Goal: Task Accomplishment & Management: Manage account settings

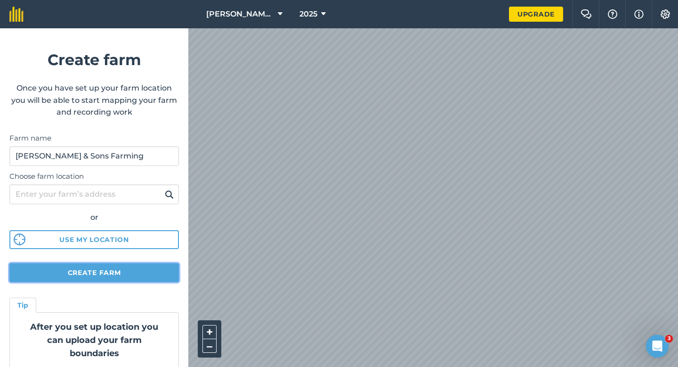
click at [131, 280] on button "Create farm" at bounding box center [94, 272] width 170 height 19
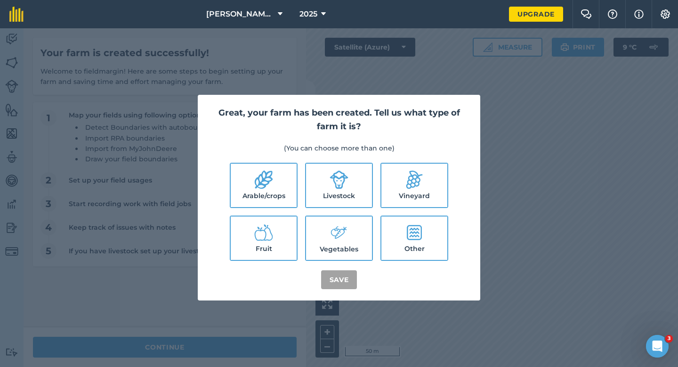
click at [283, 182] on label "Arable/crops" at bounding box center [264, 184] width 66 height 43
checkbox input "true"
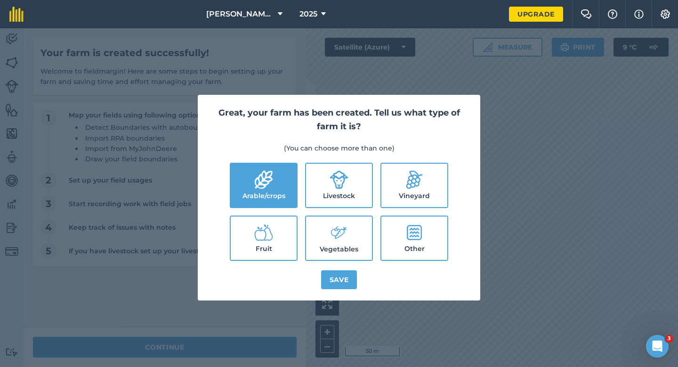
click at [323, 188] on label "Livestock" at bounding box center [339, 184] width 66 height 43
checkbox input "true"
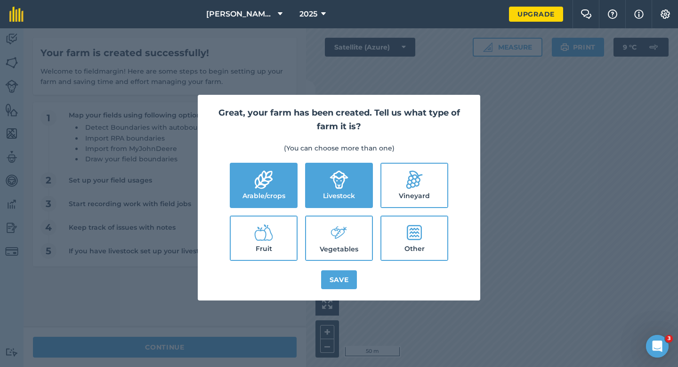
click at [323, 222] on label "Vegetables" at bounding box center [339, 237] width 66 height 43
checkbox input "true"
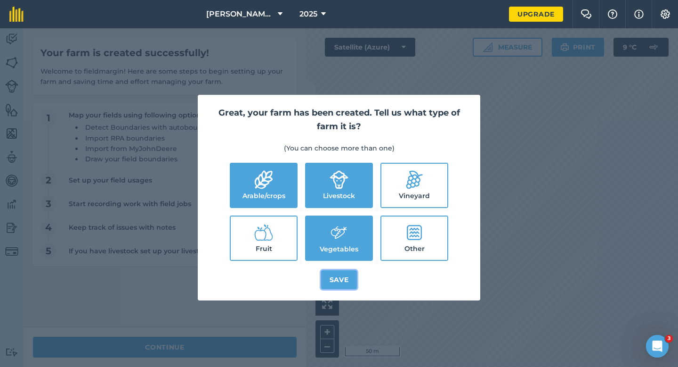
click at [323, 283] on button "Save" at bounding box center [339, 279] width 36 height 19
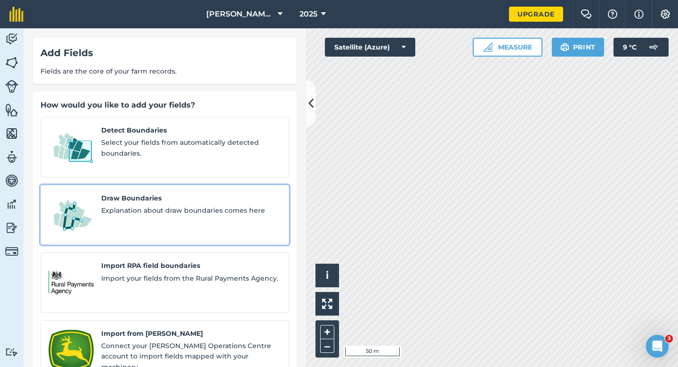
click at [195, 205] on div "Draw Boundaries Explanation about draw boundaries comes here" at bounding box center [191, 215] width 180 height 44
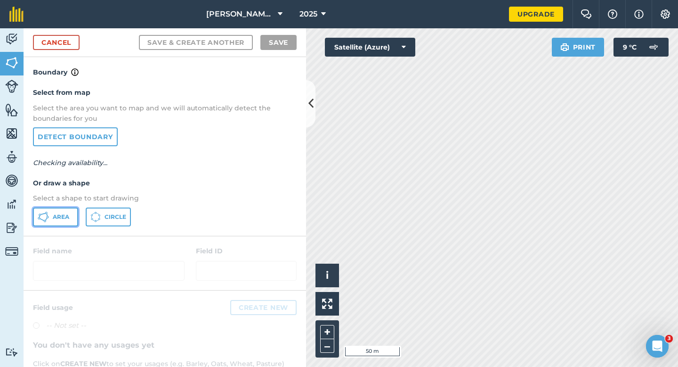
click at [72, 220] on button "Area" at bounding box center [55, 216] width 45 height 19
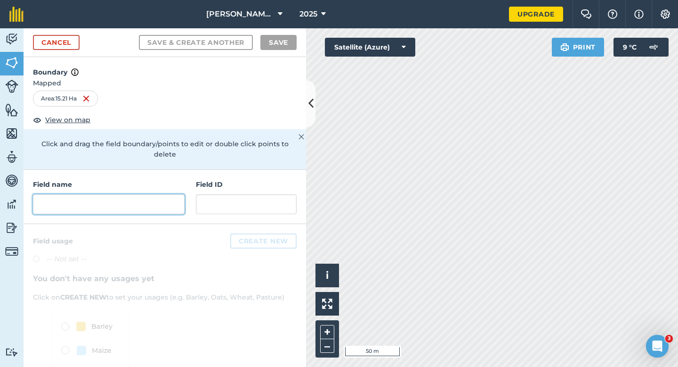
click at [84, 194] on input "text" at bounding box center [109, 204] width 152 height 20
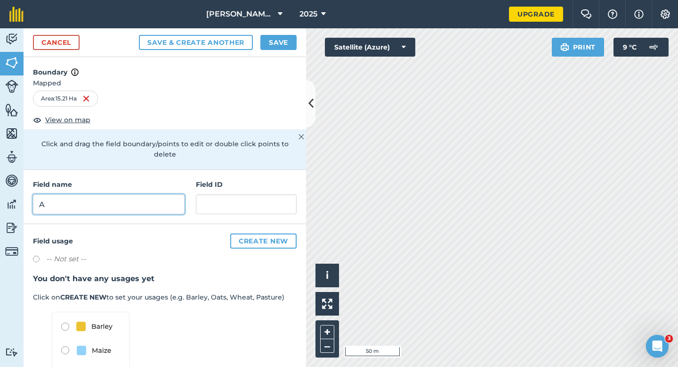
type input "A"
click at [262, 45] on button "Save" at bounding box center [279, 42] width 36 height 15
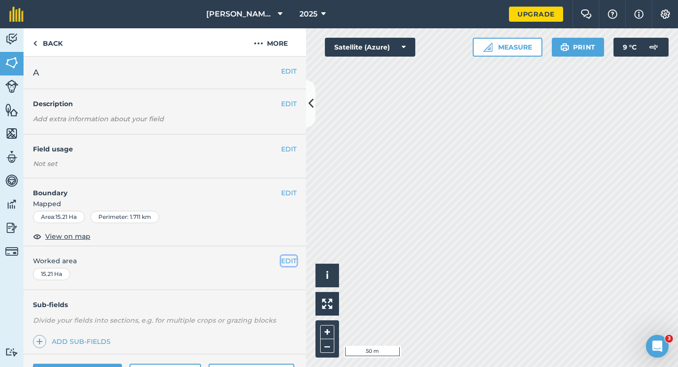
click at [283, 261] on button "EDIT" at bounding box center [289, 260] width 16 height 10
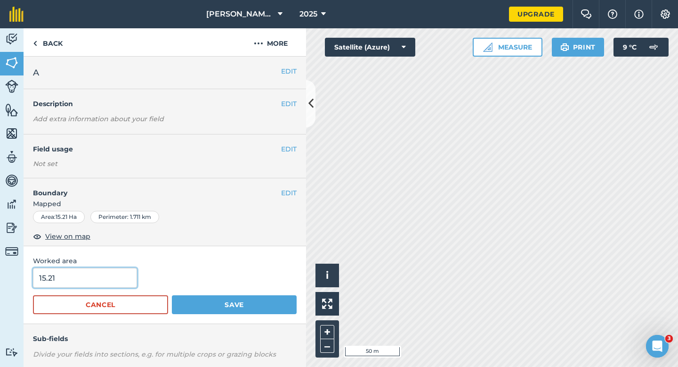
click at [112, 278] on input "15.21" at bounding box center [85, 278] width 104 height 20
type input "15.2"
click at [172, 295] on button "Save" at bounding box center [234, 304] width 125 height 19
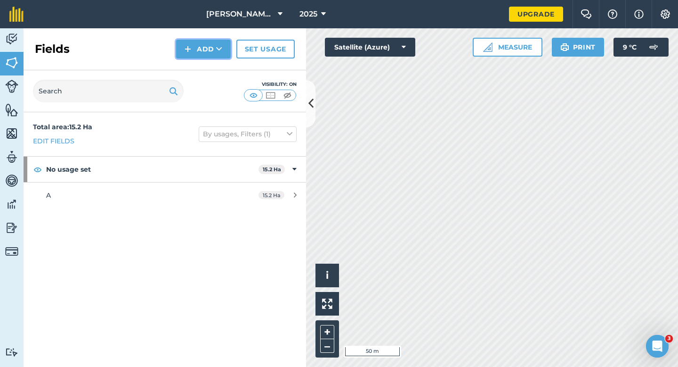
click at [189, 55] on button "Add" at bounding box center [203, 49] width 55 height 19
click at [190, 69] on link "Draw" at bounding box center [204, 70] width 52 height 21
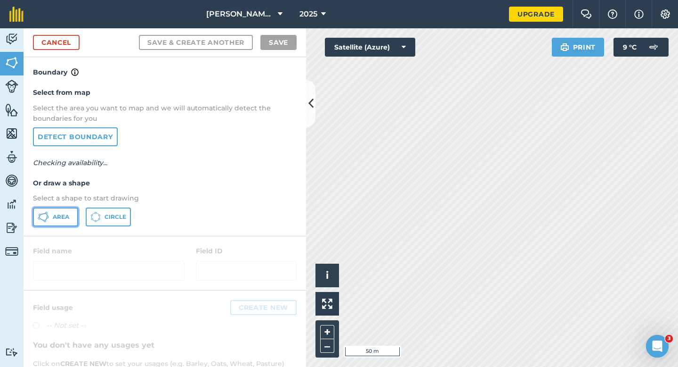
click at [64, 217] on span "Area" at bounding box center [61, 217] width 16 height 8
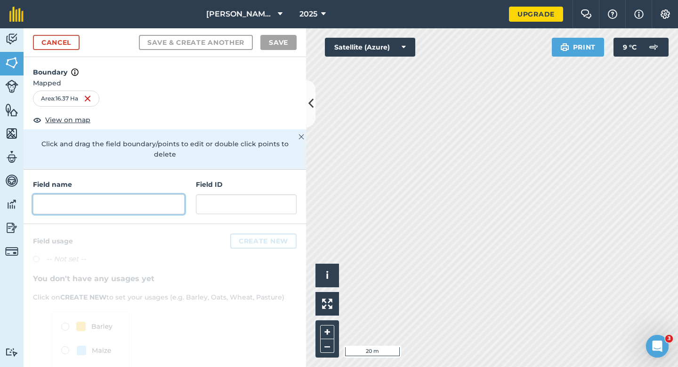
click at [139, 196] on input "text" at bounding box center [109, 204] width 152 height 20
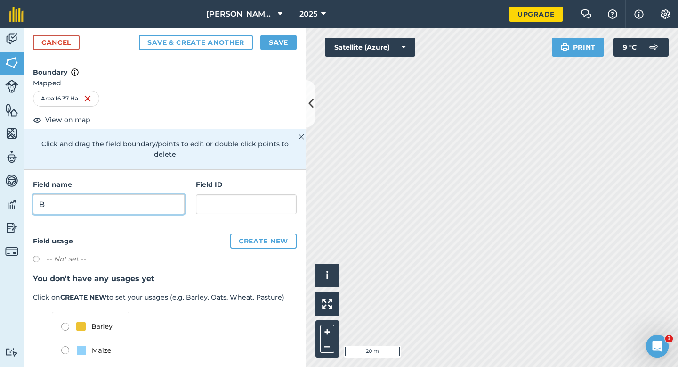
type input "B"
click at [265, 38] on button "Save" at bounding box center [279, 42] width 36 height 15
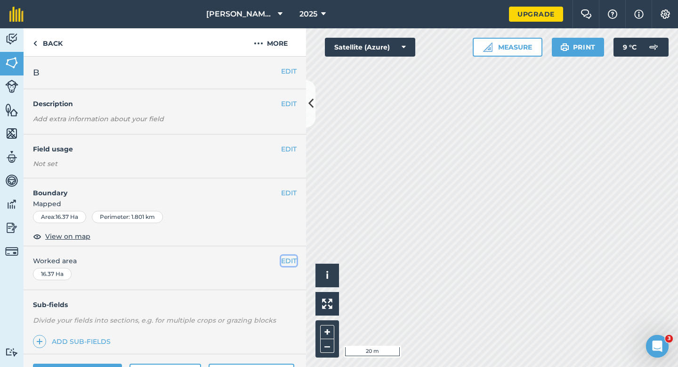
click at [289, 261] on button "EDIT" at bounding box center [289, 260] width 16 height 10
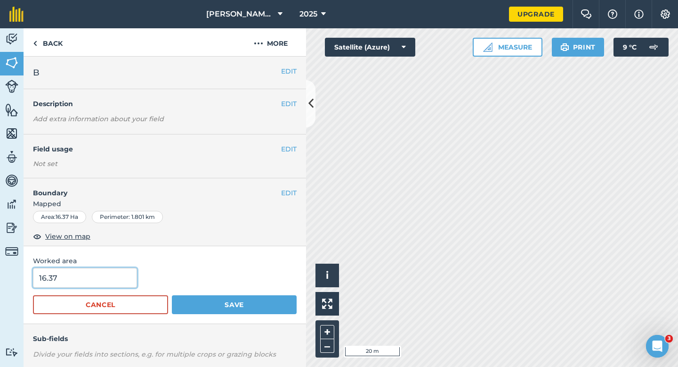
click at [96, 276] on input "16.37" at bounding box center [85, 278] width 104 height 20
type input "16.4"
click at [172, 295] on button "Save" at bounding box center [234, 304] width 125 height 19
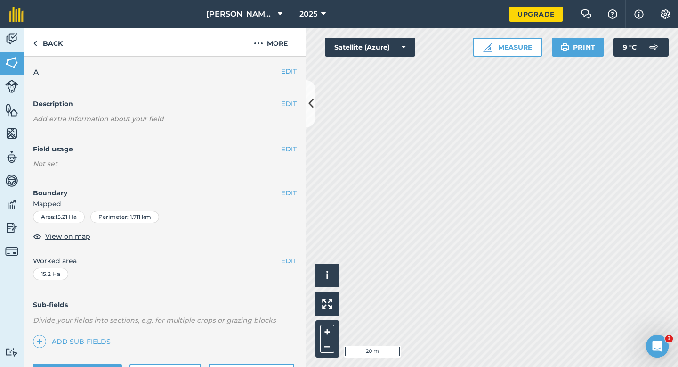
click at [291, 186] on div "EDIT Boundary Mapped Area : 15.21 Ha Perimeter : 1.711 km View on map" at bounding box center [165, 212] width 283 height 68
click at [290, 191] on button "EDIT" at bounding box center [289, 193] width 16 height 10
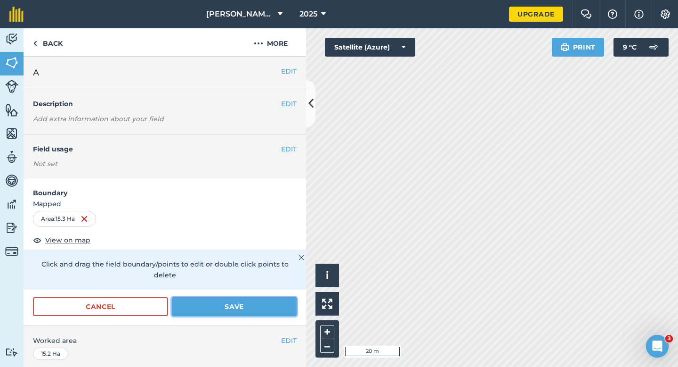
click at [216, 298] on button "Save" at bounding box center [234, 306] width 125 height 19
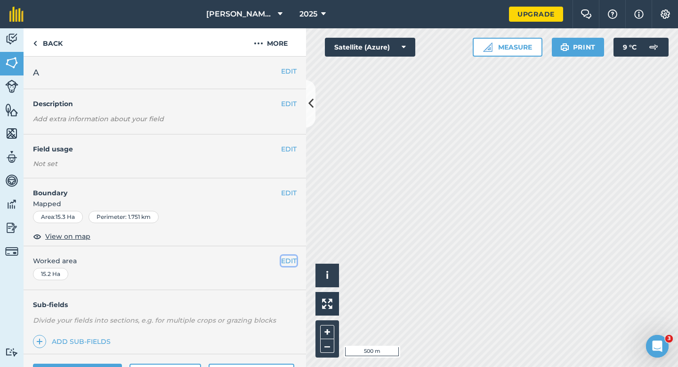
click at [296, 258] on button "EDIT" at bounding box center [289, 260] width 16 height 10
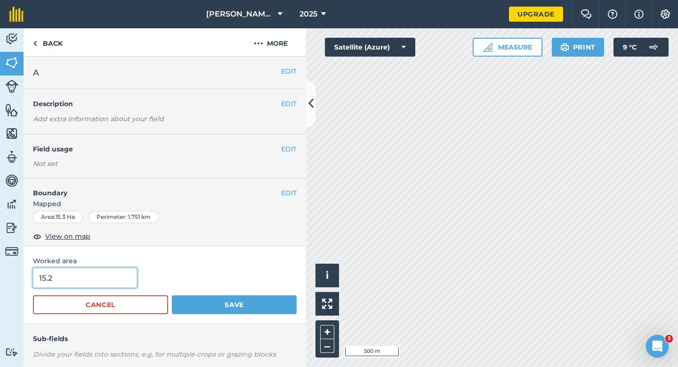
click at [102, 272] on input "15.2" at bounding box center [85, 278] width 104 height 20
click at [106, 277] on input "15.2" at bounding box center [85, 278] width 104 height 20
type input "15.3"
click at [172, 295] on button "Save" at bounding box center [234, 304] width 125 height 19
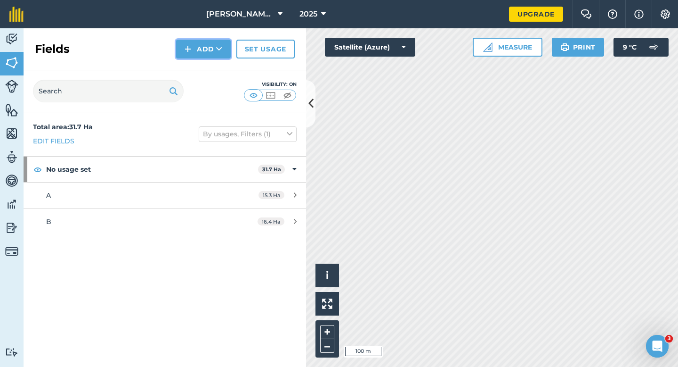
click at [204, 40] on button "Add" at bounding box center [203, 49] width 55 height 19
click at [205, 69] on link "Draw" at bounding box center [204, 70] width 52 height 21
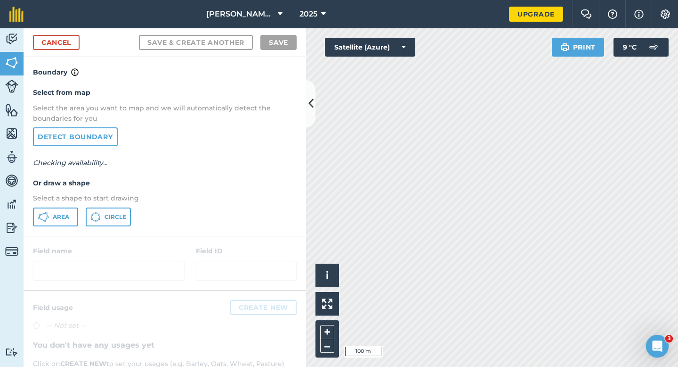
click at [62, 227] on div "Select from map Select the area you want to map and we will automatically detec…" at bounding box center [165, 156] width 283 height 157
click at [69, 219] on span "Area" at bounding box center [61, 217] width 16 height 8
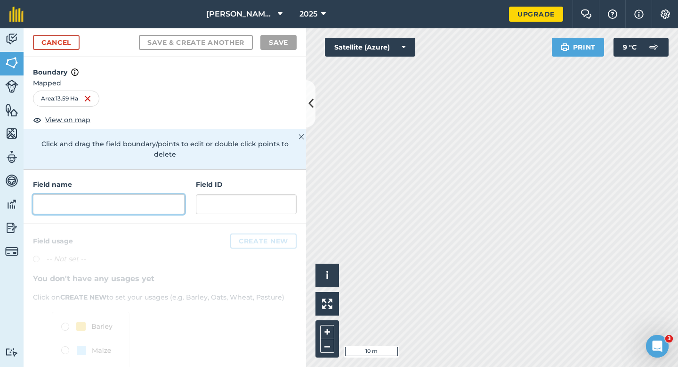
click at [114, 194] on input "text" at bounding box center [109, 204] width 152 height 20
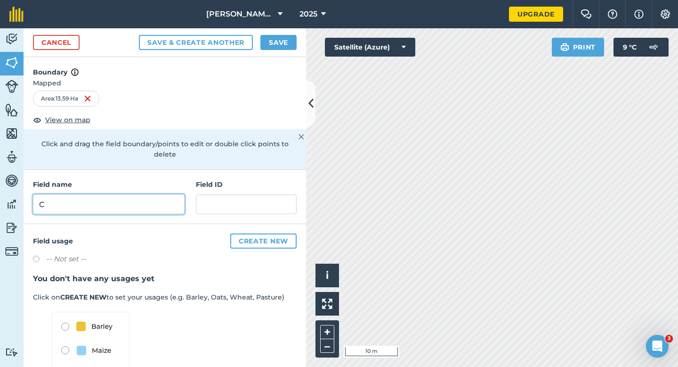
type input "C"
click at [277, 42] on button "Save" at bounding box center [279, 42] width 36 height 15
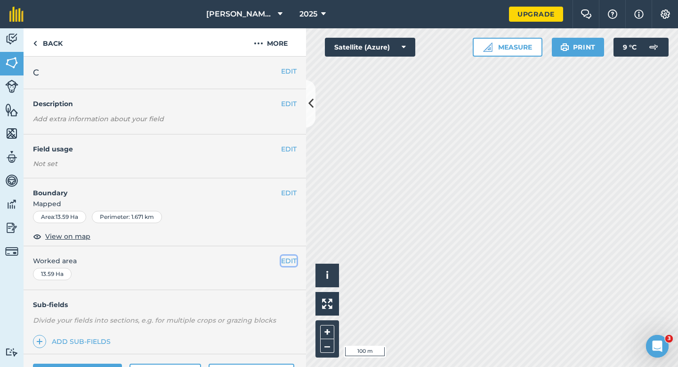
click at [294, 262] on button "EDIT" at bounding box center [289, 260] width 16 height 10
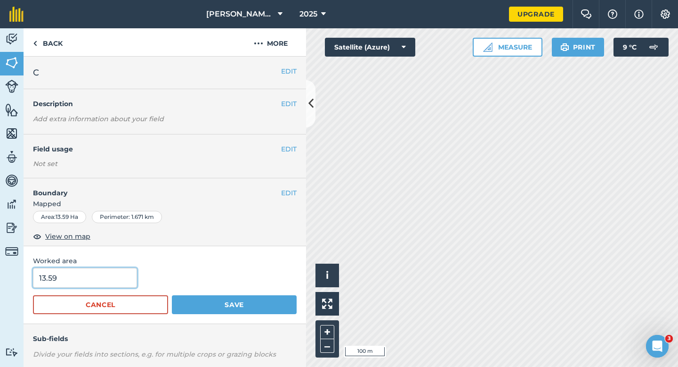
click at [117, 283] on input "13.59" at bounding box center [85, 278] width 104 height 20
type input "13.6"
click at [172, 295] on button "Save" at bounding box center [234, 304] width 125 height 19
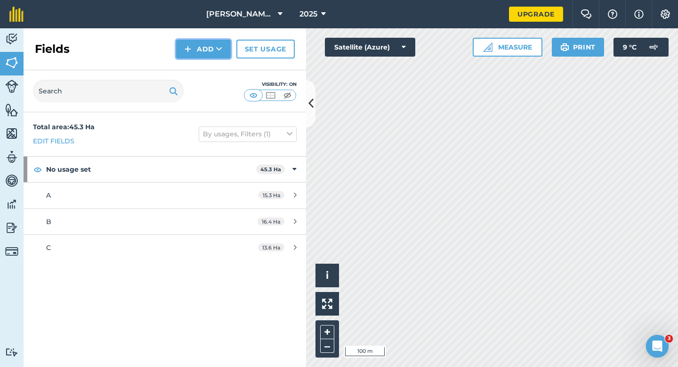
click at [205, 56] on button "Add" at bounding box center [203, 49] width 55 height 19
click at [205, 71] on link "Draw" at bounding box center [204, 70] width 52 height 21
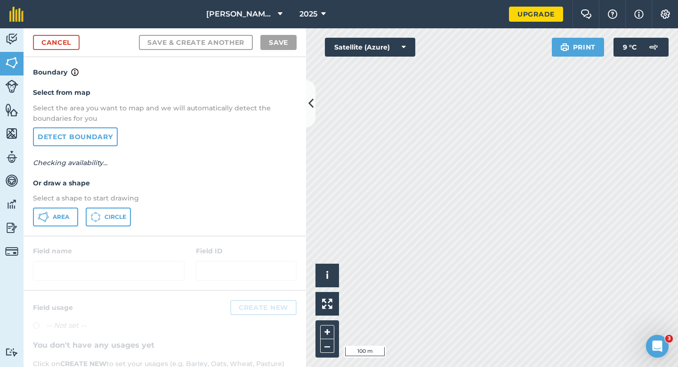
click at [80, 210] on div "Area Circle" at bounding box center [165, 216] width 264 height 19
click at [75, 210] on button "Area" at bounding box center [55, 216] width 45 height 19
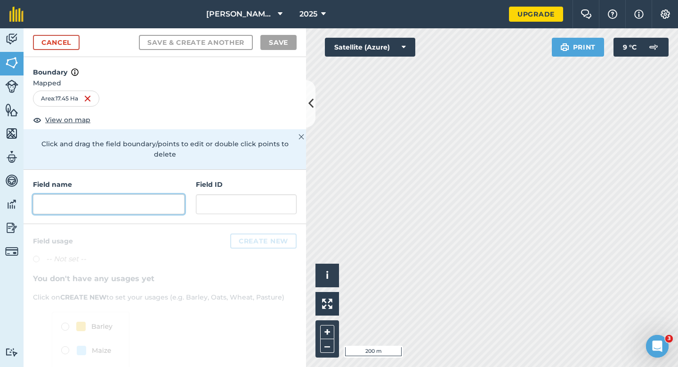
click at [175, 194] on input "text" at bounding box center [109, 204] width 152 height 20
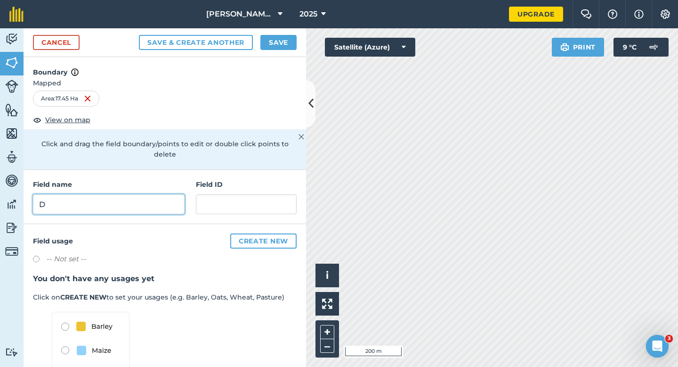
type input "D"
click at [291, 39] on button "Save" at bounding box center [279, 42] width 36 height 15
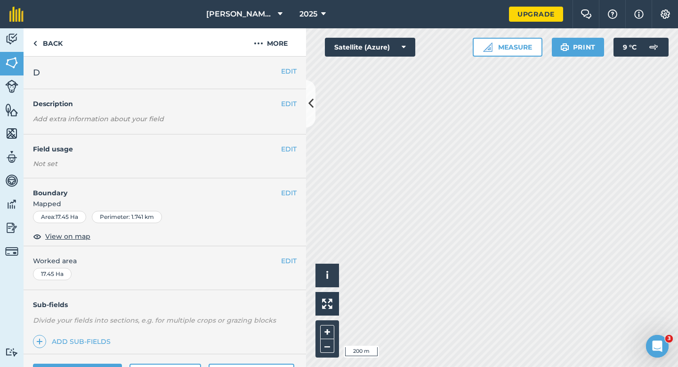
click at [280, 264] on span "Worked area" at bounding box center [165, 260] width 264 height 10
click at [283, 263] on button "EDIT" at bounding box center [289, 260] width 16 height 10
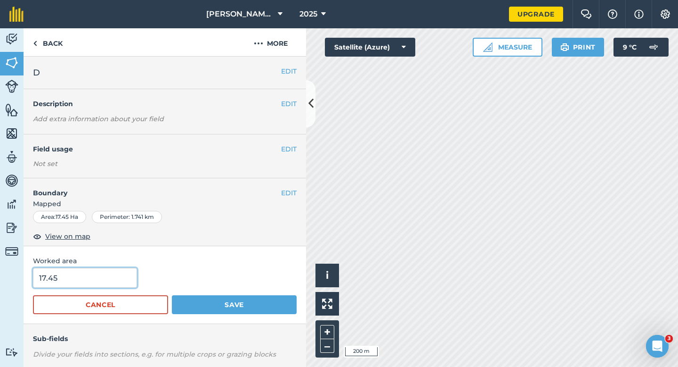
click at [109, 279] on input "17.45" at bounding box center [85, 278] width 104 height 20
type input "17.4"
click at [172, 295] on button "Save" at bounding box center [234, 304] width 125 height 19
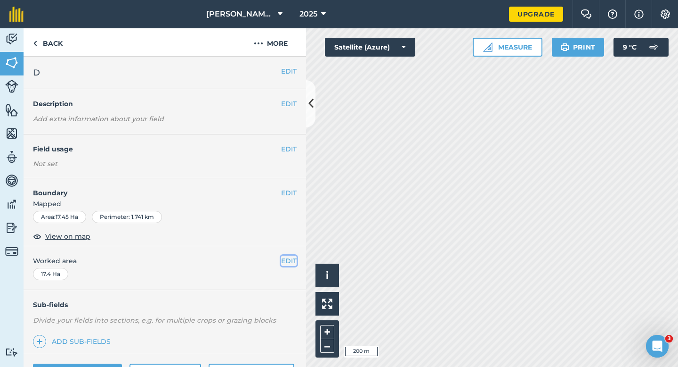
click at [294, 264] on button "EDIT" at bounding box center [289, 260] width 16 height 10
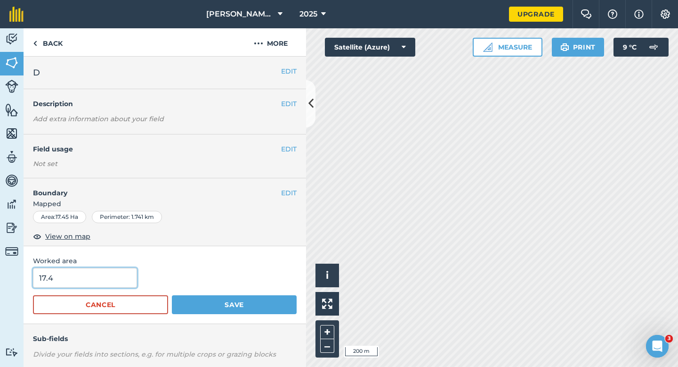
click at [122, 277] on input "17.4" at bounding box center [85, 278] width 104 height 20
type input "17.5"
click at [172, 295] on button "Save" at bounding box center [234, 304] width 125 height 19
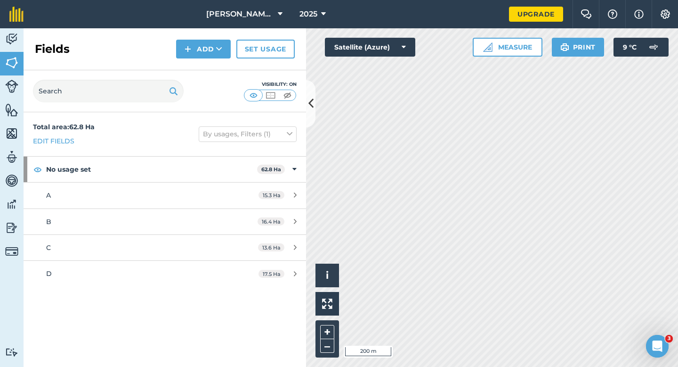
click at [202, 39] on div "Fields Add Set usage" at bounding box center [165, 49] width 283 height 42
click at [204, 62] on div "Fields Add Set usage" at bounding box center [165, 49] width 283 height 42
click at [204, 54] on button "Add" at bounding box center [203, 49] width 55 height 19
click at [204, 65] on link "Draw" at bounding box center [204, 70] width 52 height 21
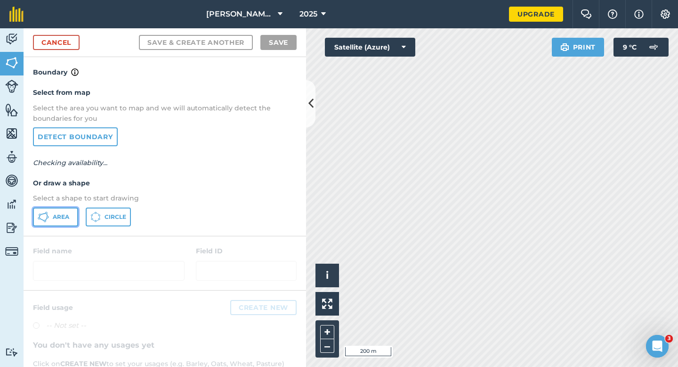
click at [65, 225] on button "Area" at bounding box center [55, 216] width 45 height 19
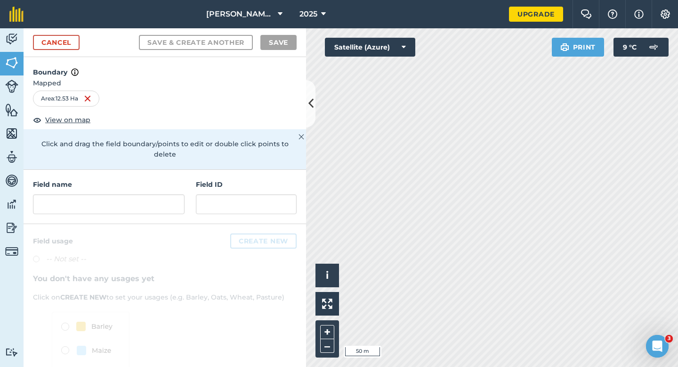
click at [135, 205] on div "Field name Field ID" at bounding box center [165, 197] width 283 height 54
click at [135, 196] on input "text" at bounding box center [109, 204] width 152 height 20
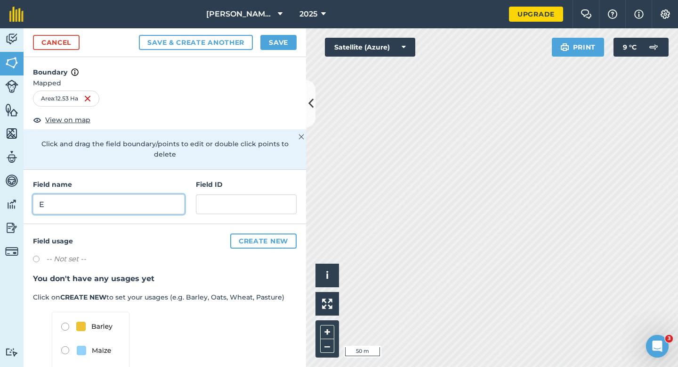
type input "E"
click at [288, 46] on button "Save" at bounding box center [279, 42] width 36 height 15
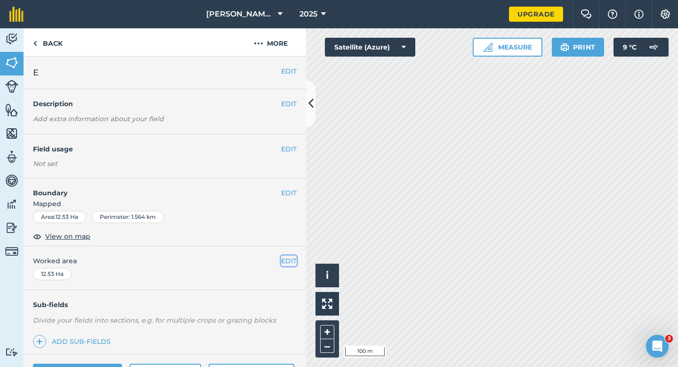
click at [290, 257] on button "EDIT" at bounding box center [289, 260] width 16 height 10
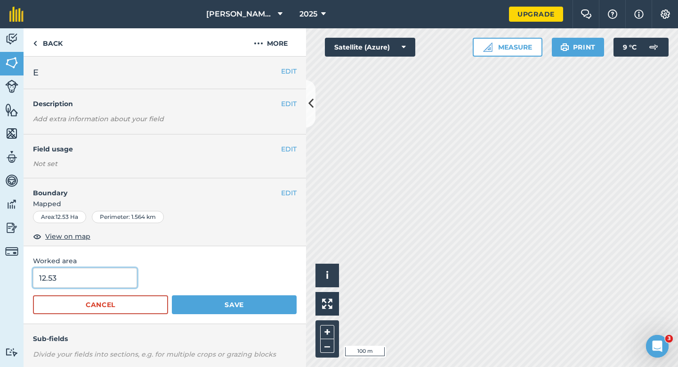
click at [127, 279] on input "12.53" at bounding box center [85, 278] width 104 height 20
type input "12.5"
click at [172, 295] on button "Save" at bounding box center [234, 304] width 125 height 19
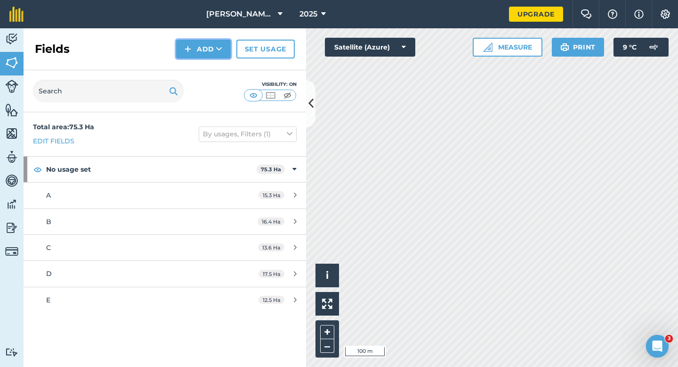
click at [225, 53] on button "Add" at bounding box center [203, 49] width 55 height 19
click at [224, 74] on link "Draw" at bounding box center [204, 70] width 52 height 21
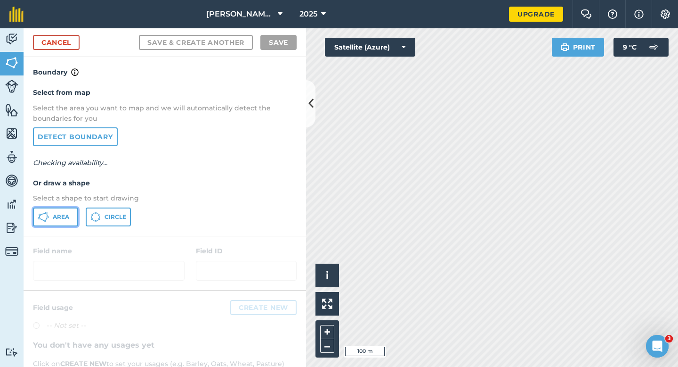
click at [60, 216] on span "Area" at bounding box center [61, 217] width 16 height 8
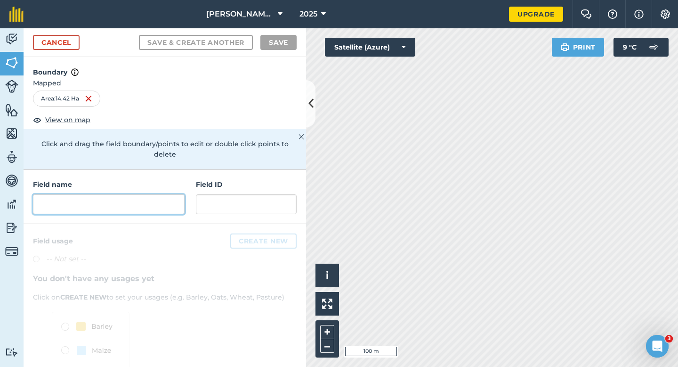
click at [163, 197] on input "text" at bounding box center [109, 204] width 152 height 20
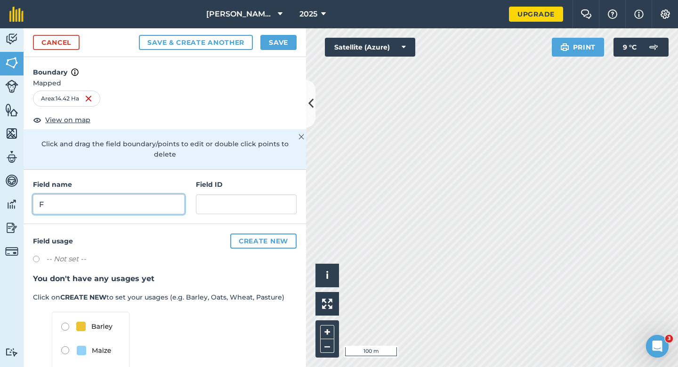
type input "F"
click at [293, 45] on button "Save" at bounding box center [279, 42] width 36 height 15
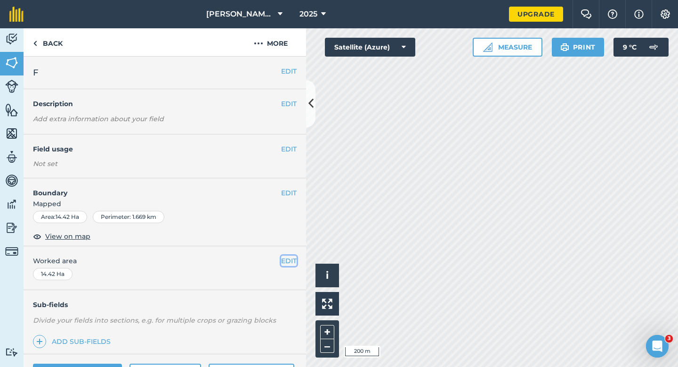
click at [288, 258] on button "EDIT" at bounding box center [289, 260] width 16 height 10
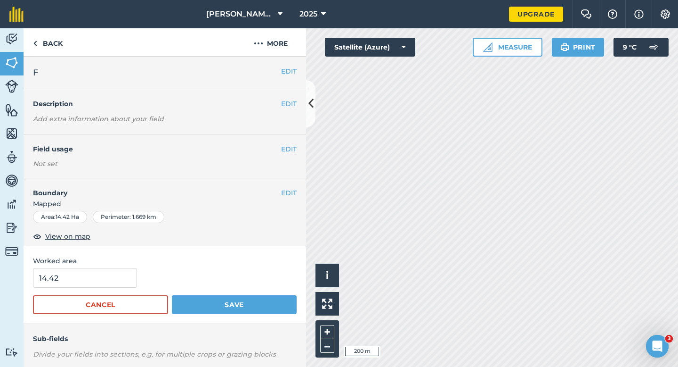
click at [98, 265] on span "Worked area" at bounding box center [165, 260] width 264 height 10
click at [98, 283] on input "14.42" at bounding box center [85, 278] width 104 height 20
type input "14.4"
click at [172, 295] on button "Save" at bounding box center [234, 304] width 125 height 19
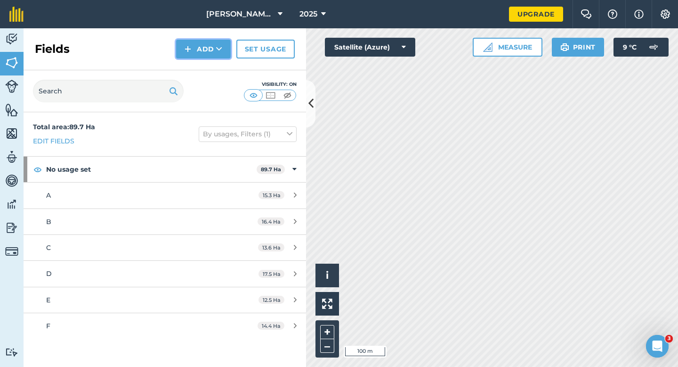
click at [185, 49] on img at bounding box center [188, 48] width 7 height 11
click at [190, 70] on link "Draw" at bounding box center [204, 70] width 52 height 21
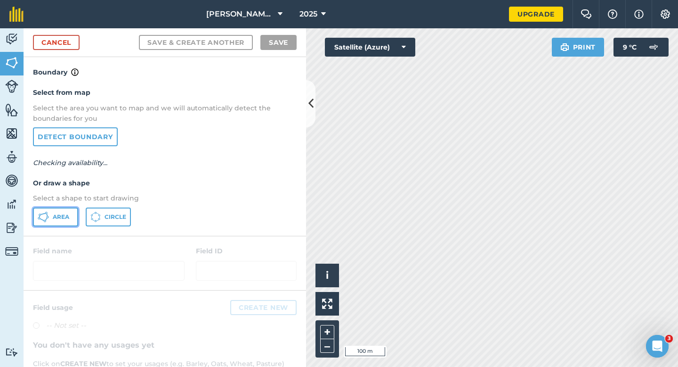
click at [66, 210] on button "Area" at bounding box center [55, 216] width 45 height 19
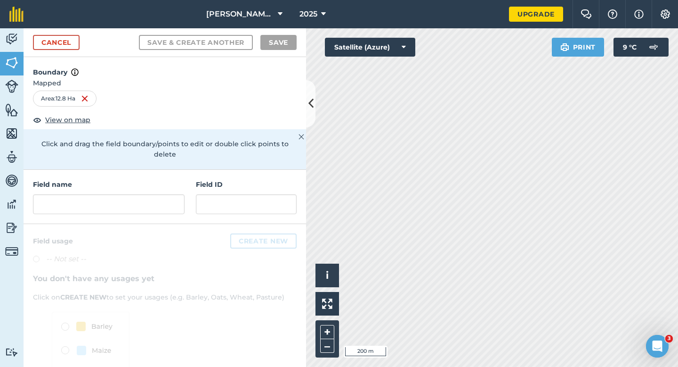
click at [151, 179] on h4 "Field name" at bounding box center [109, 184] width 152 height 10
click at [151, 194] on input "text" at bounding box center [109, 204] width 152 height 20
type input "H"
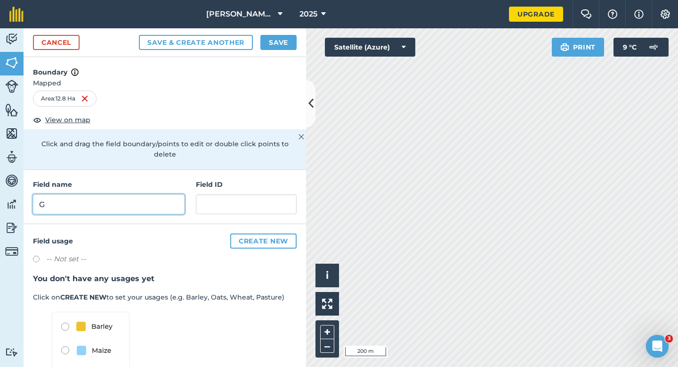
type input "G"
click at [293, 44] on button "Save" at bounding box center [279, 42] width 36 height 15
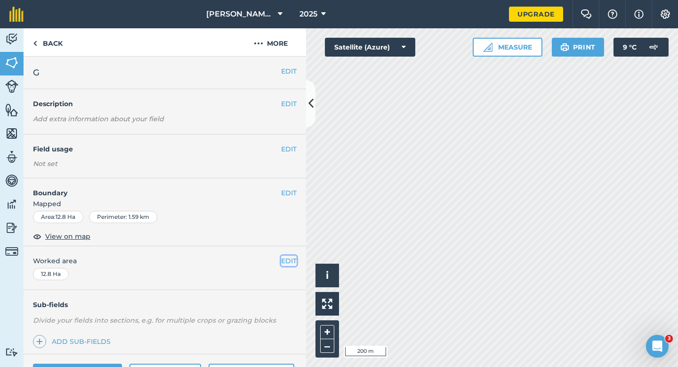
click at [293, 260] on button "EDIT" at bounding box center [289, 260] width 16 height 10
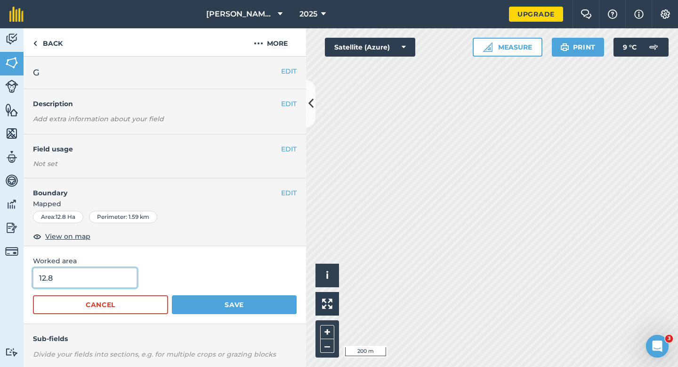
click at [124, 271] on input "12.8" at bounding box center [85, 278] width 104 height 20
click at [172, 295] on button "Save" at bounding box center [234, 304] width 125 height 19
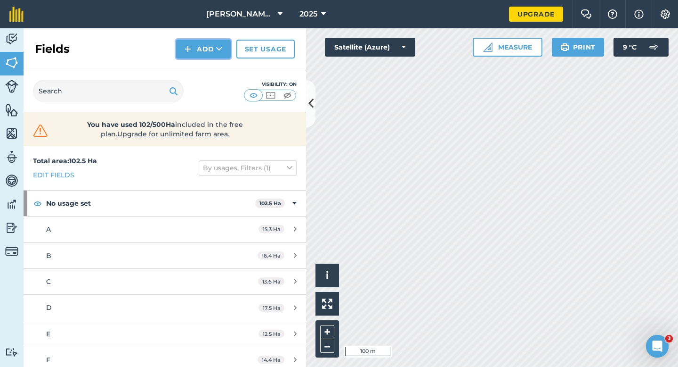
click at [183, 50] on button "Add" at bounding box center [203, 49] width 55 height 19
click at [186, 70] on link "Draw" at bounding box center [204, 70] width 52 height 21
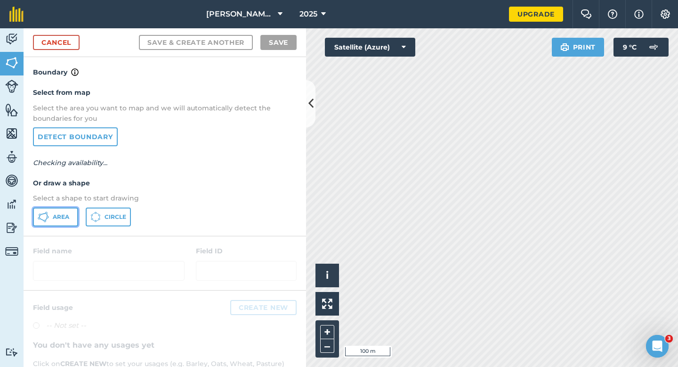
click at [62, 215] on span "Area" at bounding box center [61, 217] width 16 height 8
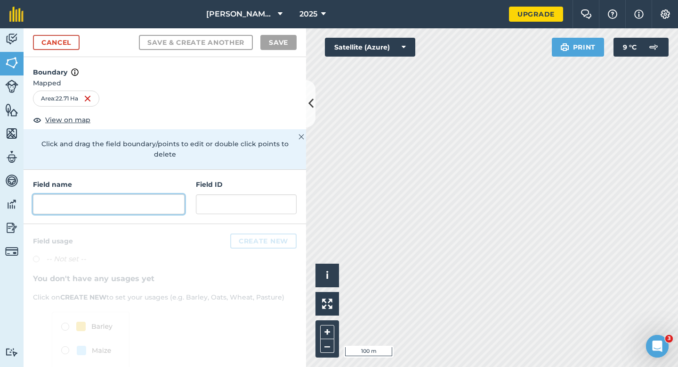
click at [167, 198] on input "text" at bounding box center [109, 204] width 152 height 20
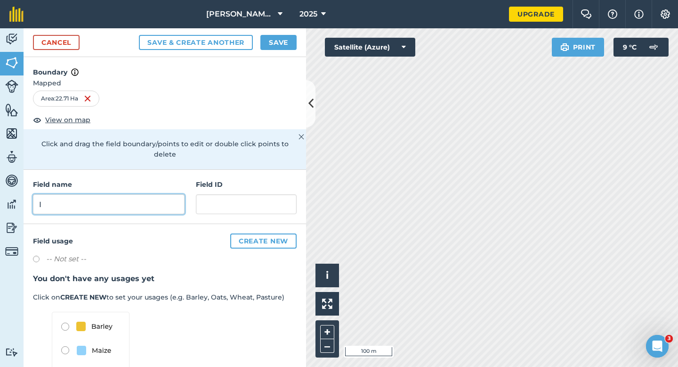
type input "I"
click at [294, 43] on button "Save" at bounding box center [279, 42] width 36 height 15
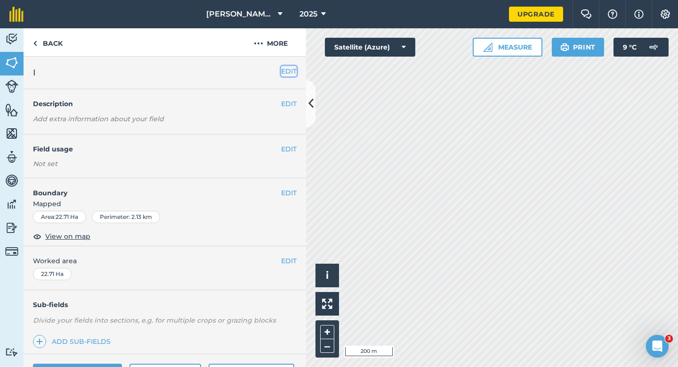
click at [283, 66] on button "EDIT" at bounding box center [289, 71] width 16 height 10
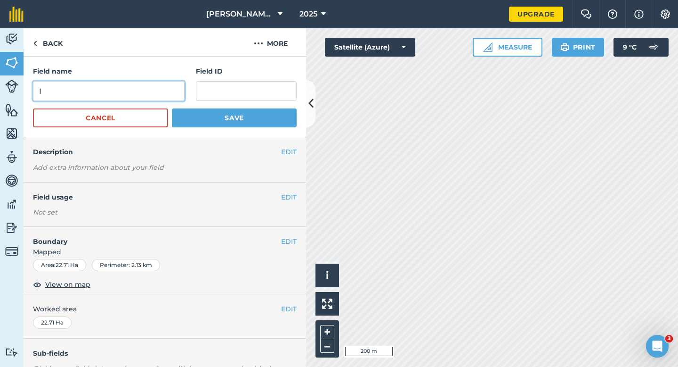
click at [144, 93] on input "I" at bounding box center [109, 91] width 152 height 20
type input "B"
click at [144, 93] on input "B" at bounding box center [109, 91] width 152 height 20
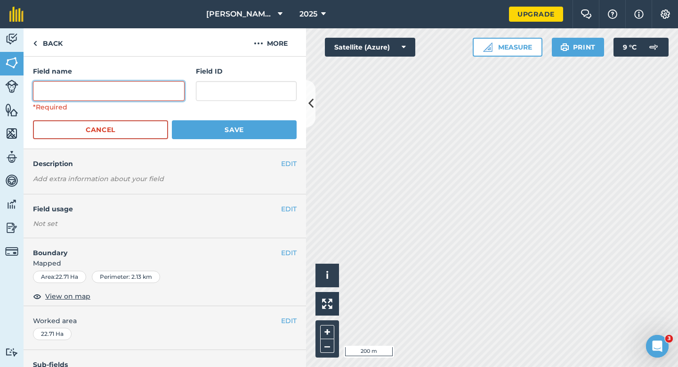
type input "J"
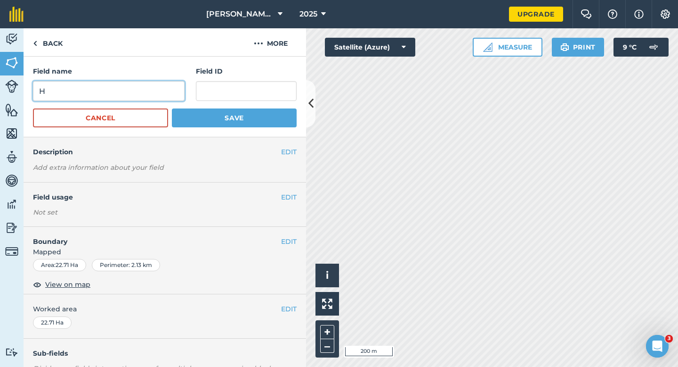
type input "H"
click at [172, 108] on button "Save" at bounding box center [234, 117] width 125 height 19
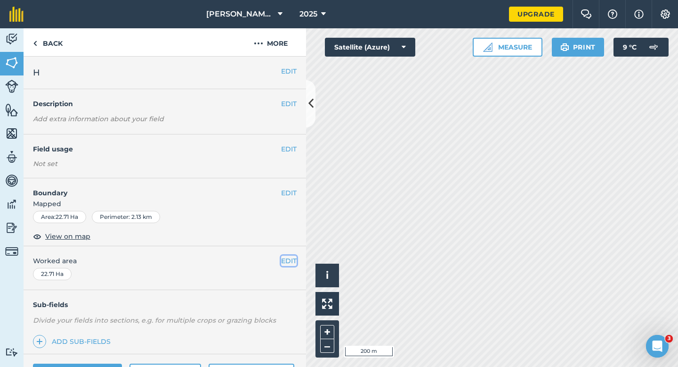
click at [291, 258] on button "EDIT" at bounding box center [289, 260] width 16 height 10
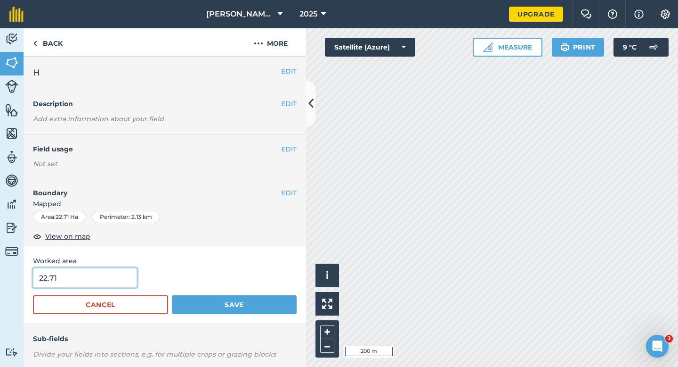
click at [124, 277] on input "22.71" at bounding box center [85, 278] width 104 height 20
type input "18.8"
click at [172, 295] on button "Save" at bounding box center [234, 304] width 125 height 19
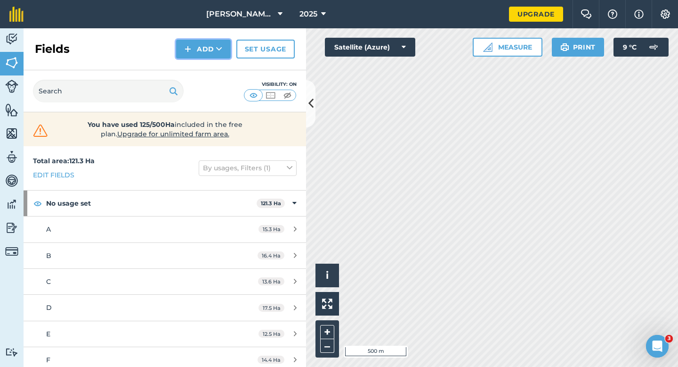
click at [210, 47] on button "Add" at bounding box center [203, 49] width 55 height 19
click at [210, 60] on link "Draw" at bounding box center [204, 70] width 52 height 21
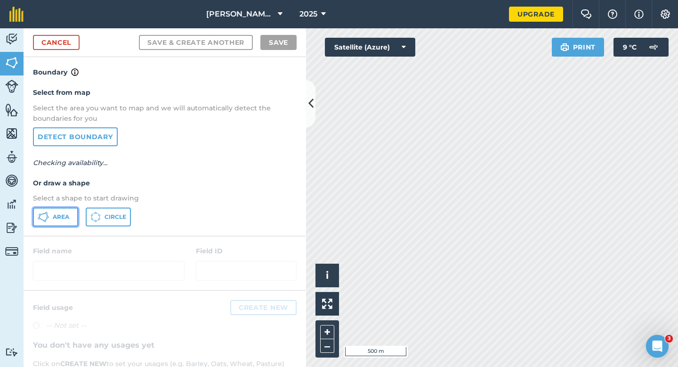
click at [51, 221] on button "Area" at bounding box center [55, 216] width 45 height 19
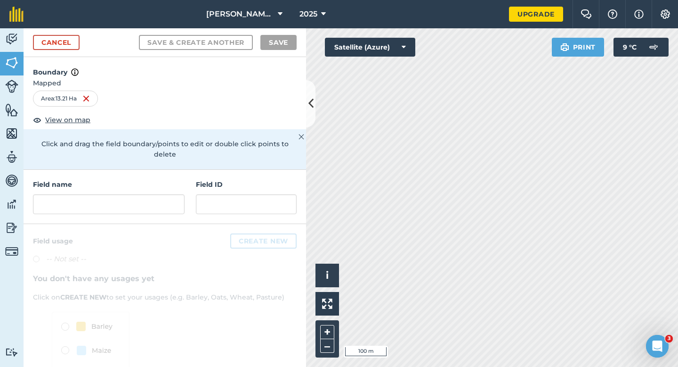
click at [174, 180] on div "Field name" at bounding box center [109, 196] width 152 height 35
click at [173, 194] on input "text" at bounding box center [109, 204] width 152 height 20
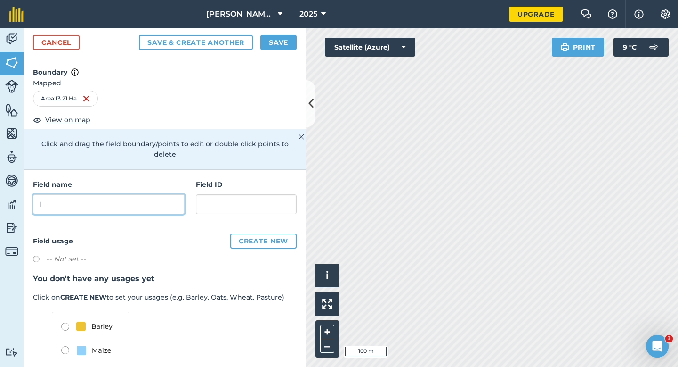
type input "I"
click at [282, 32] on div "Cancel Save & Create Another Save" at bounding box center [165, 42] width 283 height 29
click at [282, 38] on button "Save" at bounding box center [279, 42] width 36 height 15
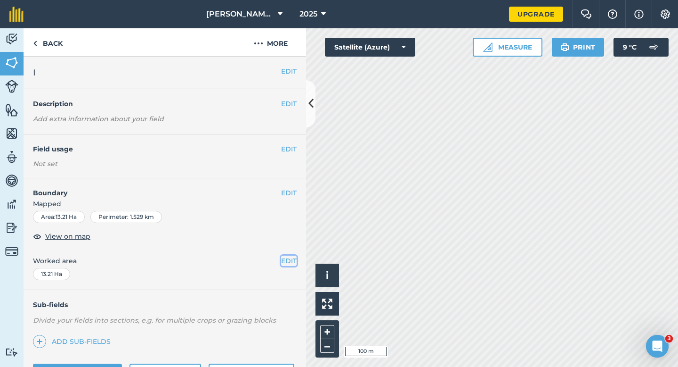
click at [286, 259] on button "EDIT" at bounding box center [289, 260] width 16 height 10
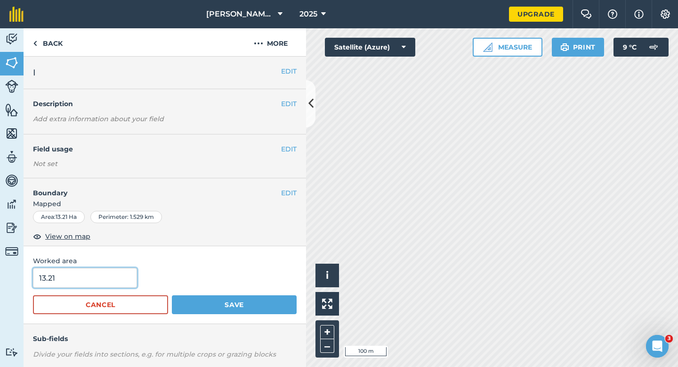
click at [108, 277] on input "13.21" at bounding box center [85, 278] width 104 height 20
type input "13.2"
click at [172, 295] on button "Save" at bounding box center [234, 304] width 125 height 19
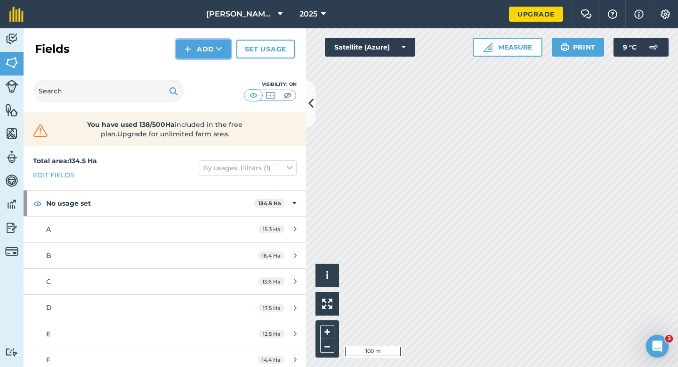
click at [205, 54] on button "Add" at bounding box center [203, 49] width 55 height 19
click at [205, 69] on link "Draw" at bounding box center [204, 70] width 52 height 21
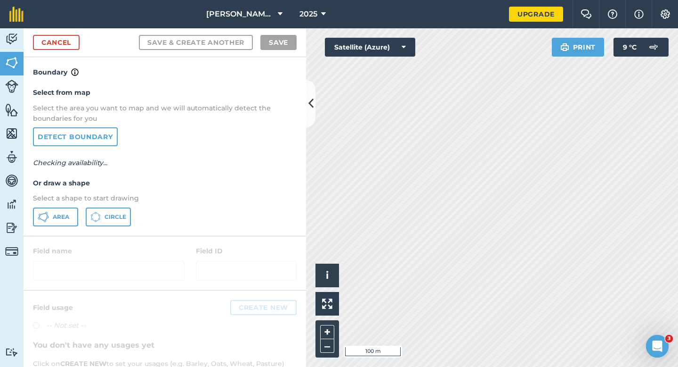
click at [64, 227] on div "Select from map Select the area you want to map and we will automatically detec…" at bounding box center [165, 156] width 283 height 157
click at [71, 219] on button "Area" at bounding box center [55, 216] width 45 height 19
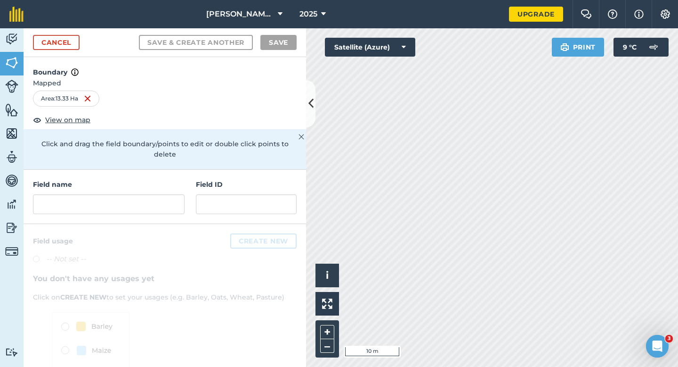
click at [159, 179] on h4 "Field name" at bounding box center [109, 184] width 152 height 10
click at [159, 196] on input "text" at bounding box center [109, 204] width 152 height 20
type input "J"
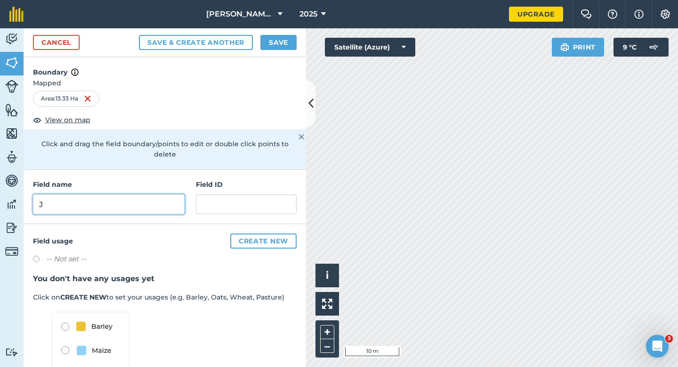
type input "J"
click at [280, 46] on button "Save" at bounding box center [279, 42] width 36 height 15
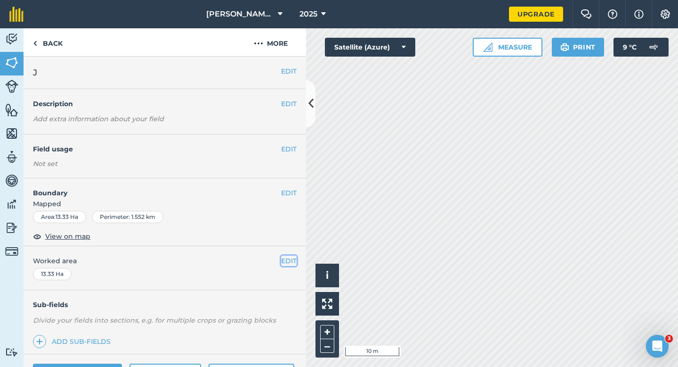
click at [294, 259] on button "EDIT" at bounding box center [289, 260] width 16 height 10
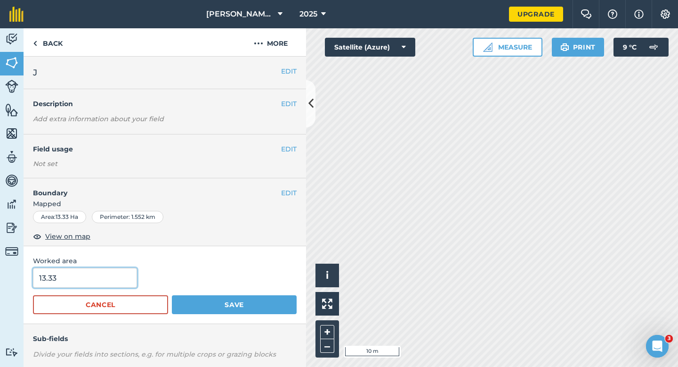
click at [122, 281] on input "13.33" at bounding box center [85, 278] width 104 height 20
type input "13.3"
click at [172, 295] on button "Save" at bounding box center [234, 304] width 125 height 19
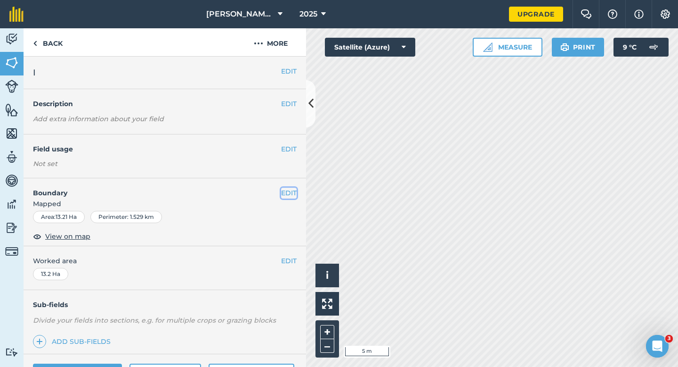
click at [293, 197] on button "EDIT" at bounding box center [289, 193] width 16 height 10
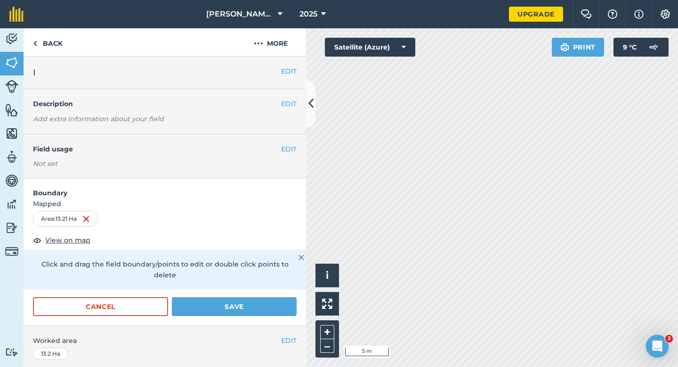
click at [293, 197] on h4 "Boundary" at bounding box center [165, 188] width 283 height 20
click at [258, 284] on form "Boundary Mapped Area : 13.21 Ha View on map Click and drag the field boundary/p…" at bounding box center [165, 251] width 283 height 147
click at [259, 297] on button "Save" at bounding box center [234, 306] width 125 height 19
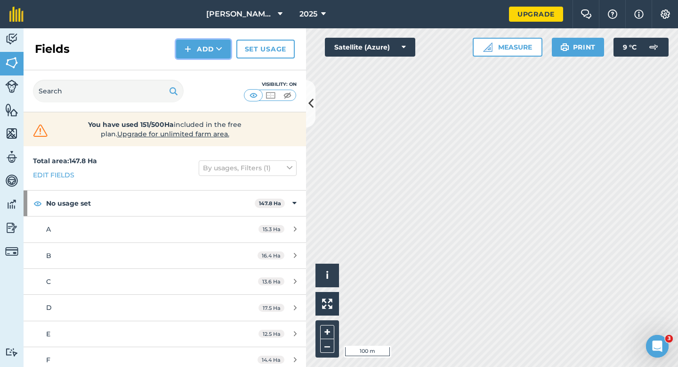
click at [204, 53] on button "Add" at bounding box center [203, 49] width 55 height 19
click at [204, 65] on link "Draw" at bounding box center [204, 70] width 52 height 21
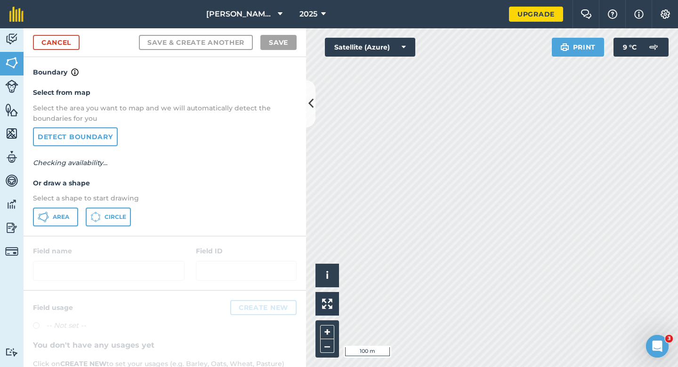
click at [67, 227] on div "Select from map Select the area you want to map and we will automatically detec…" at bounding box center [165, 156] width 283 height 157
click at [72, 210] on button "Area" at bounding box center [55, 216] width 45 height 19
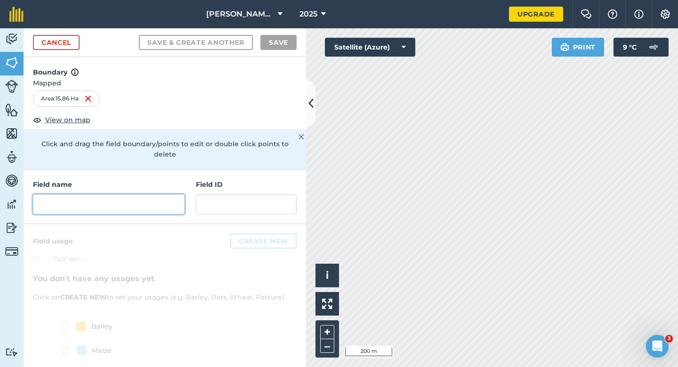
click at [159, 194] on input "text" at bounding box center [109, 204] width 152 height 20
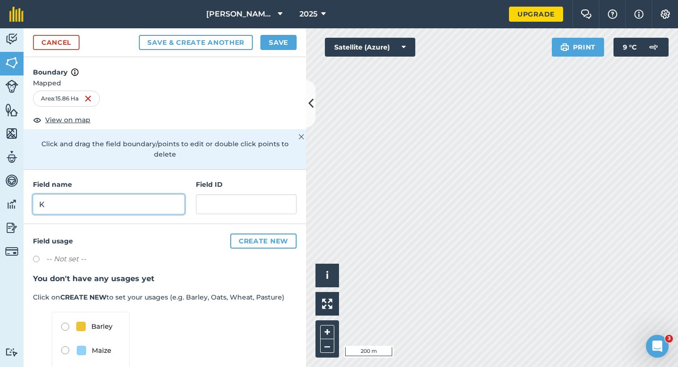
type input "K"
click at [273, 44] on button "Save" at bounding box center [279, 42] width 36 height 15
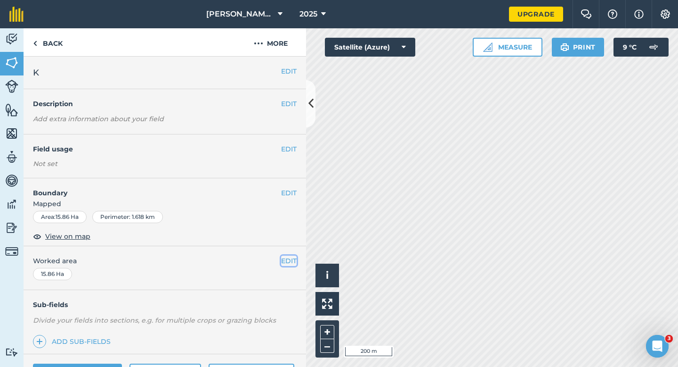
click at [290, 259] on button "EDIT" at bounding box center [289, 260] width 16 height 10
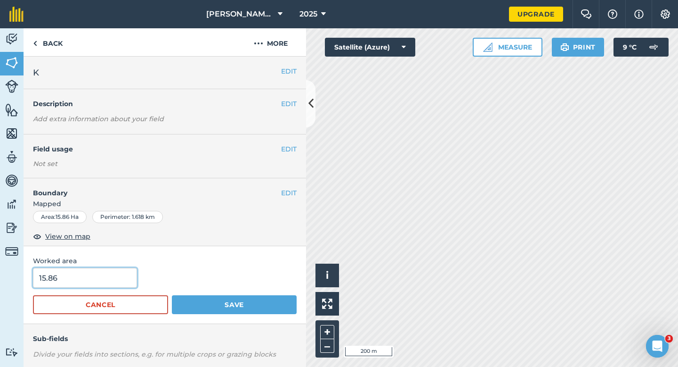
click at [97, 272] on input "15.86" at bounding box center [85, 278] width 104 height 20
type input "16"
click at [172, 295] on button "Save" at bounding box center [234, 304] width 125 height 19
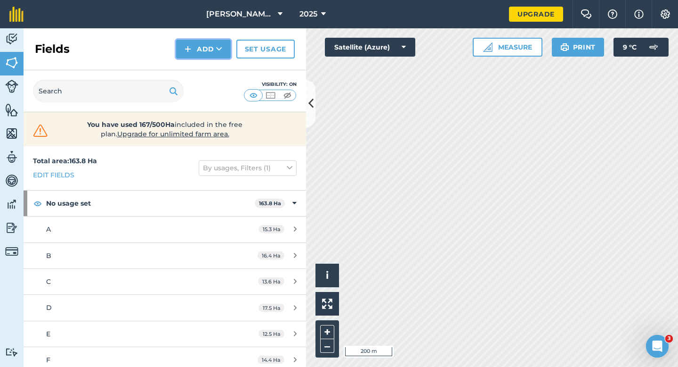
click at [196, 57] on button "Add" at bounding box center [203, 49] width 55 height 19
click at [198, 72] on link "Draw" at bounding box center [204, 70] width 52 height 21
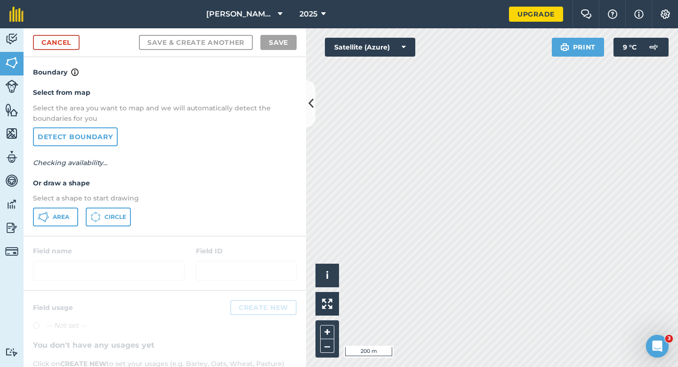
click at [74, 203] on p "Select a shape to start drawing" at bounding box center [165, 198] width 264 height 10
click at [74, 204] on div "Select from map Select the area you want to map and we will automatically detec…" at bounding box center [165, 156] width 283 height 157
click at [71, 219] on button "Area" at bounding box center [55, 216] width 45 height 19
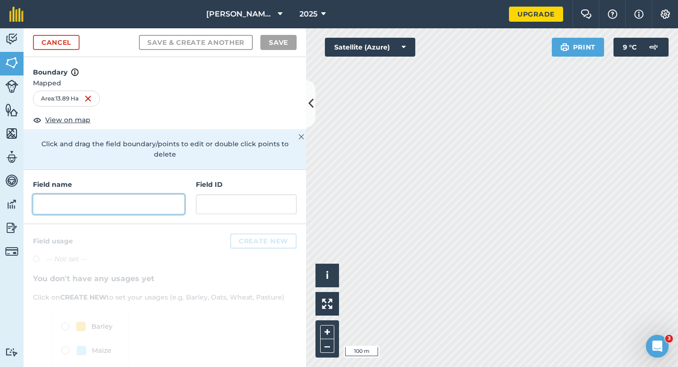
click at [147, 194] on input "text" at bounding box center [109, 204] width 152 height 20
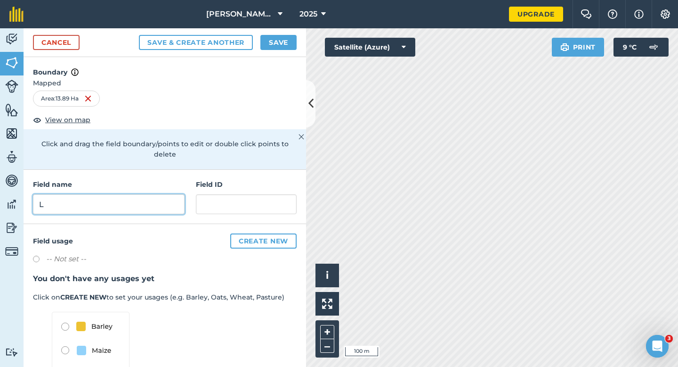
type input "L"
click at [280, 37] on button "Save" at bounding box center [279, 42] width 36 height 15
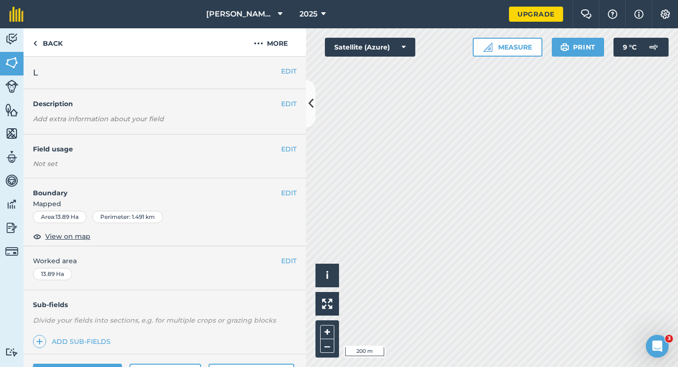
click at [299, 261] on div "EDIT Worked area 13.89 Ha" at bounding box center [165, 268] width 283 height 44
click at [294, 261] on button "EDIT" at bounding box center [289, 260] width 16 height 10
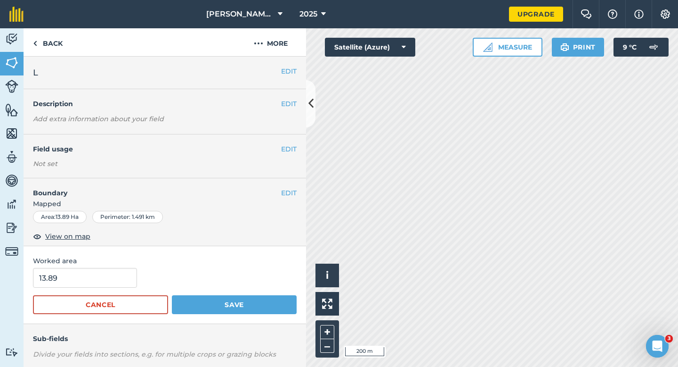
click at [130, 266] on div "Worked area 13.89 Cancel Save" at bounding box center [165, 285] width 283 height 78
type input "14"
click at [130, 280] on input "14" at bounding box center [85, 278] width 104 height 20
click at [172, 295] on button "Save" at bounding box center [234, 304] width 125 height 19
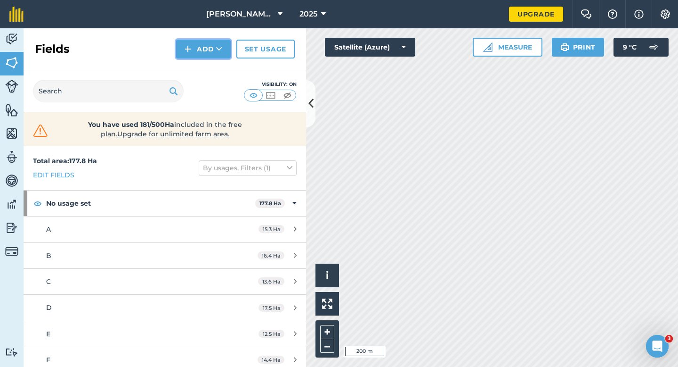
click at [187, 54] on img at bounding box center [188, 48] width 7 height 11
click at [188, 73] on link "Draw" at bounding box center [204, 70] width 52 height 21
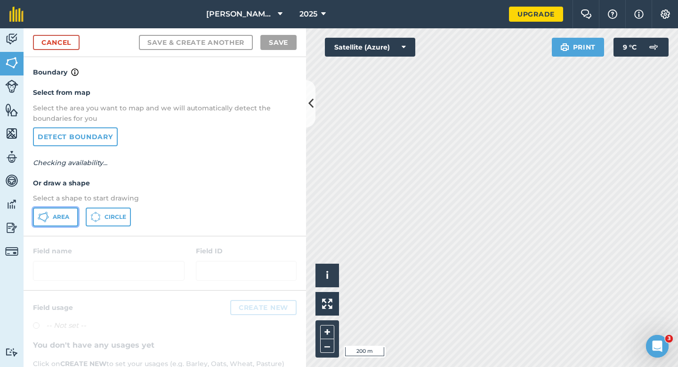
click at [76, 217] on button "Area" at bounding box center [55, 216] width 45 height 19
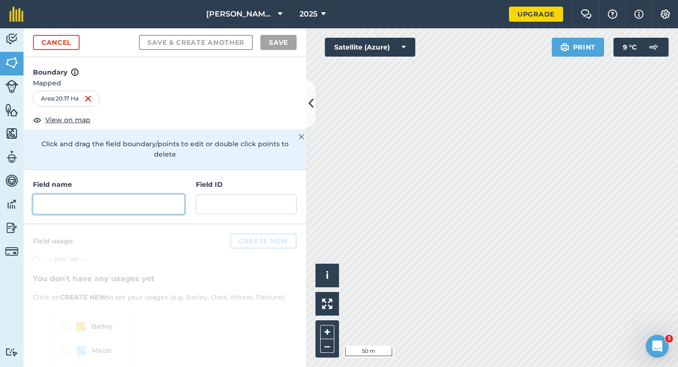
click at [158, 194] on input "text" at bounding box center [109, 204] width 152 height 20
click at [173, 194] on input "text" at bounding box center [109, 204] width 152 height 20
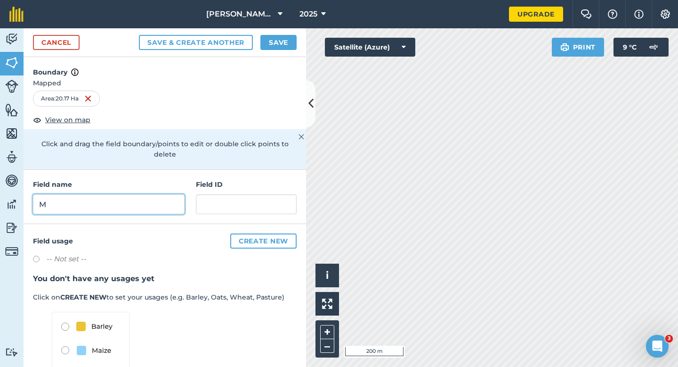
type input "M"
click at [295, 36] on button "Save" at bounding box center [279, 42] width 36 height 15
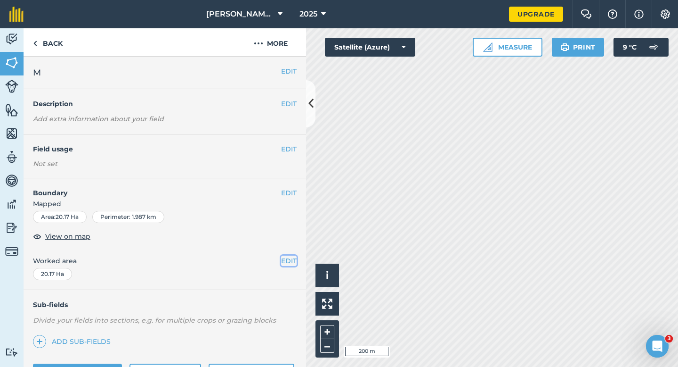
click at [282, 261] on button "EDIT" at bounding box center [289, 260] width 16 height 10
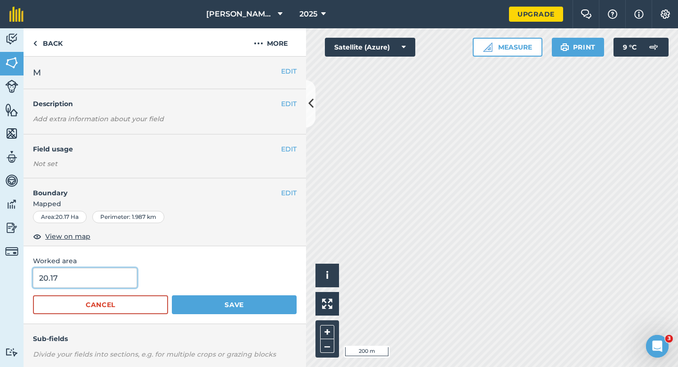
click at [122, 281] on input "20.17" at bounding box center [85, 278] width 104 height 20
type input "18"
click at [172, 295] on button "Save" at bounding box center [234, 304] width 125 height 19
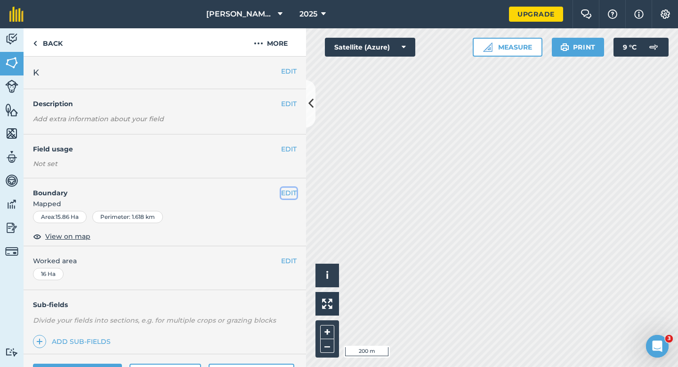
click at [288, 197] on button "EDIT" at bounding box center [289, 193] width 16 height 10
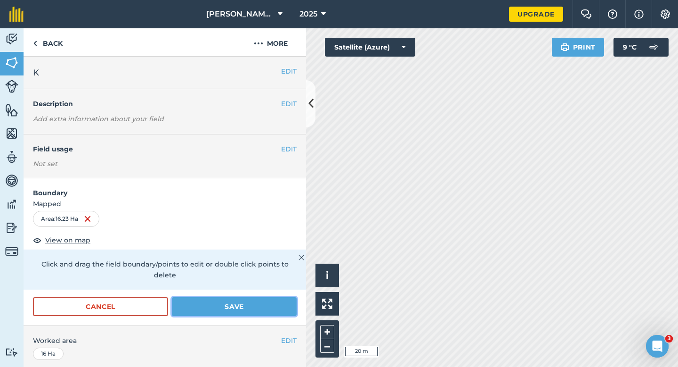
click at [251, 301] on button "Save" at bounding box center [234, 306] width 125 height 19
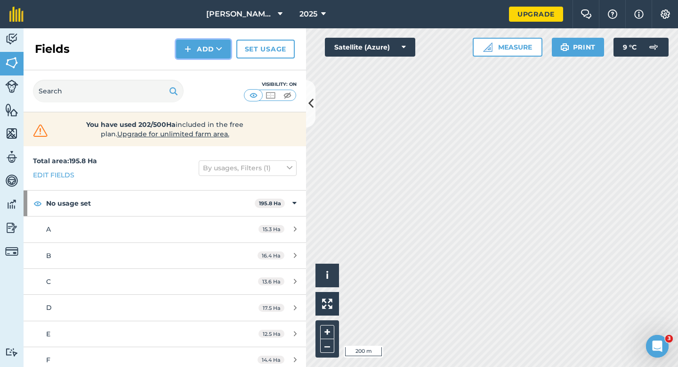
click at [204, 57] on button "Add" at bounding box center [203, 49] width 55 height 19
click at [204, 63] on link "Draw" at bounding box center [204, 70] width 52 height 21
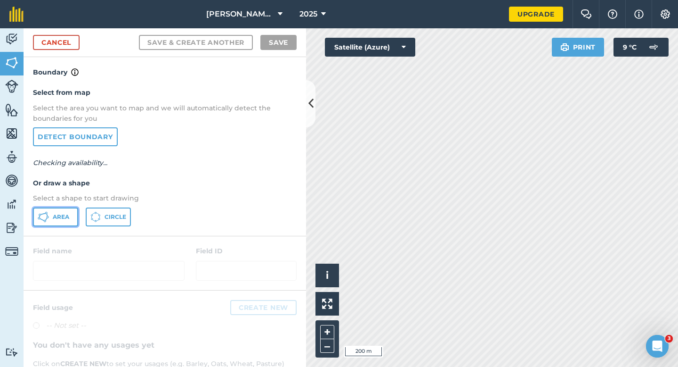
click at [63, 217] on span "Area" at bounding box center [61, 217] width 16 height 8
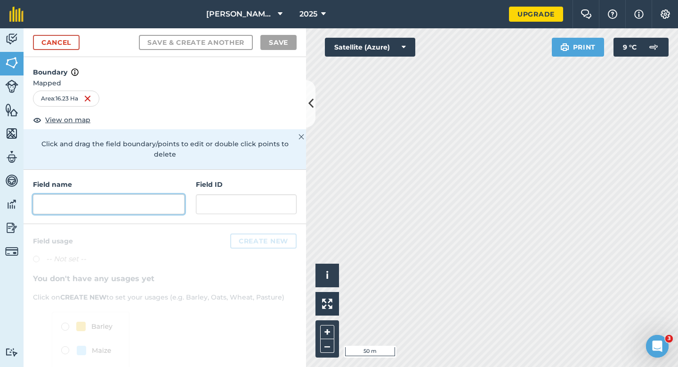
click at [171, 200] on input "text" at bounding box center [109, 204] width 152 height 20
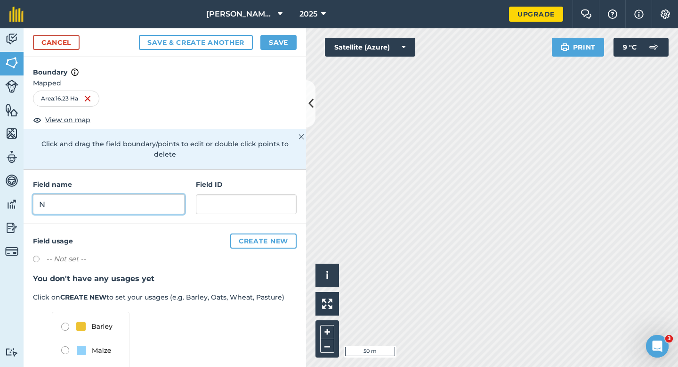
type input "N"
click at [276, 44] on button "Save" at bounding box center [279, 42] width 36 height 15
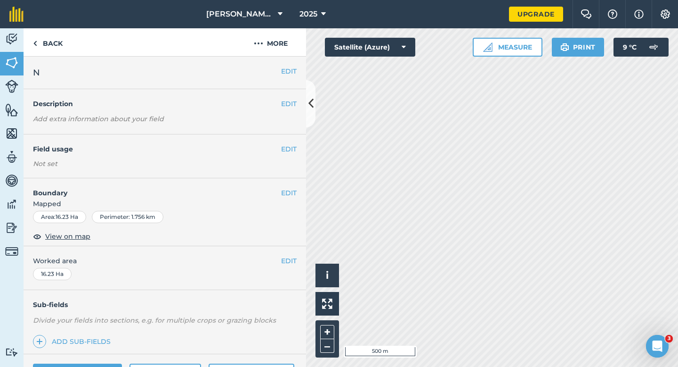
click at [298, 257] on div "EDIT Worked area 16.23 Ha" at bounding box center [165, 268] width 283 height 44
click at [289, 260] on button "EDIT" at bounding box center [289, 260] width 16 height 10
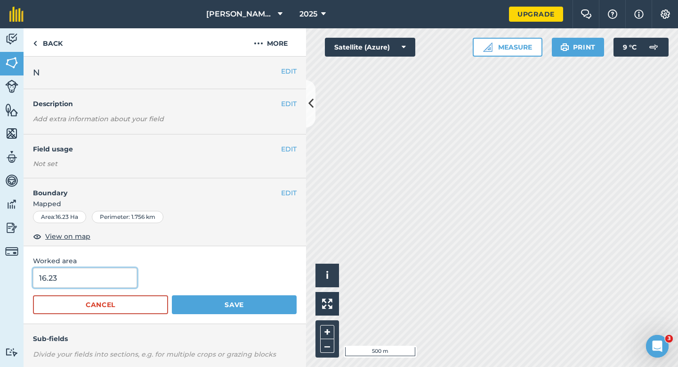
click at [109, 271] on input "16.23" at bounding box center [85, 278] width 104 height 20
type input "16"
click at [172, 295] on button "Save" at bounding box center [234, 304] width 125 height 19
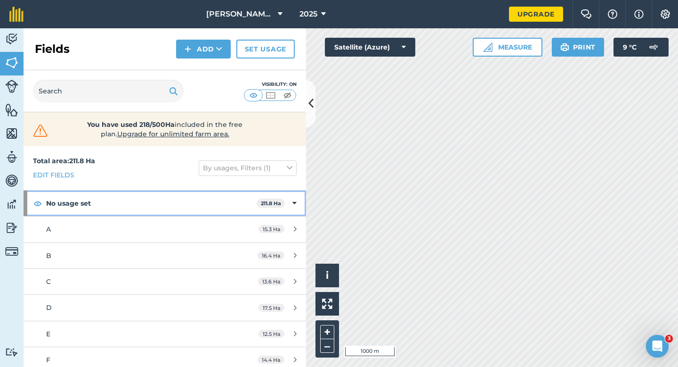
click at [285, 197] on div "No usage set 211.8 Ha" at bounding box center [165, 202] width 283 height 25
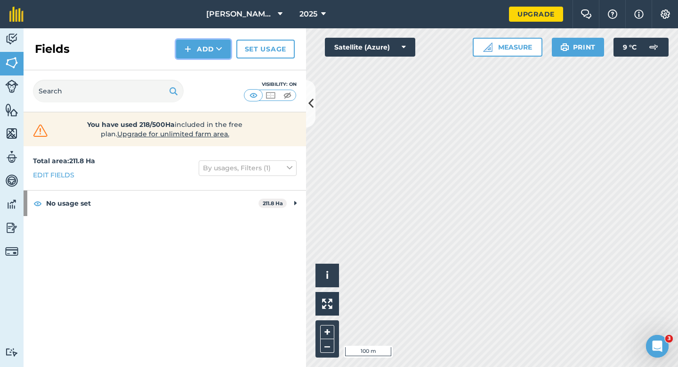
click at [190, 47] on img at bounding box center [188, 48] width 7 height 11
click at [193, 67] on link "Draw" at bounding box center [204, 70] width 52 height 21
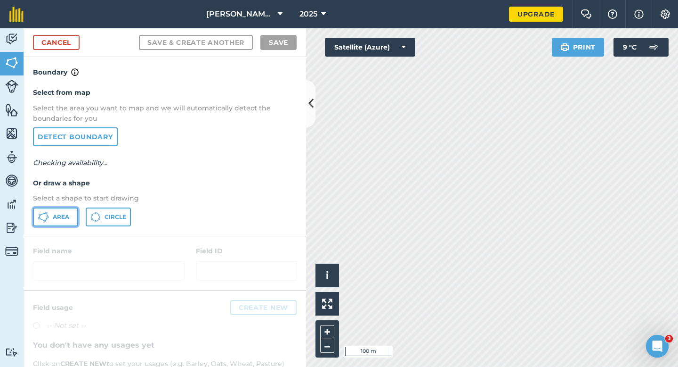
click at [67, 224] on button "Area" at bounding box center [55, 216] width 45 height 19
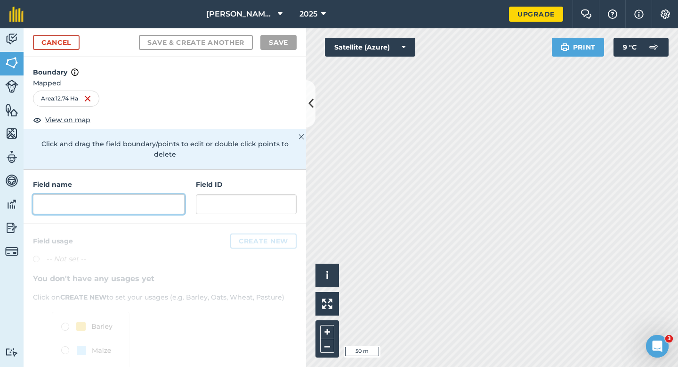
click at [139, 194] on input "text" at bounding box center [109, 204] width 152 height 20
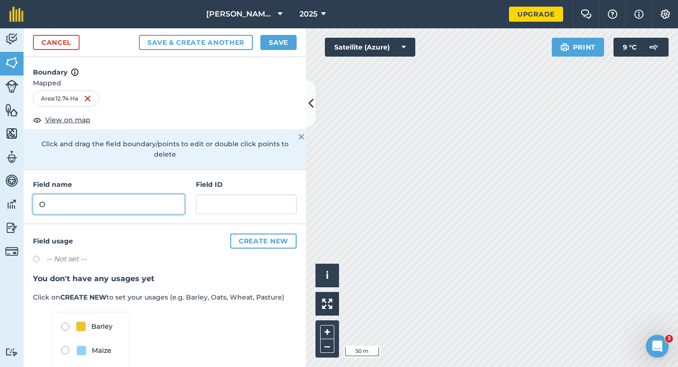
type input "O"
click at [282, 47] on button "Save" at bounding box center [279, 42] width 36 height 15
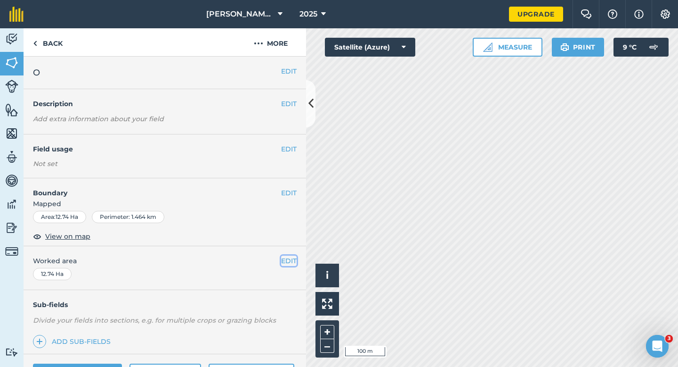
click at [290, 257] on button "EDIT" at bounding box center [289, 260] width 16 height 10
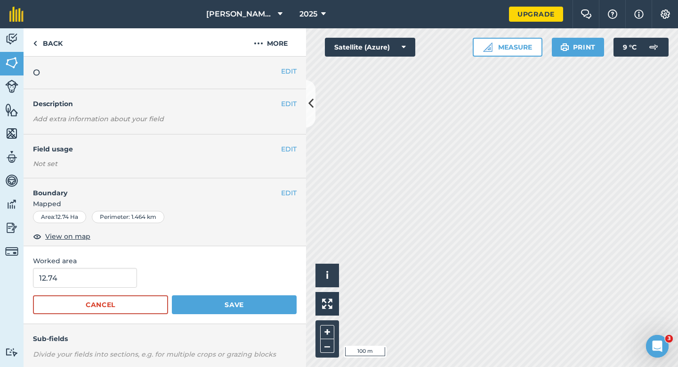
click at [102, 288] on form "12.74 Cancel Save" at bounding box center [165, 291] width 264 height 46
click at [102, 280] on input "12.74" at bounding box center [85, 278] width 104 height 20
type input "12.7"
click at [172, 295] on button "Save" at bounding box center [234, 304] width 125 height 19
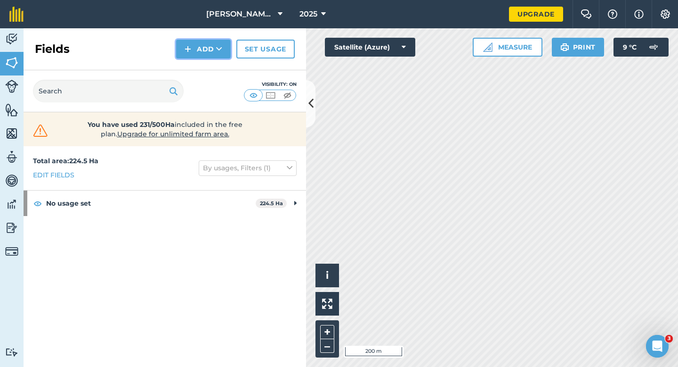
click at [194, 53] on button "Add" at bounding box center [203, 49] width 55 height 19
click at [195, 72] on link "Draw" at bounding box center [204, 70] width 52 height 21
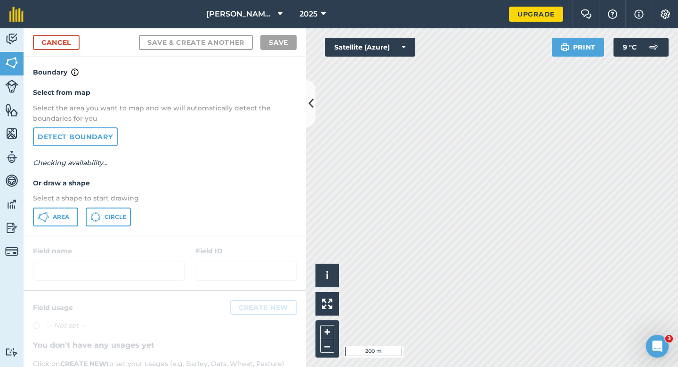
click at [41, 232] on div "Select from map Select the area you want to map and we will automatically detec…" at bounding box center [165, 156] width 283 height 157
click at [41, 216] on icon at bounding box center [43, 216] width 11 height 11
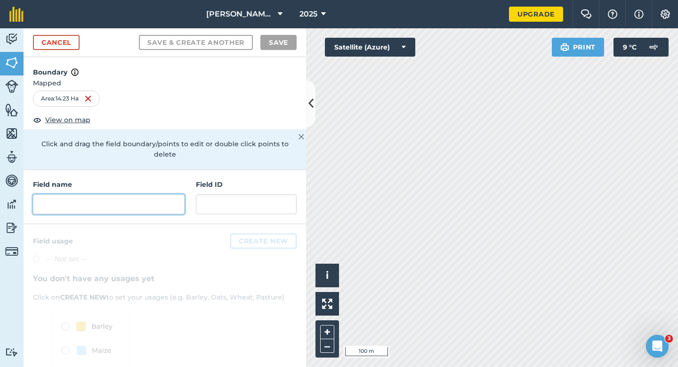
click at [174, 198] on input "text" at bounding box center [109, 204] width 152 height 20
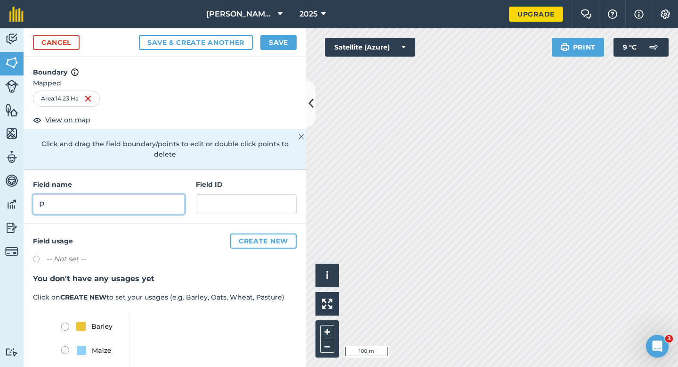
type input "P"
click at [275, 37] on button "Save" at bounding box center [279, 42] width 36 height 15
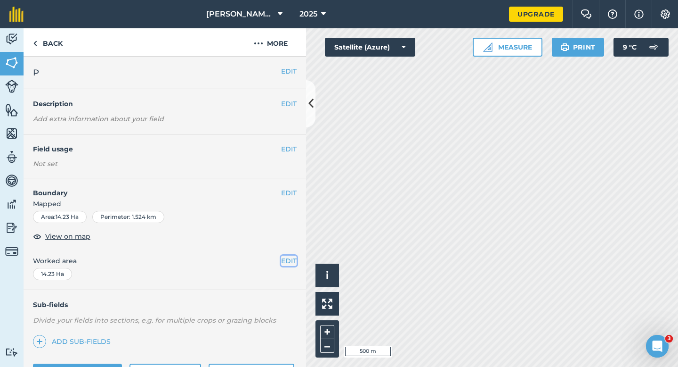
click at [291, 260] on button "EDIT" at bounding box center [289, 260] width 16 height 10
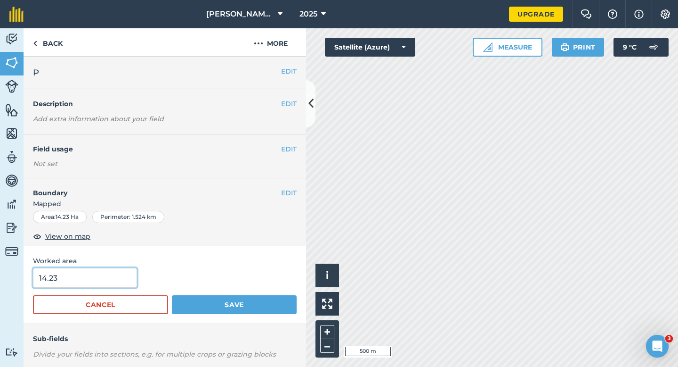
click at [122, 277] on input "14.23" at bounding box center [85, 278] width 104 height 20
type input "14.2"
click at [172, 295] on button "Save" at bounding box center [234, 304] width 125 height 19
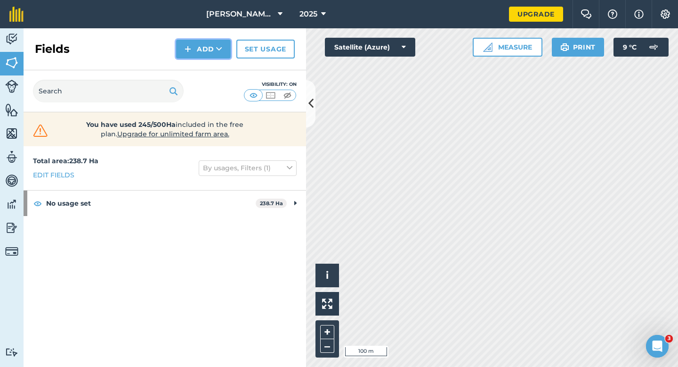
click at [208, 56] on button "Add" at bounding box center [203, 49] width 55 height 19
click at [208, 63] on link "Draw" at bounding box center [204, 70] width 52 height 21
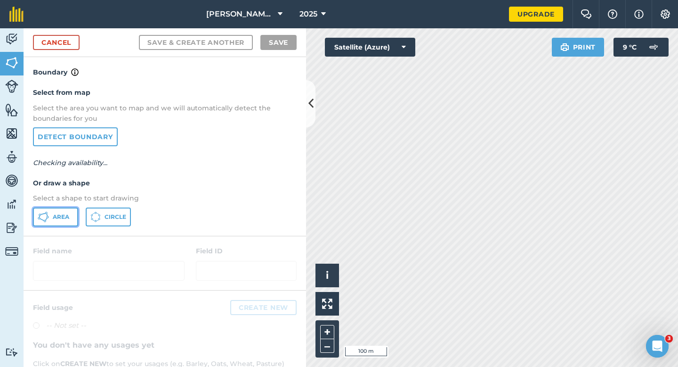
click at [71, 210] on button "Area" at bounding box center [55, 216] width 45 height 19
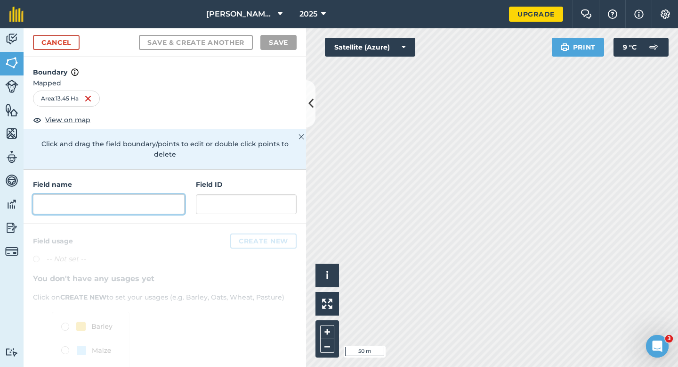
click at [122, 197] on input "text" at bounding box center [109, 204] width 152 height 20
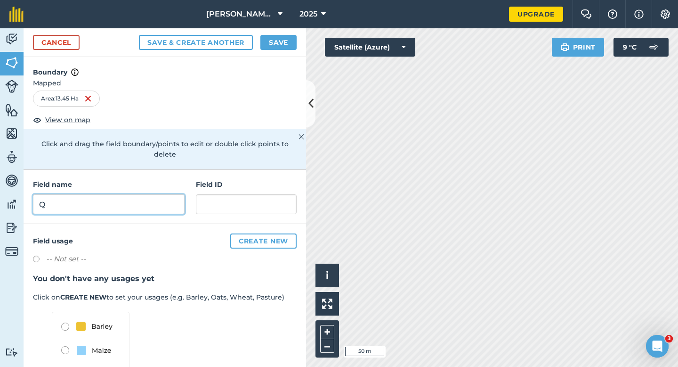
type input "Q"
click at [263, 35] on button "Save" at bounding box center [279, 42] width 36 height 15
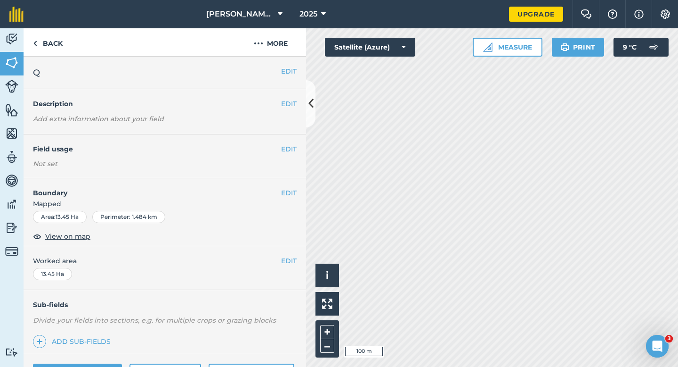
click at [298, 259] on div "EDIT Worked area 13.45 Ha" at bounding box center [165, 268] width 283 height 44
click at [281, 259] on button "EDIT" at bounding box center [289, 260] width 16 height 10
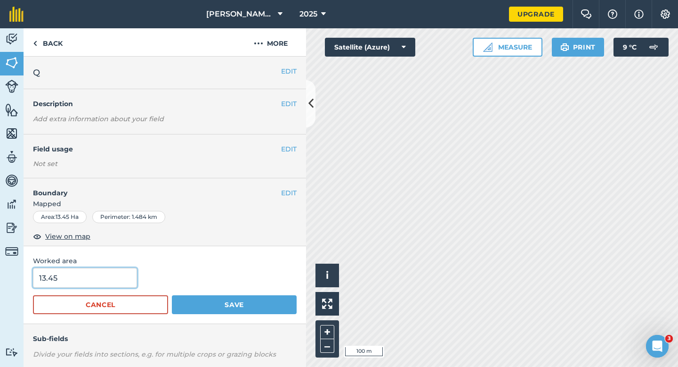
click at [87, 276] on input "13.45" at bounding box center [85, 278] width 104 height 20
type input "13.5"
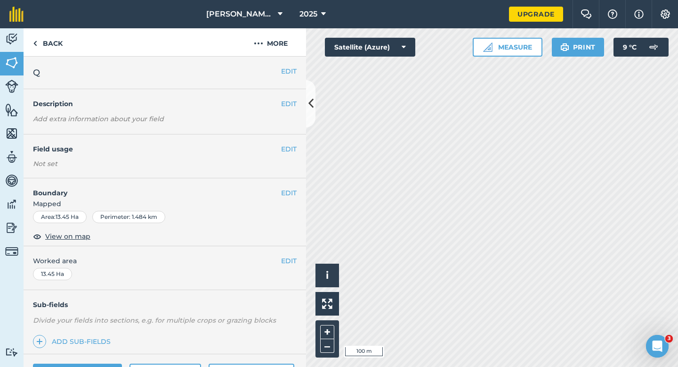
click at [297, 259] on div "EDIT Worked area 13.45 Ha" at bounding box center [165, 268] width 283 height 44
click at [291, 261] on button "EDIT" at bounding box center [289, 260] width 16 height 10
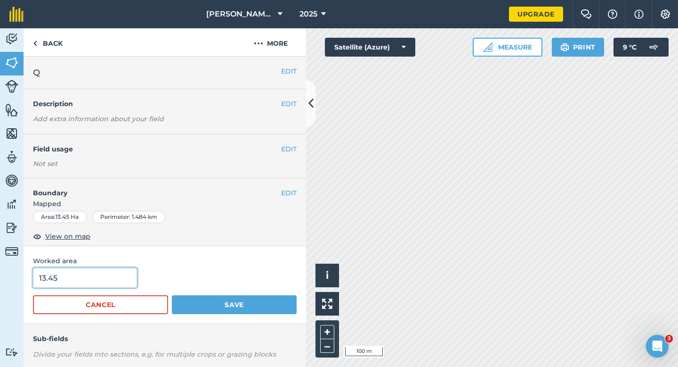
click at [78, 280] on input "13.45" at bounding box center [85, 278] width 104 height 20
type input "13.5"
click at [172, 295] on button "Save" at bounding box center [234, 304] width 125 height 19
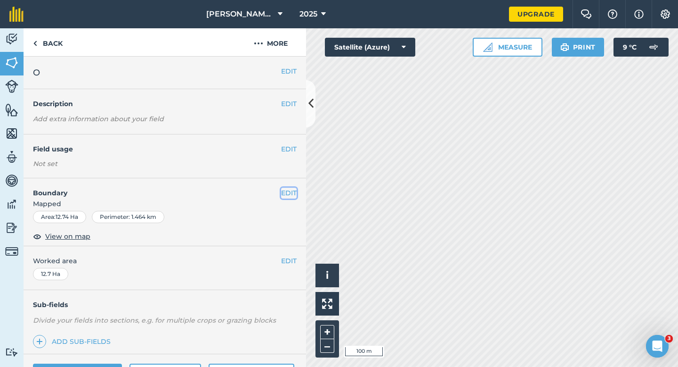
click at [293, 192] on button "EDIT" at bounding box center [289, 193] width 16 height 10
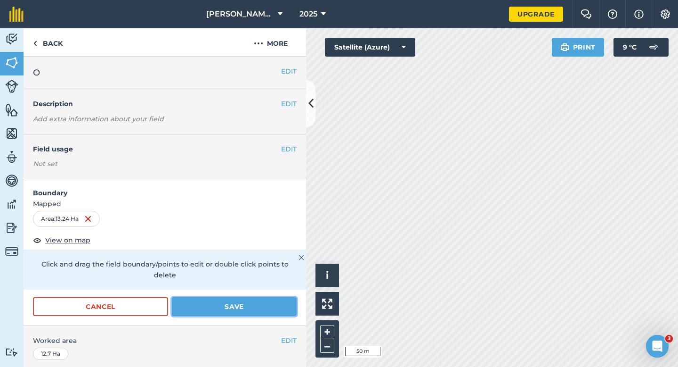
click at [262, 297] on button "Save" at bounding box center [234, 306] width 125 height 19
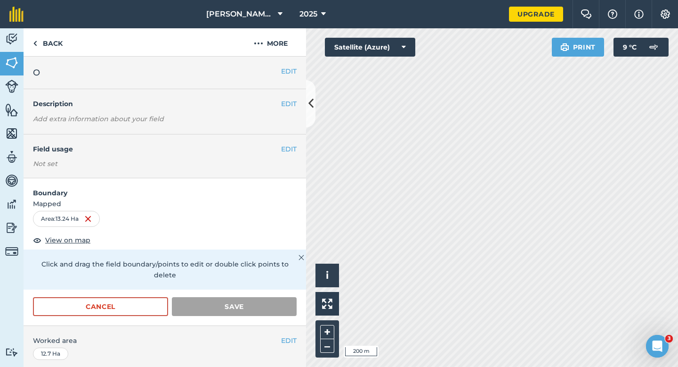
click at [285, 259] on p "Click and drag the field boundary/points to edit or double click points to dele…" at bounding box center [165, 269] width 264 height 21
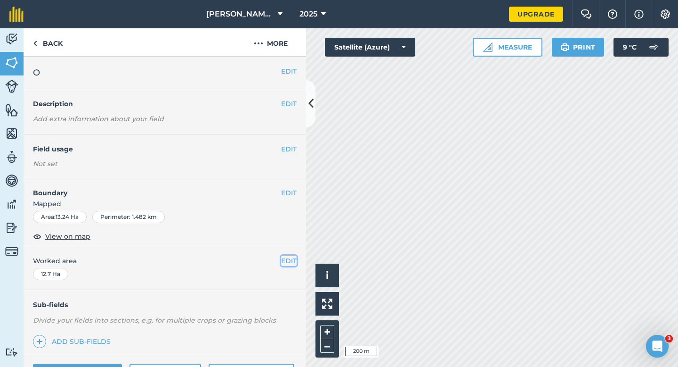
click at [289, 257] on button "EDIT" at bounding box center [289, 260] width 16 height 10
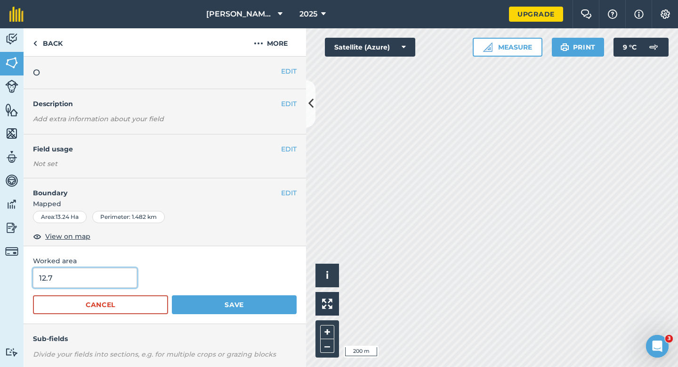
click at [100, 281] on input "12.7" at bounding box center [85, 278] width 104 height 20
type input "13.3"
click at [172, 295] on button "Save" at bounding box center [234, 304] width 125 height 19
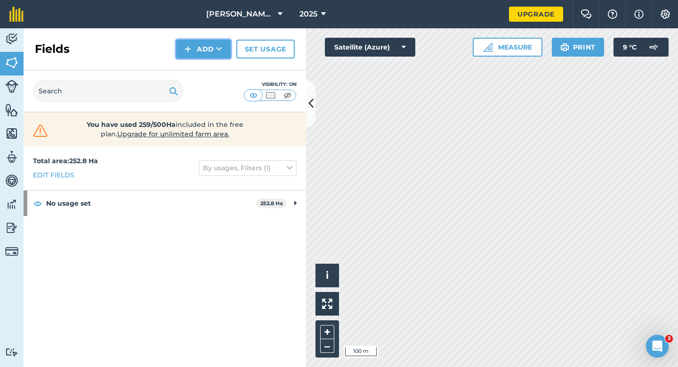
click at [220, 56] on button "Add" at bounding box center [203, 49] width 55 height 19
click at [220, 66] on link "Draw" at bounding box center [204, 70] width 52 height 21
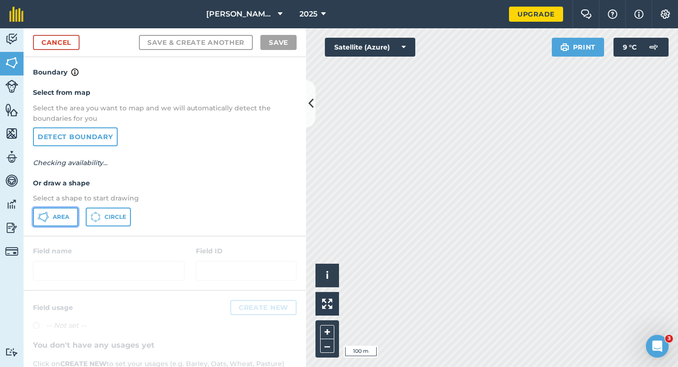
click at [67, 220] on button "Area" at bounding box center [55, 216] width 45 height 19
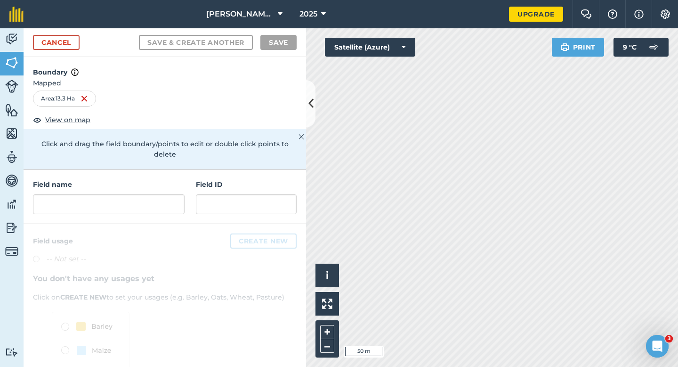
click at [172, 204] on div "Field name Field ID" at bounding box center [165, 197] width 283 height 54
click at [172, 194] on input "text" at bounding box center [109, 204] width 152 height 20
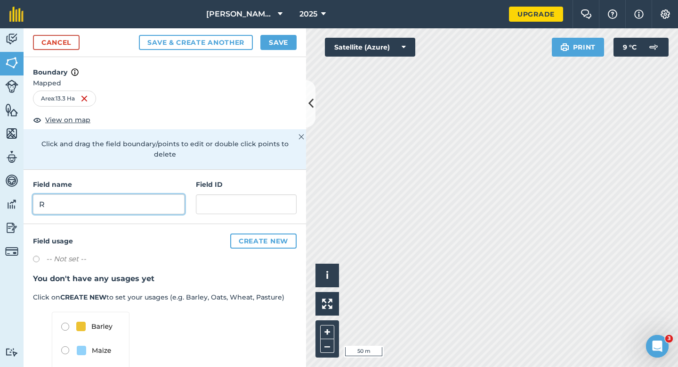
type input "R"
click at [289, 47] on button "Save" at bounding box center [279, 42] width 36 height 15
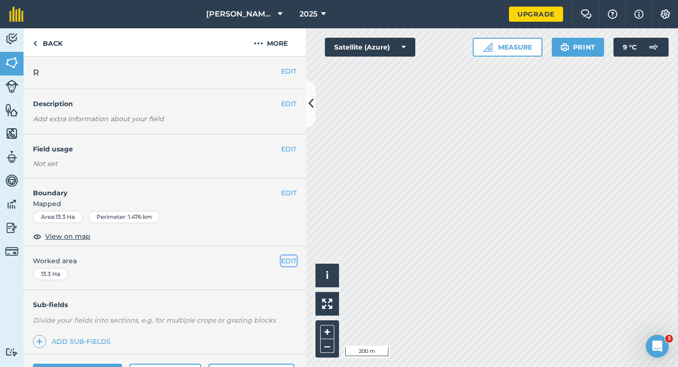
click at [288, 259] on button "EDIT" at bounding box center [289, 260] width 16 height 10
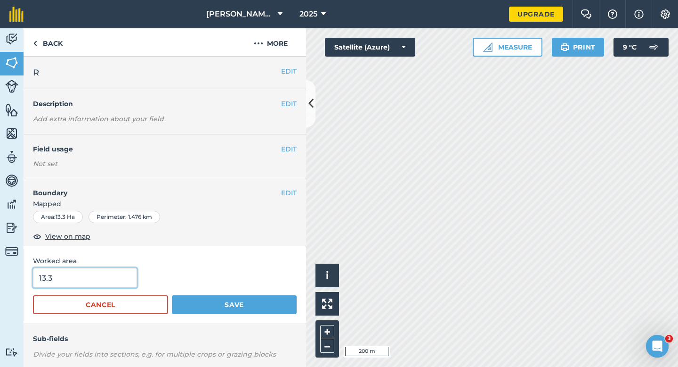
click at [114, 277] on input "13.3" at bounding box center [85, 278] width 104 height 20
click at [172, 295] on button "Save" at bounding box center [234, 304] width 125 height 19
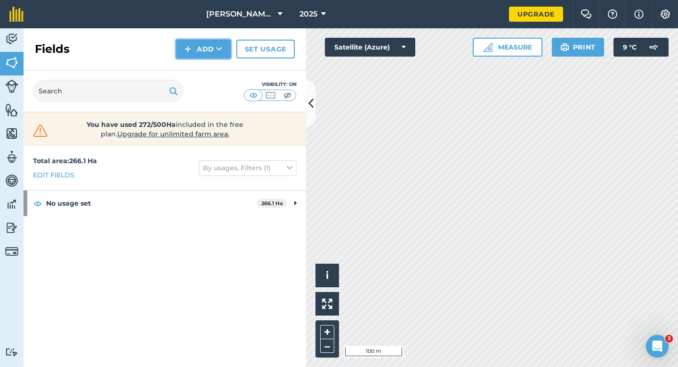
click at [183, 43] on button "Add" at bounding box center [203, 49] width 55 height 19
click at [196, 68] on link "Draw" at bounding box center [204, 70] width 52 height 21
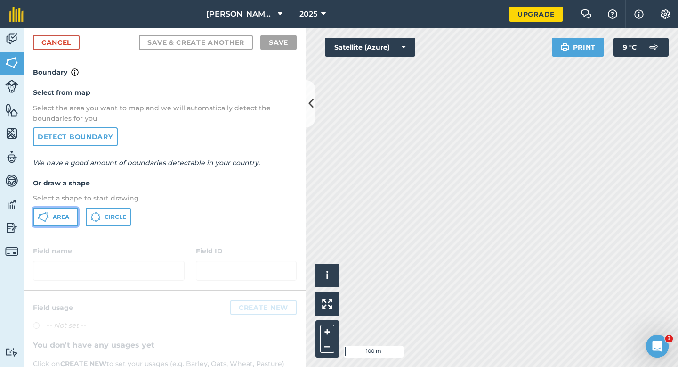
click at [70, 217] on button "Area" at bounding box center [55, 216] width 45 height 19
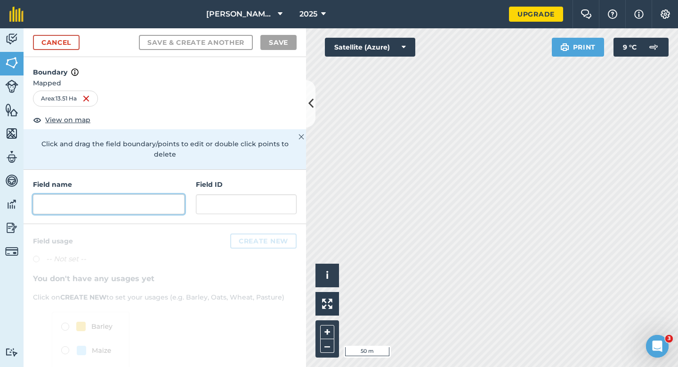
click at [119, 194] on input "text" at bounding box center [109, 204] width 152 height 20
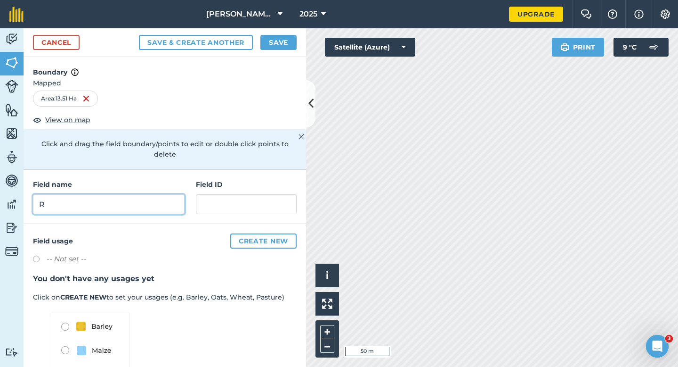
type input "R"
click at [280, 36] on button "Save" at bounding box center [279, 42] width 36 height 15
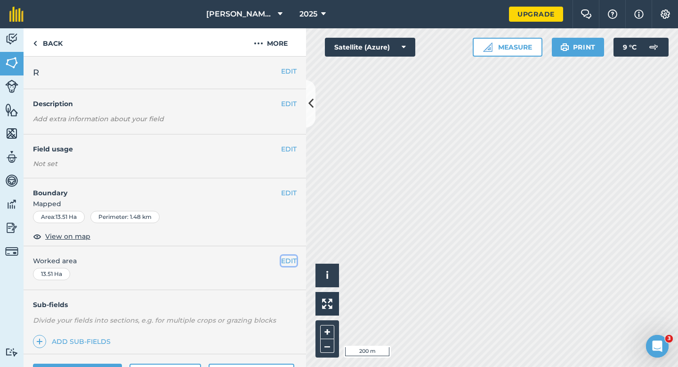
click at [287, 259] on button "EDIT" at bounding box center [289, 260] width 16 height 10
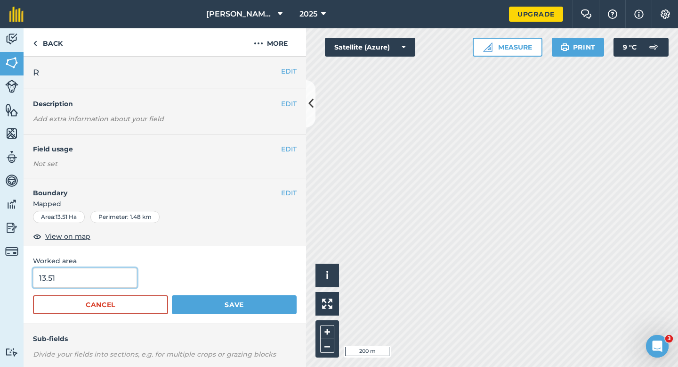
click at [122, 269] on input "13.51" at bounding box center [85, 278] width 104 height 20
click at [122, 277] on input "13.51" at bounding box center [85, 278] width 104 height 20
type input "13.5"
click at [172, 295] on button "Save" at bounding box center [234, 304] width 125 height 19
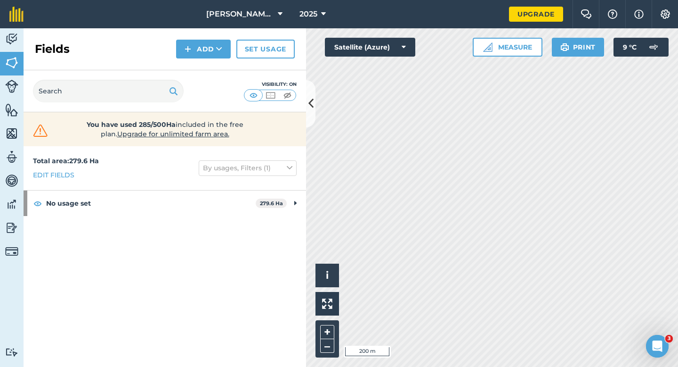
click at [190, 58] on div "Fields Add Set usage" at bounding box center [165, 49] width 283 height 42
click at [190, 63] on div "Fields Add Set usage" at bounding box center [165, 49] width 283 height 42
click at [190, 57] on button "Add" at bounding box center [203, 49] width 55 height 19
click at [190, 65] on link "Draw" at bounding box center [204, 70] width 52 height 21
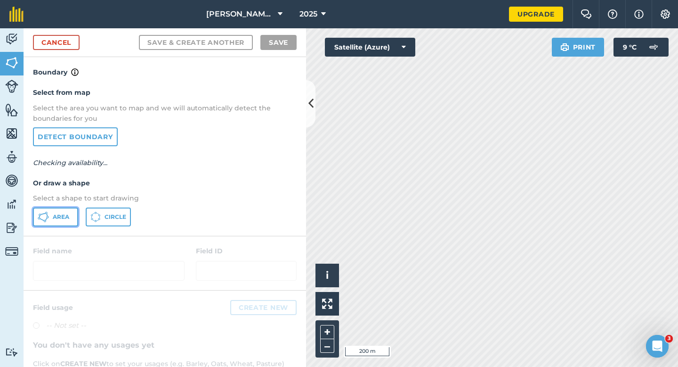
click at [75, 210] on button "Area" at bounding box center [55, 216] width 45 height 19
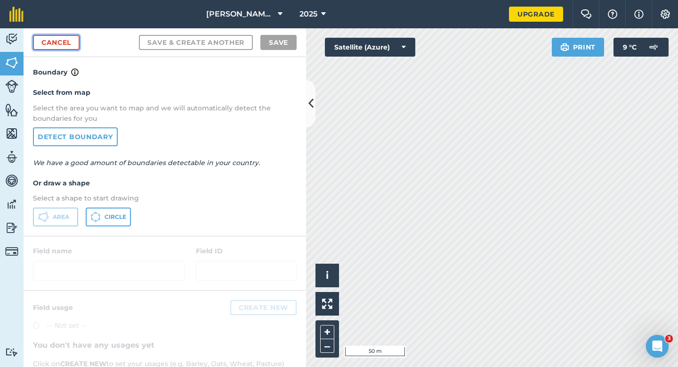
click at [63, 41] on link "Cancel" at bounding box center [56, 42] width 47 height 15
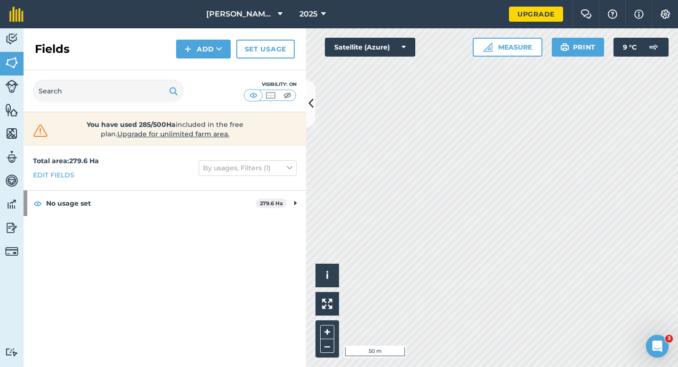
click at [211, 68] on div "Fields Add Set usage" at bounding box center [165, 49] width 283 height 42
click at [207, 56] on button "Add" at bounding box center [203, 49] width 55 height 19
click at [207, 69] on link "Draw" at bounding box center [204, 70] width 52 height 21
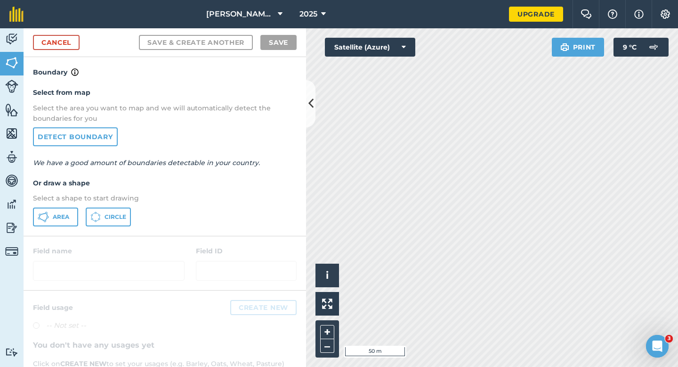
click at [48, 226] on div "Select from map Select the area you want to map and we will automatically detec…" at bounding box center [165, 156] width 283 height 157
click at [55, 216] on span "Area" at bounding box center [61, 217] width 16 height 8
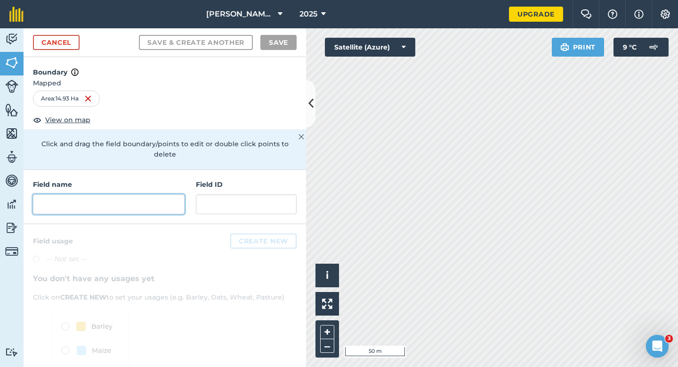
click at [144, 198] on input "text" at bounding box center [109, 204] width 152 height 20
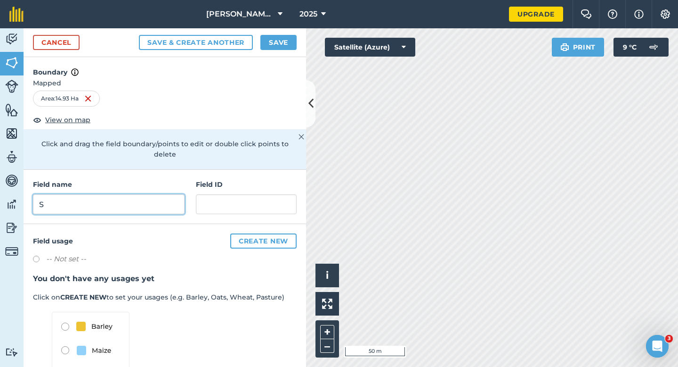
type input "S"
click at [269, 46] on button "Save" at bounding box center [279, 42] width 36 height 15
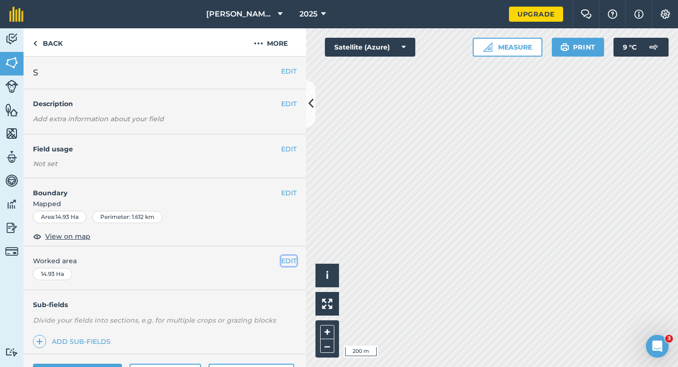
click at [294, 260] on button "EDIT" at bounding box center [289, 260] width 16 height 10
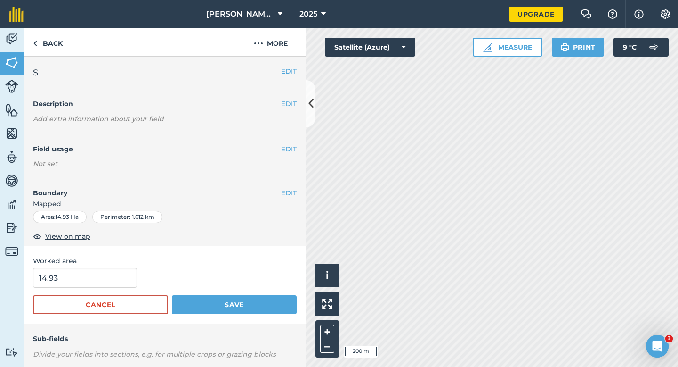
click at [109, 273] on input "14.93" at bounding box center [85, 278] width 104 height 20
type input "15"
click at [172, 295] on button "Save" at bounding box center [234, 304] width 125 height 19
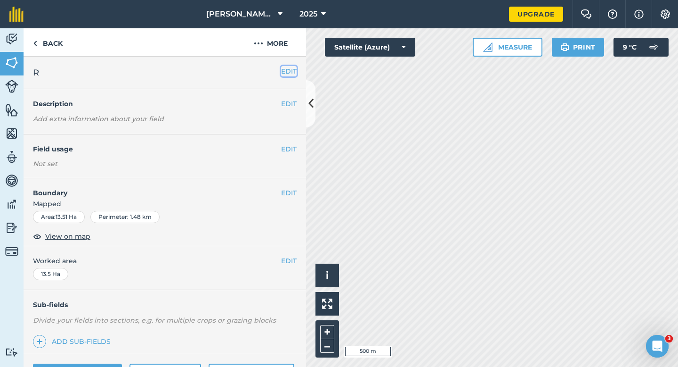
click at [291, 70] on button "EDIT" at bounding box center [289, 71] width 16 height 10
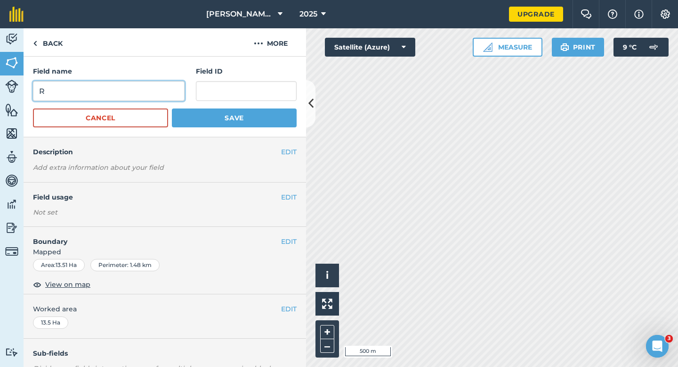
click at [166, 83] on input "R" at bounding box center [109, 91] width 152 height 20
type input "S"
click at [172, 108] on button "Save" at bounding box center [234, 117] width 125 height 19
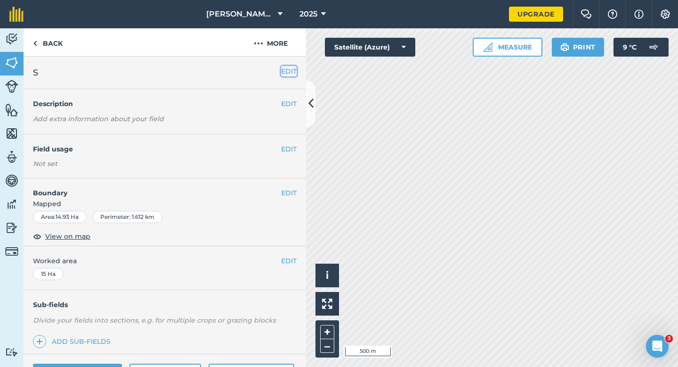
click at [289, 70] on button "EDIT" at bounding box center [289, 71] width 16 height 10
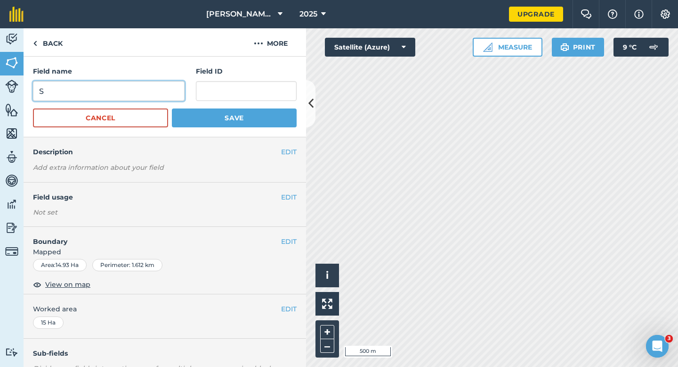
click at [140, 86] on input "S" at bounding box center [109, 91] width 152 height 20
type input "T"
click at [172, 108] on button "Save" at bounding box center [234, 117] width 125 height 19
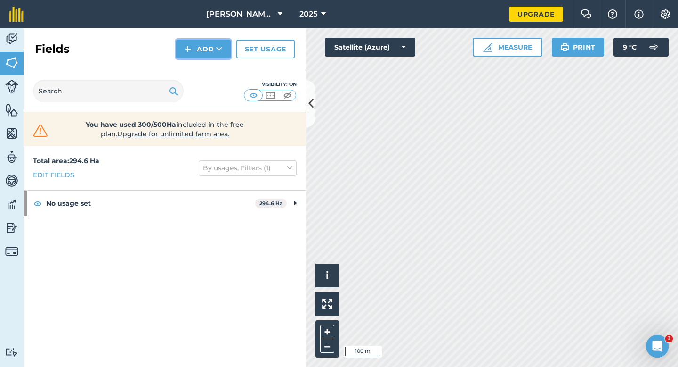
click at [191, 49] on img at bounding box center [188, 48] width 7 height 11
click at [195, 68] on link "Draw" at bounding box center [204, 70] width 52 height 21
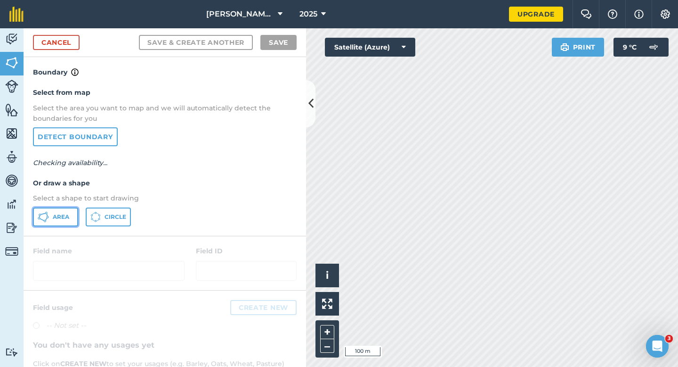
click at [52, 221] on button "Area" at bounding box center [55, 216] width 45 height 19
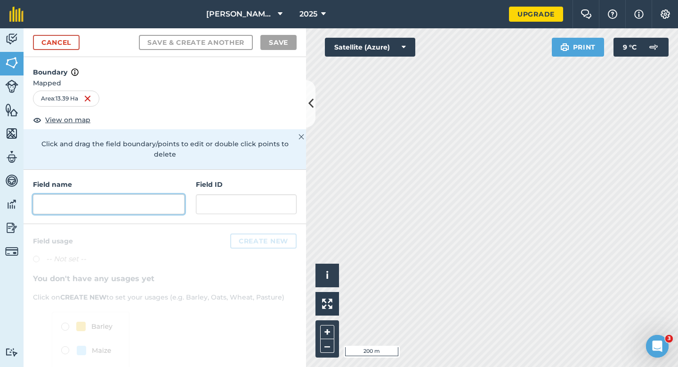
click at [145, 194] on input "text" at bounding box center [109, 204] width 152 height 20
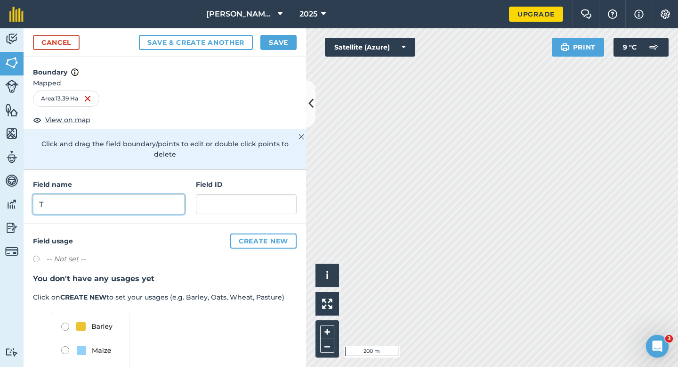
type input "T"
click at [268, 41] on button "Save" at bounding box center [279, 42] width 36 height 15
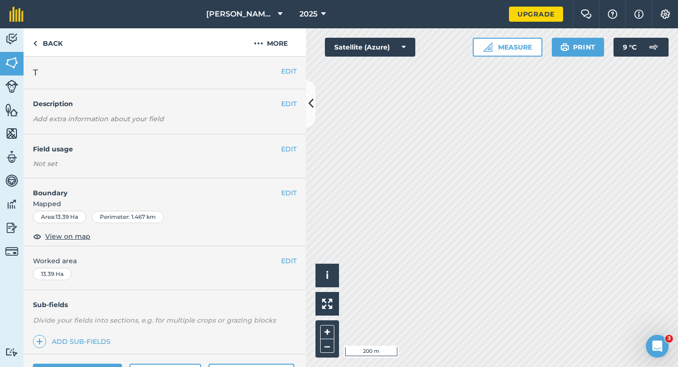
click at [293, 255] on div "EDIT Worked area 13.39 Ha" at bounding box center [165, 268] width 283 height 44
click at [285, 264] on button "EDIT" at bounding box center [289, 260] width 16 height 10
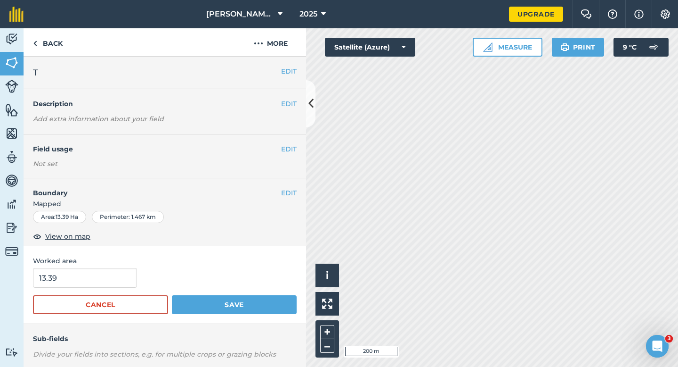
click at [98, 264] on span "Worked area" at bounding box center [165, 260] width 264 height 10
click at [98, 277] on input "13.39" at bounding box center [85, 278] width 104 height 20
type input "13.3"
click at [172, 295] on button "Save" at bounding box center [234, 304] width 125 height 19
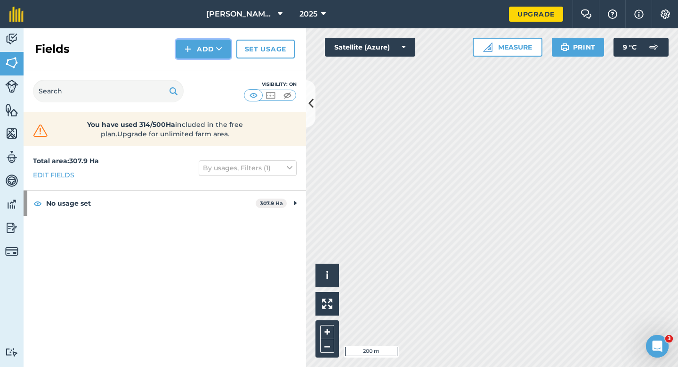
click at [194, 52] on button "Add" at bounding box center [203, 49] width 55 height 19
click at [197, 74] on link "Draw" at bounding box center [204, 70] width 52 height 21
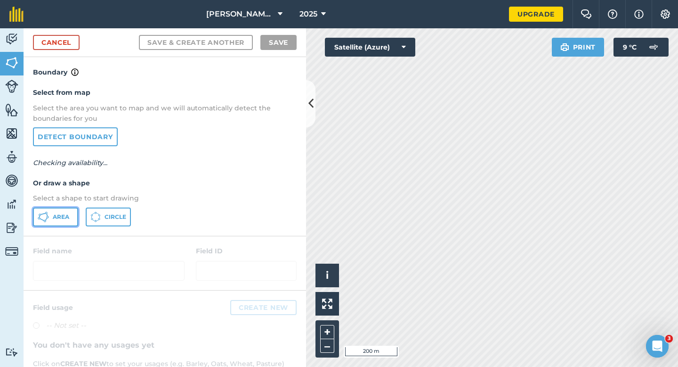
click at [49, 222] on button "Area" at bounding box center [55, 216] width 45 height 19
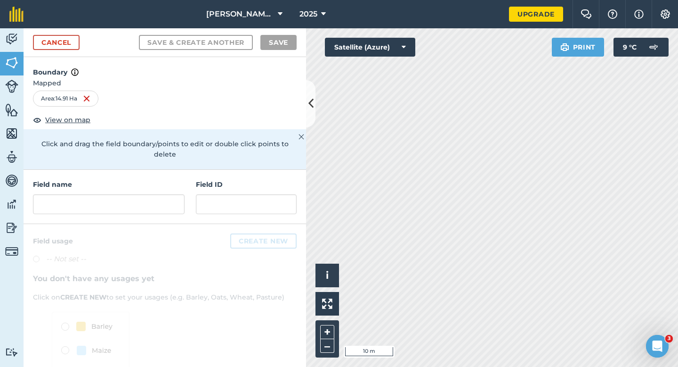
click at [151, 183] on div "Field name" at bounding box center [109, 196] width 152 height 35
click at [151, 194] on input "text" at bounding box center [109, 204] width 152 height 20
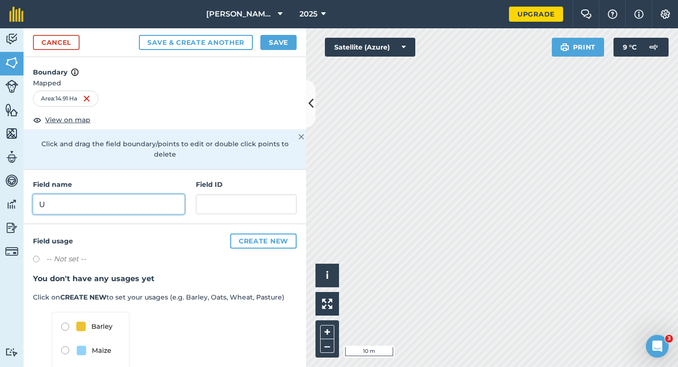
type input "U"
click at [276, 50] on div "Cancel Save & Create Another Save" at bounding box center [165, 42] width 283 height 29
click at [290, 41] on button "Save" at bounding box center [279, 42] width 36 height 15
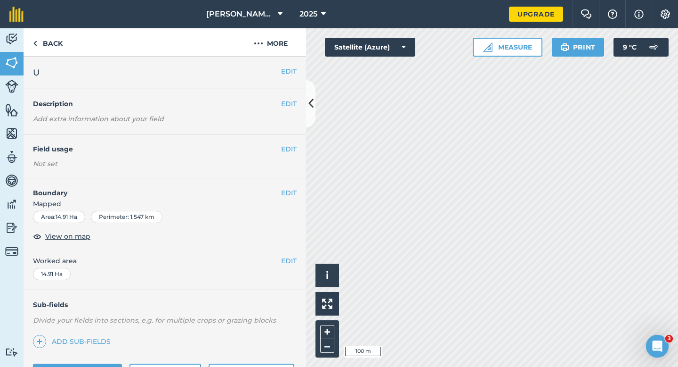
click at [288, 253] on div "EDIT Worked area 14.91 Ha" at bounding box center [165, 268] width 283 height 44
click at [290, 267] on div "EDIT Worked area 14.91 Ha" at bounding box center [165, 268] width 283 height 44
click at [290, 265] on button "EDIT" at bounding box center [289, 260] width 16 height 10
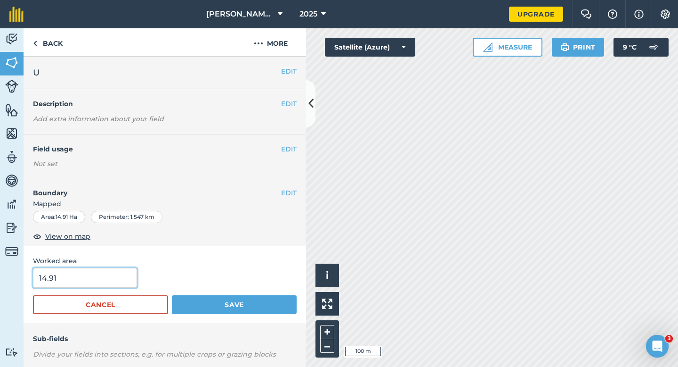
click at [87, 274] on input "14.91" at bounding box center [85, 278] width 104 height 20
type input "15"
click at [172, 295] on button "Save" at bounding box center [234, 304] width 125 height 19
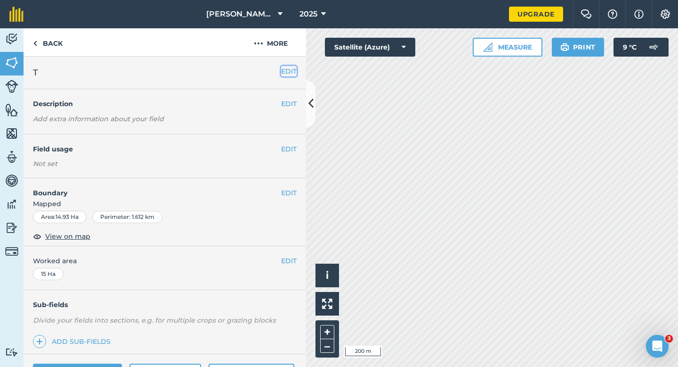
click at [292, 67] on button "EDIT" at bounding box center [289, 71] width 16 height 10
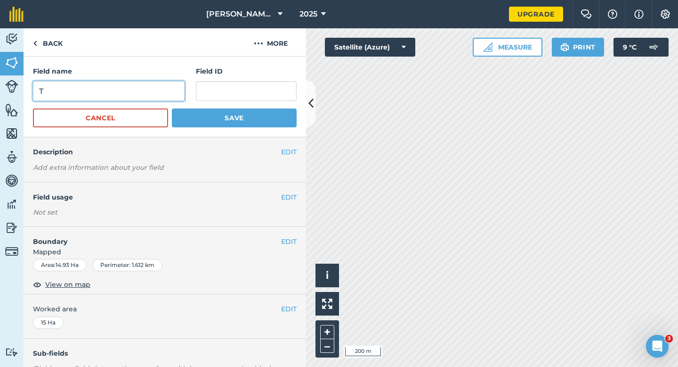
click at [117, 100] on input "T" at bounding box center [109, 91] width 152 height 20
type input "W"
click at [172, 108] on button "Save" at bounding box center [234, 117] width 125 height 19
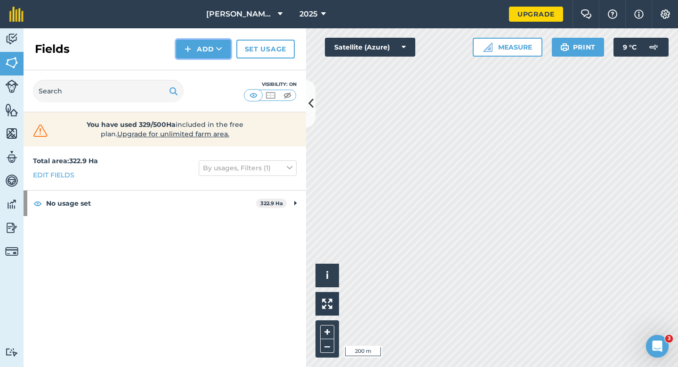
click at [199, 54] on button "Add" at bounding box center [203, 49] width 55 height 19
click at [199, 62] on link "Draw" at bounding box center [204, 70] width 52 height 21
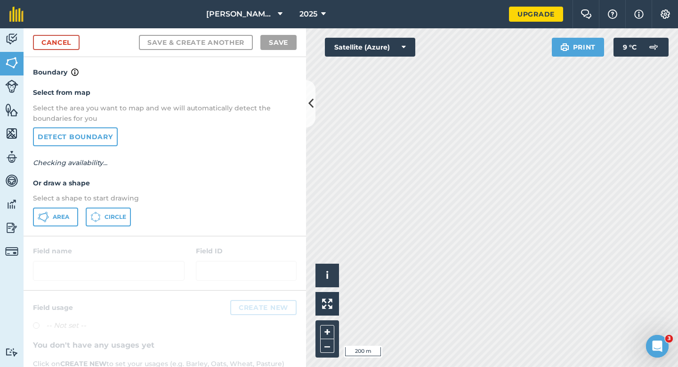
click at [62, 228] on div "Select from map Select the area you want to map and we will automatically detec…" at bounding box center [165, 156] width 283 height 157
click at [65, 219] on span "Area" at bounding box center [61, 217] width 16 height 8
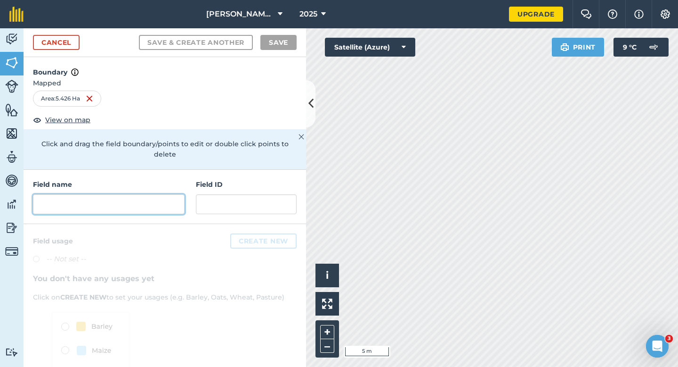
click at [171, 196] on input "text" at bounding box center [109, 204] width 152 height 20
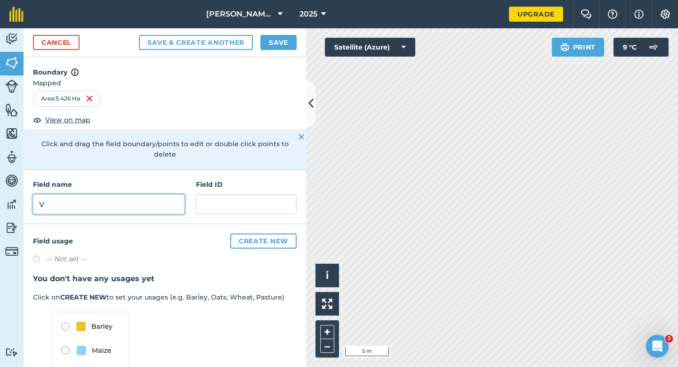
type input "V"
click at [274, 48] on button "Save" at bounding box center [279, 42] width 36 height 15
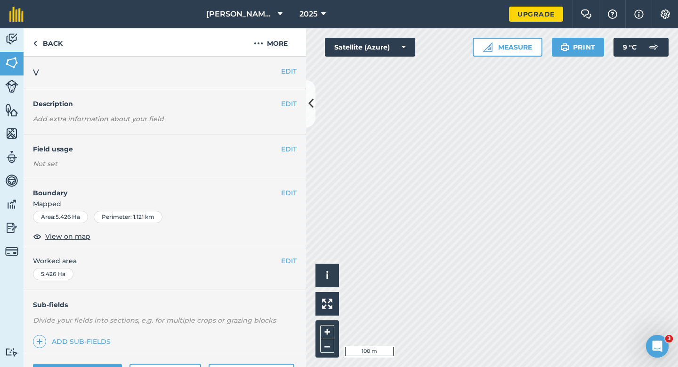
click at [277, 261] on span "Worked area" at bounding box center [165, 260] width 264 height 10
click at [294, 261] on button "EDIT" at bounding box center [289, 260] width 16 height 10
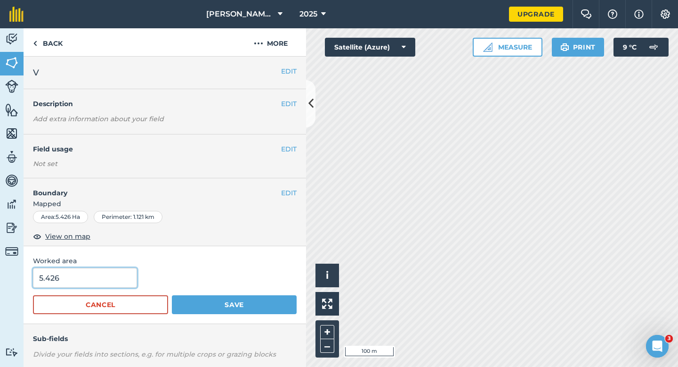
click at [131, 276] on input "5.426" at bounding box center [85, 278] width 104 height 20
type input "5.5"
click at [172, 295] on button "Save" at bounding box center [234, 304] width 125 height 19
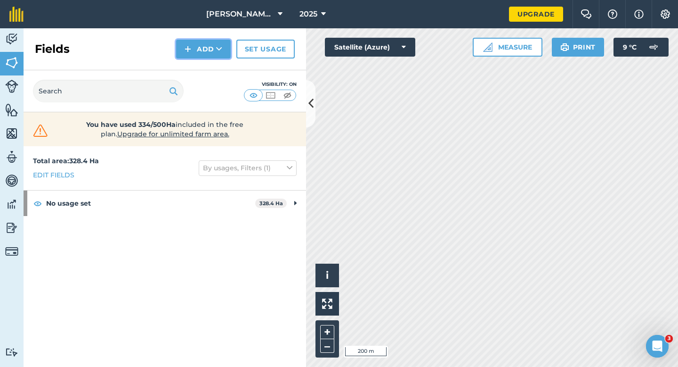
click at [206, 54] on button "Add" at bounding box center [203, 49] width 55 height 19
click at [206, 69] on link "Draw" at bounding box center [204, 70] width 52 height 21
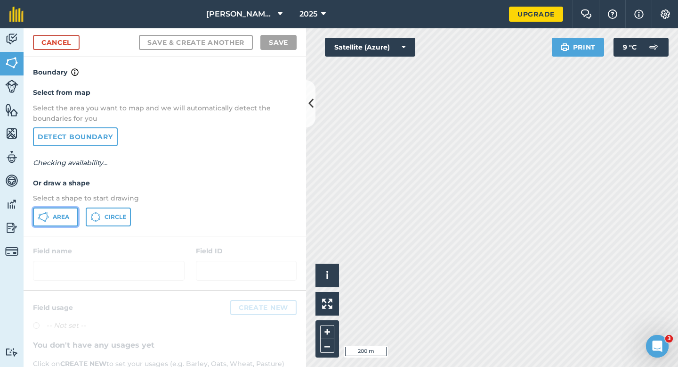
click at [60, 213] on span "Area" at bounding box center [61, 217] width 16 height 8
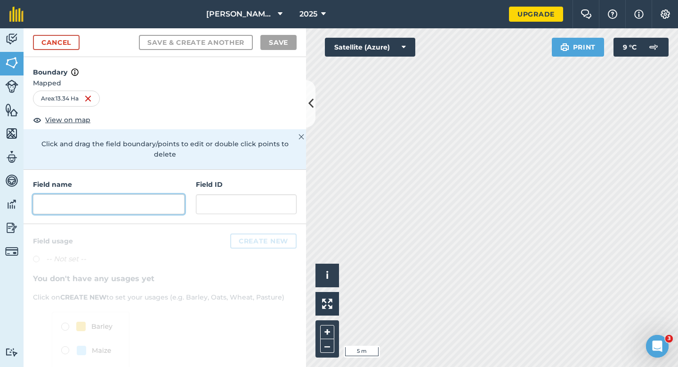
click at [119, 194] on input "text" at bounding box center [109, 204] width 152 height 20
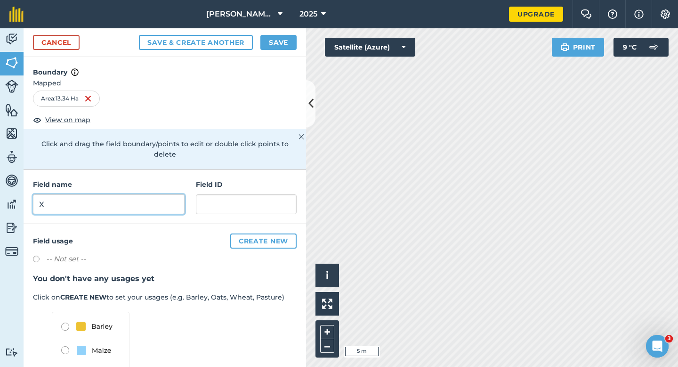
type input "X"
click at [291, 41] on button "Save" at bounding box center [279, 42] width 36 height 15
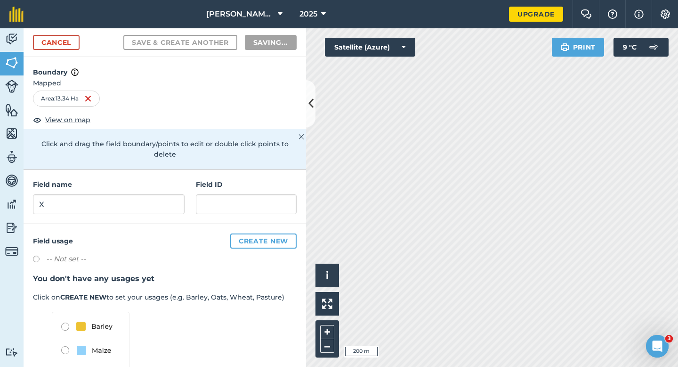
click at [287, 261] on div "Field usage Create new -- Not set -- You don't have any usages yet Click on CRE…" at bounding box center [165, 326] width 283 height 204
click at [291, 261] on div "Field usage Create new -- Not set -- You don't have any usages yet Click on CRE…" at bounding box center [165, 326] width 283 height 204
click at [292, 260] on div "Field usage Create new -- Not set -- You don't have any usages yet Click on CRE…" at bounding box center [165, 326] width 283 height 204
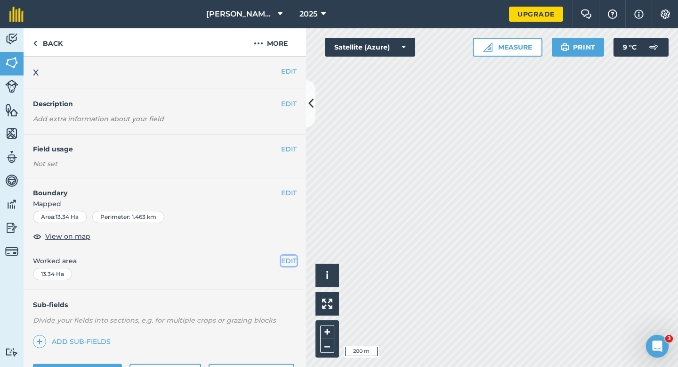
click at [291, 260] on button "EDIT" at bounding box center [289, 260] width 16 height 10
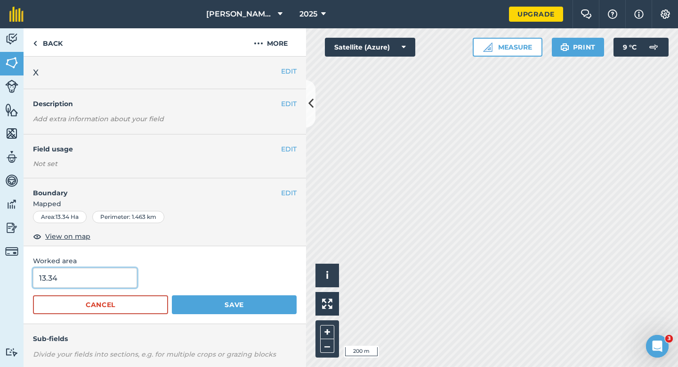
click at [97, 268] on input "13.34" at bounding box center [85, 278] width 104 height 20
click at [103, 275] on input "13.34" at bounding box center [85, 278] width 104 height 20
type input "13.3"
click at [172, 295] on button "Save" at bounding box center [234, 304] width 125 height 19
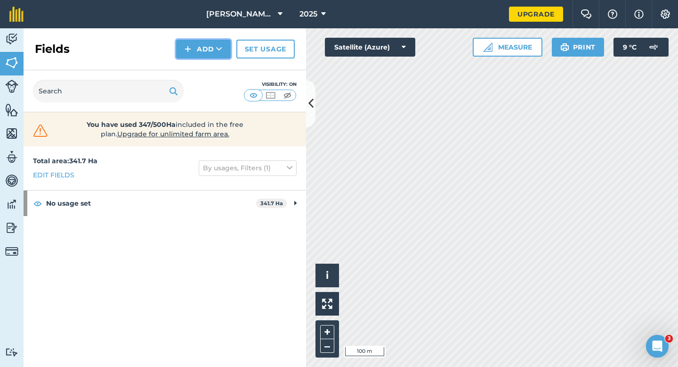
click at [196, 44] on button "Add" at bounding box center [203, 49] width 55 height 19
click at [196, 65] on link "Draw" at bounding box center [204, 70] width 52 height 21
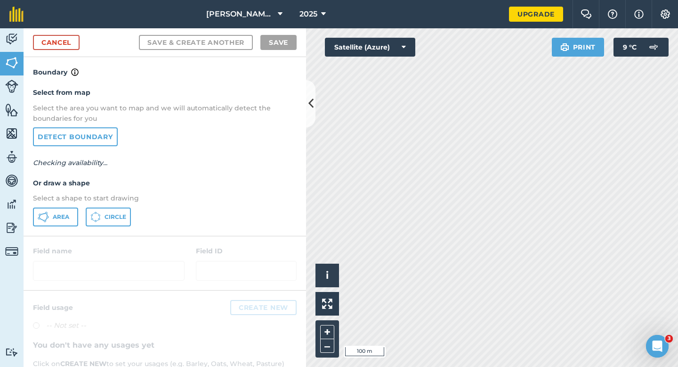
click at [70, 206] on div "Select from map Select the area you want to map and we will automatically detec…" at bounding box center [165, 156] width 283 height 157
click at [70, 210] on button "Area" at bounding box center [55, 216] width 45 height 19
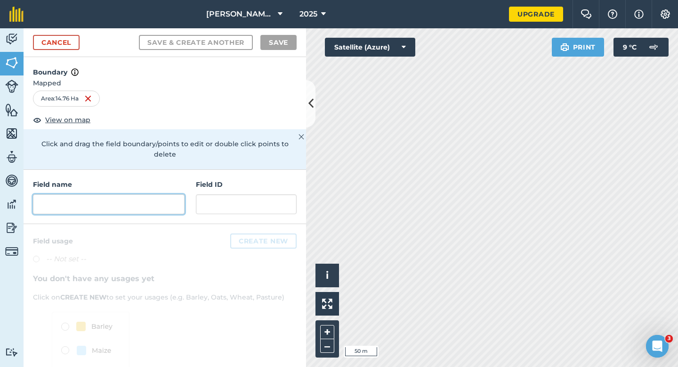
click at [174, 197] on input "text" at bounding box center [109, 204] width 152 height 20
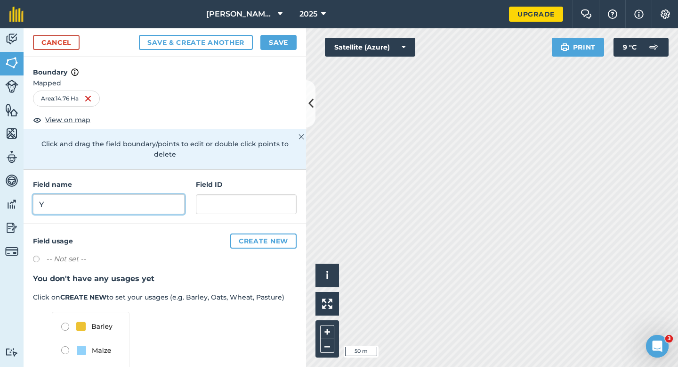
type input "Y"
click at [285, 44] on button "Save" at bounding box center [279, 42] width 36 height 15
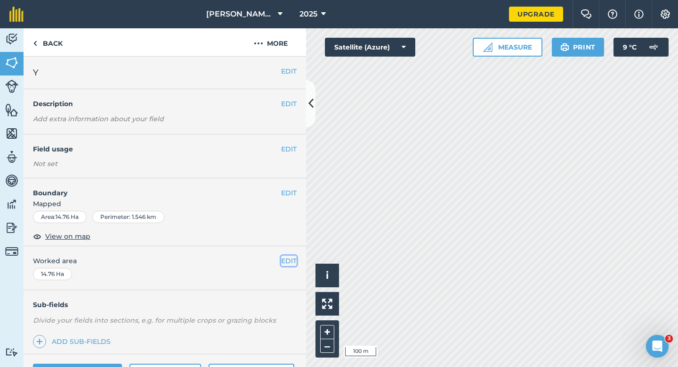
click at [285, 263] on button "EDIT" at bounding box center [289, 260] width 16 height 10
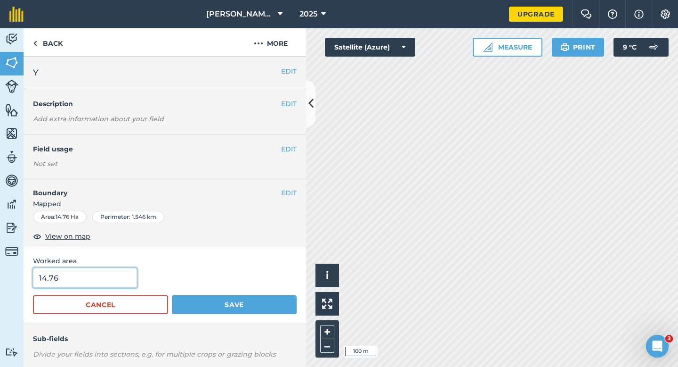
click at [60, 276] on input "14.76" at bounding box center [85, 278] width 104 height 20
type input "15"
click at [172, 295] on button "Save" at bounding box center [234, 304] width 125 height 19
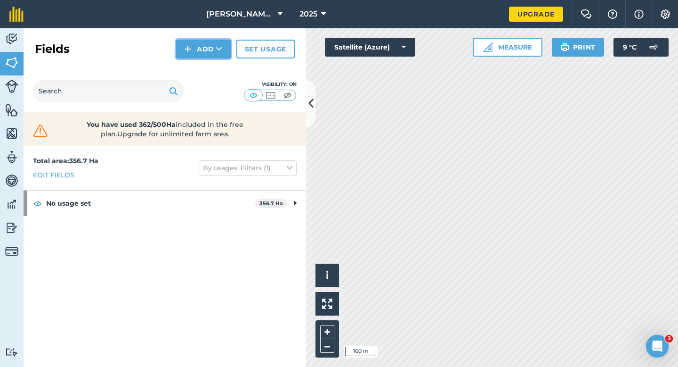
click at [208, 50] on button "Add" at bounding box center [203, 49] width 55 height 19
click at [208, 66] on link "Draw" at bounding box center [204, 70] width 52 height 21
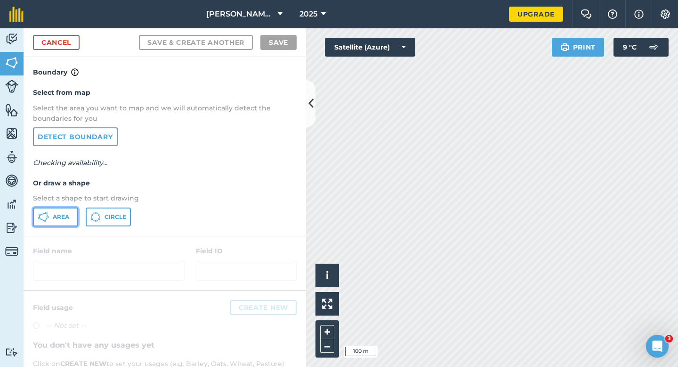
click at [35, 224] on button "Area" at bounding box center [55, 216] width 45 height 19
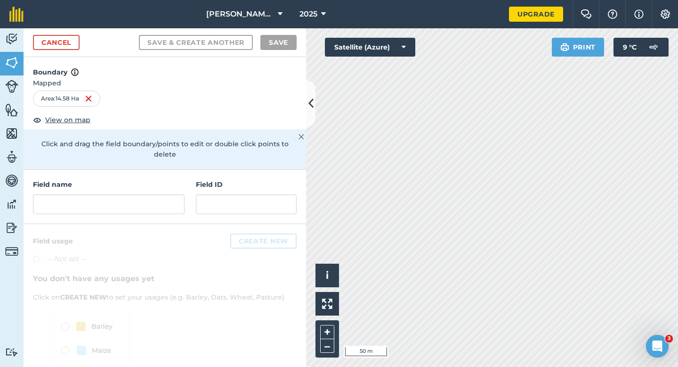
click at [116, 204] on div "Field name Field ID" at bounding box center [165, 197] width 283 height 54
click at [118, 194] on input "text" at bounding box center [109, 204] width 152 height 20
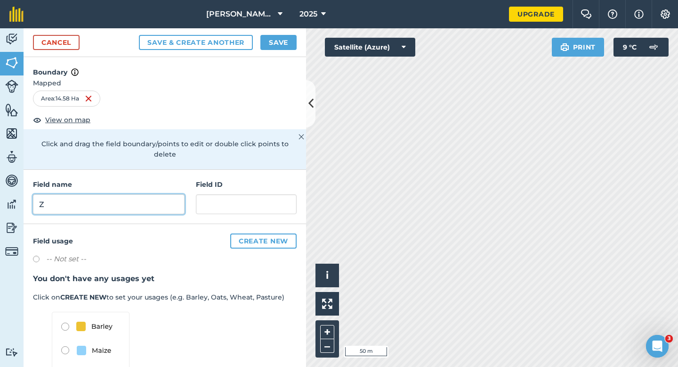
type input "Z"
click at [284, 40] on button "Save" at bounding box center [279, 42] width 36 height 15
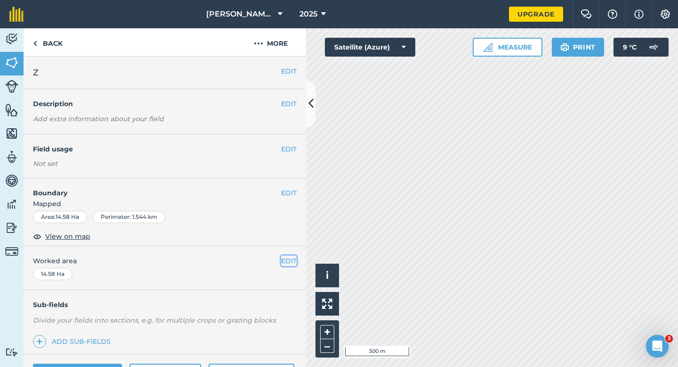
click at [286, 261] on button "EDIT" at bounding box center [289, 260] width 16 height 10
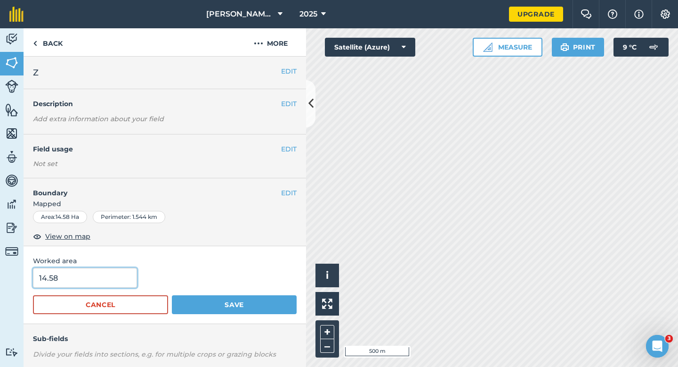
click at [104, 284] on input "14.58" at bounding box center [85, 278] width 104 height 20
type input "14.5"
click at [172, 295] on button "Save" at bounding box center [234, 304] width 125 height 19
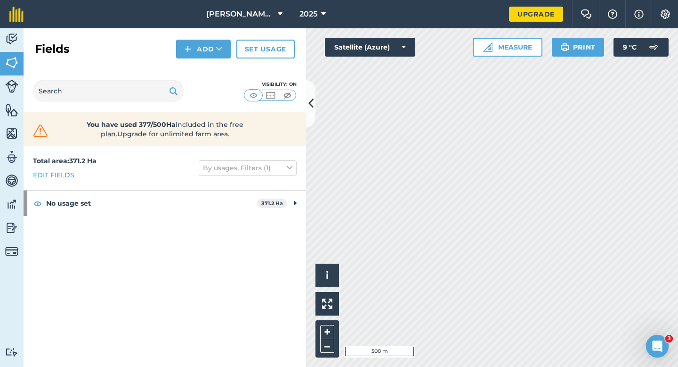
click at [343, 41] on div "Click to start drawing i © 2025 TomTom, Microsoft 500 m + – Satellite (Azure) M…" at bounding box center [492, 197] width 372 height 338
click at [511, 55] on button "Measure" at bounding box center [508, 47] width 70 height 19
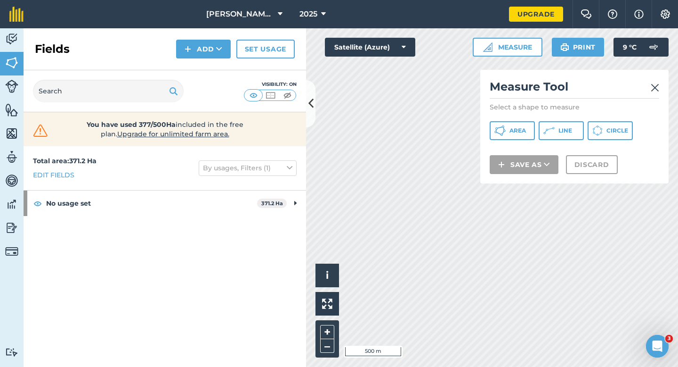
click at [524, 119] on div "Measure Tool Select a shape to measure Area Line Circle Save as Discard" at bounding box center [575, 127] width 188 height 114
click at [509, 126] on button "Area" at bounding box center [512, 130] width 45 height 19
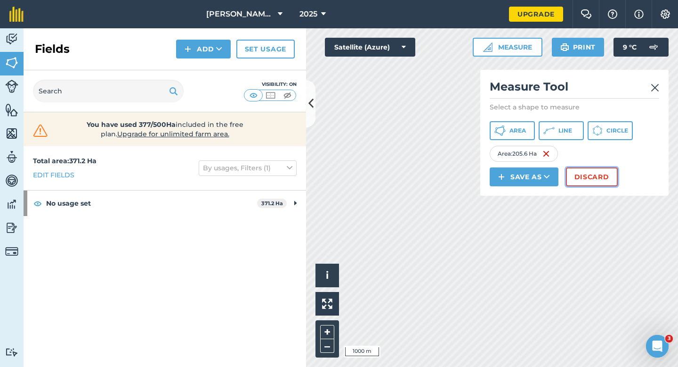
click at [586, 170] on button "Discard" at bounding box center [592, 176] width 52 height 19
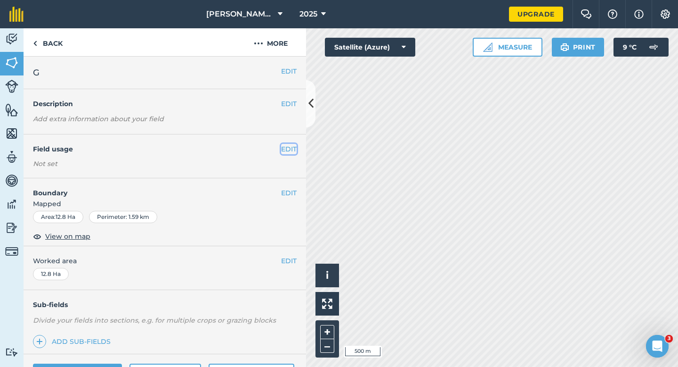
click at [285, 147] on button "EDIT" at bounding box center [289, 149] width 16 height 10
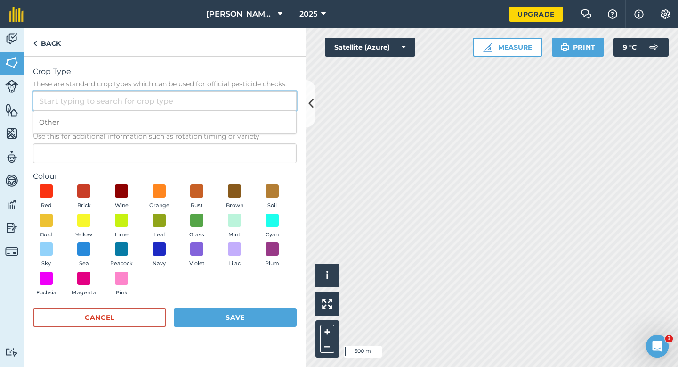
click at [274, 103] on input "Crop Type These are standard crop types which can be used for official pesticid…" at bounding box center [165, 101] width 264 height 20
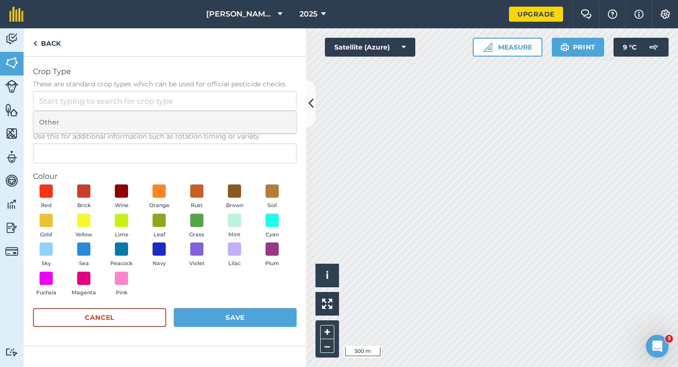
click at [274, 120] on li "Other" at bounding box center [164, 122] width 263 height 22
type input "Other"
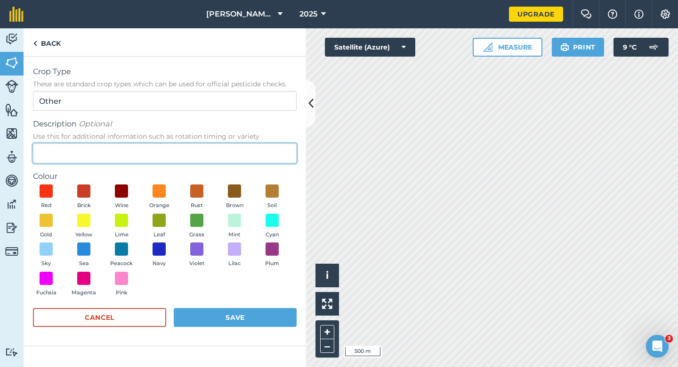
click at [274, 144] on input "Description Optional Use this for additional information such as rotation timin…" at bounding box center [165, 153] width 264 height 20
type input "Radish Seed"
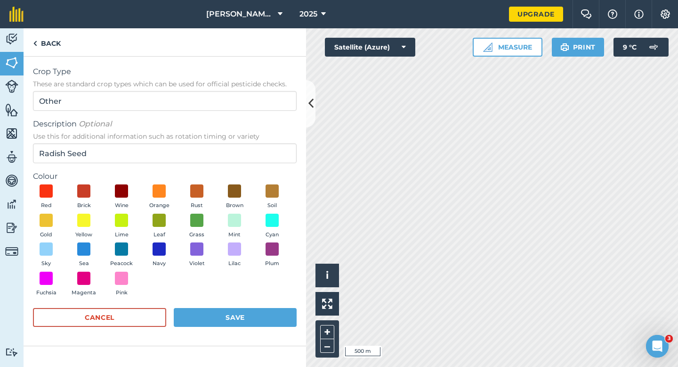
click at [136, 250] on div "Red Brick Wine Orange Rust Brown Soil Gold Yellow Lime Leaf Grass Mint Cyan Sky…" at bounding box center [165, 242] width 264 height 116
click at [131, 261] on span "Peacock" at bounding box center [121, 263] width 23 height 8
click at [204, 302] on form "Crop Type These are standard crop types which can be used for official pesticid…" at bounding box center [165, 201] width 264 height 270
click at [211, 315] on button "Save" at bounding box center [235, 317] width 123 height 19
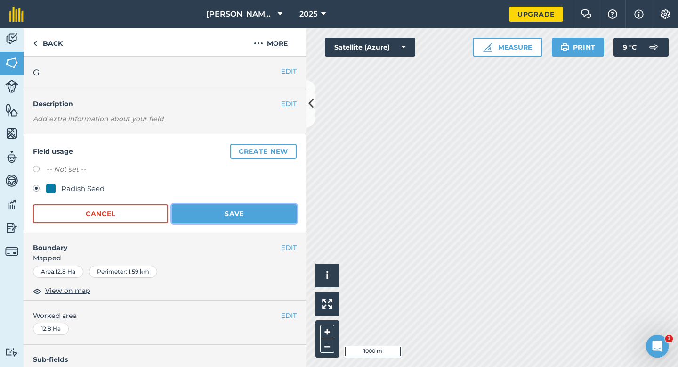
click at [267, 212] on button "Save" at bounding box center [234, 213] width 125 height 19
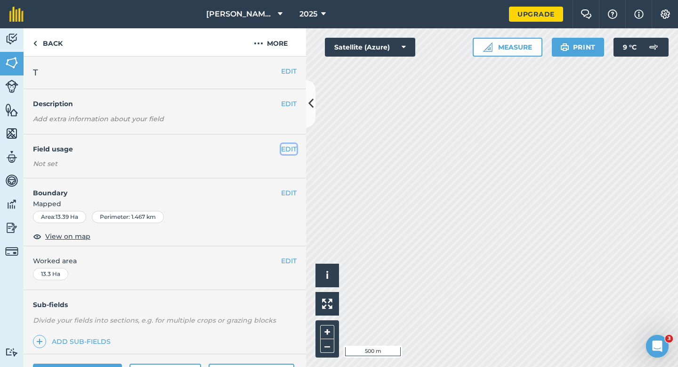
click at [285, 149] on button "EDIT" at bounding box center [289, 149] width 16 height 10
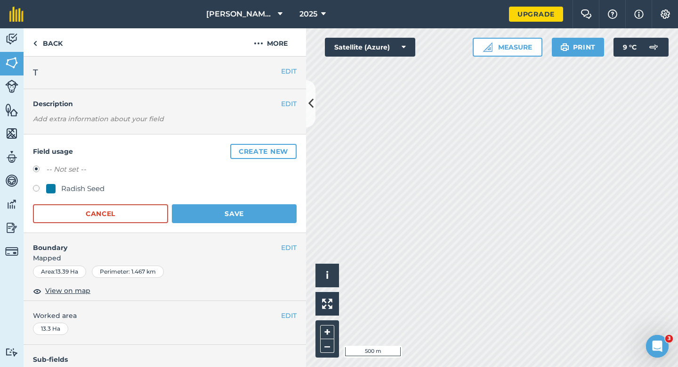
click at [88, 181] on div "-- Not set -- Radish Seed" at bounding box center [165, 179] width 264 height 33
click at [94, 186] on div "Radish Seed" at bounding box center [82, 188] width 43 height 11
radio input "true"
radio input "false"
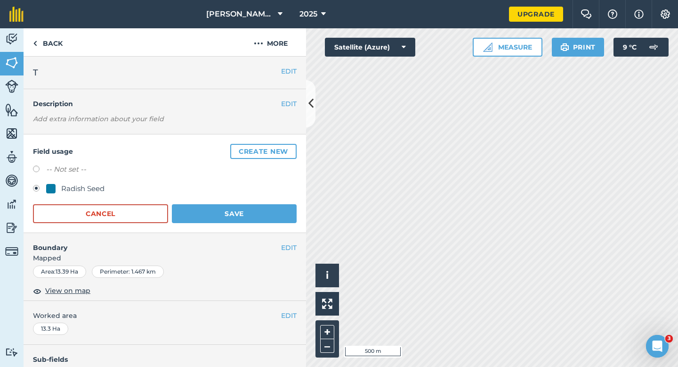
click at [255, 225] on div "Field usage Create new -- Not set -- Radish Seed Cancel Save" at bounding box center [165, 183] width 283 height 98
click at [255, 220] on button "Save" at bounding box center [234, 213] width 125 height 19
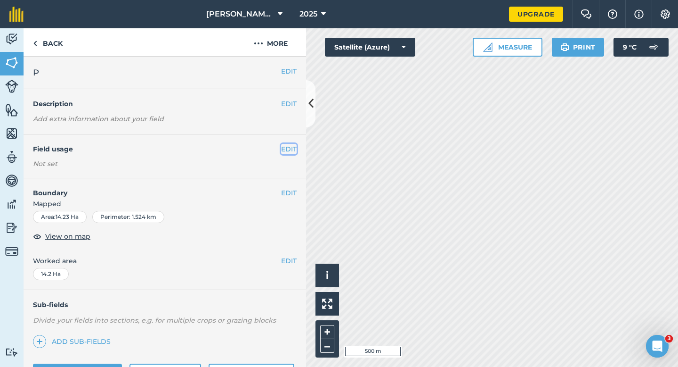
click at [285, 144] on button "EDIT" at bounding box center [289, 149] width 16 height 10
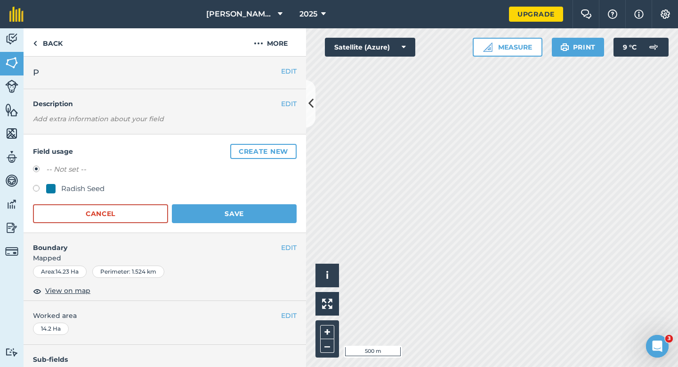
click at [285, 144] on button "Create new" at bounding box center [263, 151] width 66 height 15
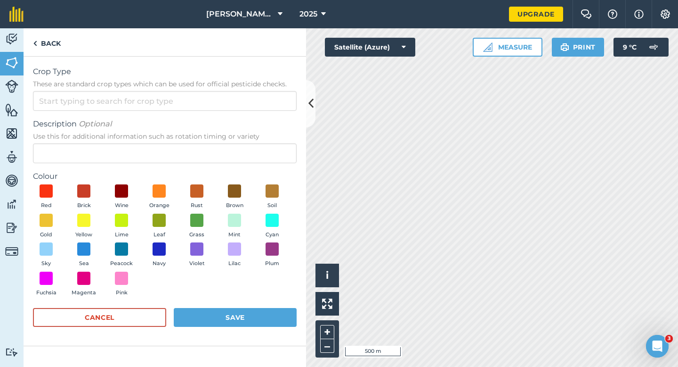
click at [272, 121] on span "Description Optional" at bounding box center [165, 123] width 264 height 11
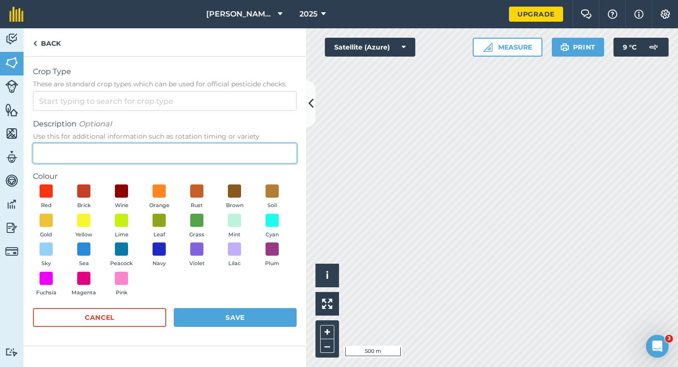
click at [272, 143] on input "Description Optional Use this for additional information such as rotation timin…" at bounding box center [165, 153] width 264 height 20
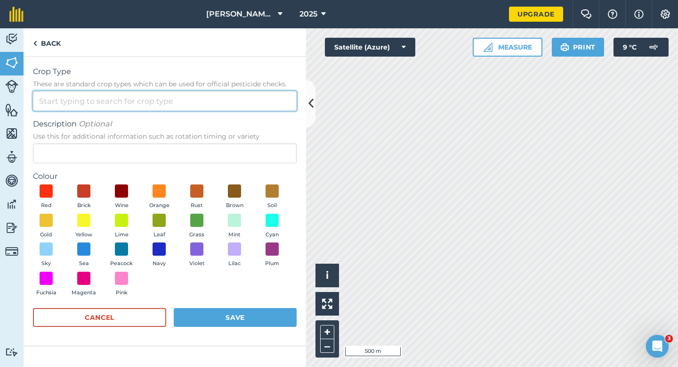
click at [272, 109] on input "Crop Type These are standard crop types which can be used for official pesticid…" at bounding box center [165, 101] width 264 height 20
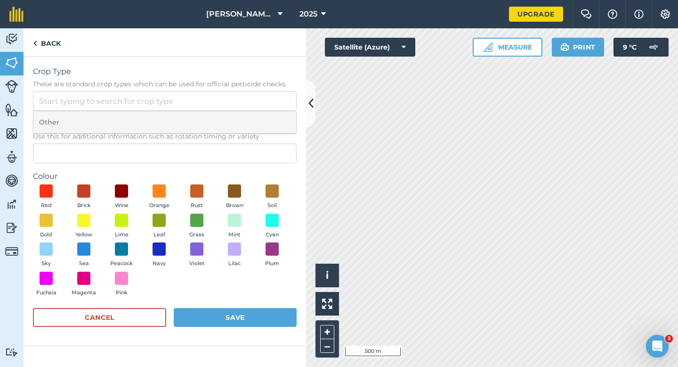
click at [272, 118] on li "Other" at bounding box center [164, 122] width 263 height 22
type input "Other"
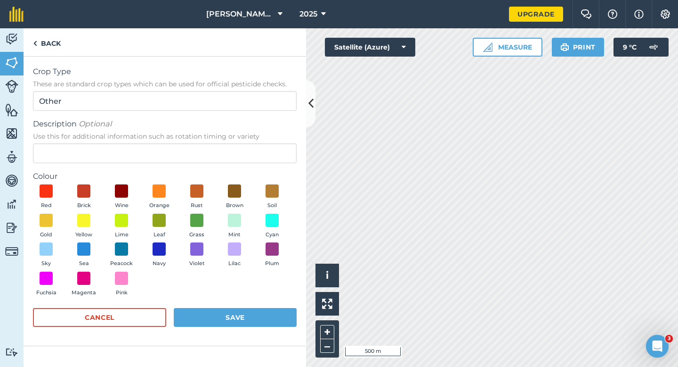
click at [269, 140] on span "Use this for additional information such as rotation timing or variety" at bounding box center [165, 135] width 264 height 9
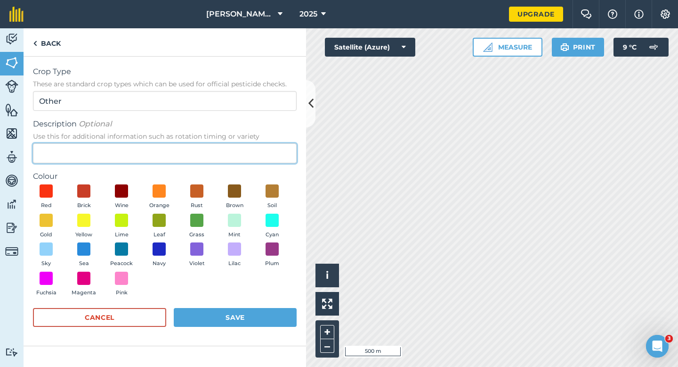
click at [269, 143] on input "Description Optional Use this for additional information such as rotation timin…" at bounding box center [165, 153] width 264 height 20
type input "c"
type input "Chard Seed"
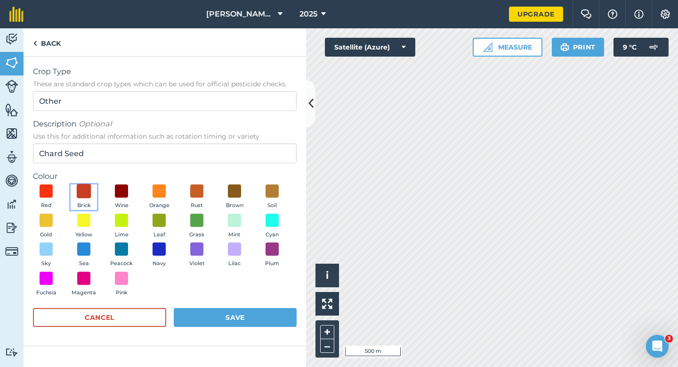
click at [88, 194] on span at bounding box center [84, 191] width 15 height 15
click at [206, 304] on form "Crop Type These are standard crop types which can be used for official pesticid…" at bounding box center [165, 201] width 264 height 270
click at [207, 304] on form "Crop Type These are standard crop types which can be used for official pesticid…" at bounding box center [165, 201] width 264 height 270
click at [242, 320] on button "Save" at bounding box center [235, 317] width 123 height 19
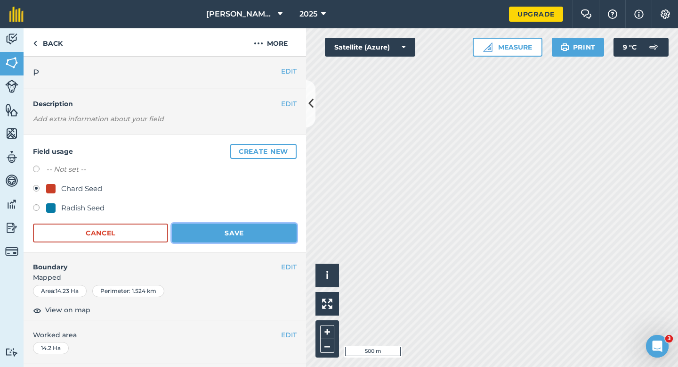
click at [254, 225] on button "Save" at bounding box center [234, 232] width 125 height 19
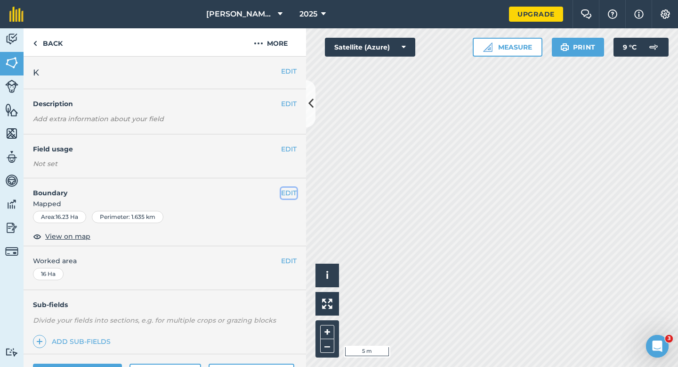
click at [286, 189] on button "EDIT" at bounding box center [289, 193] width 16 height 10
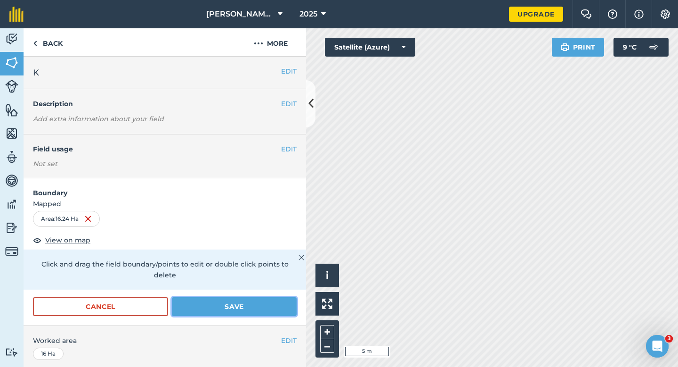
click at [244, 297] on button "Save" at bounding box center [234, 306] width 125 height 19
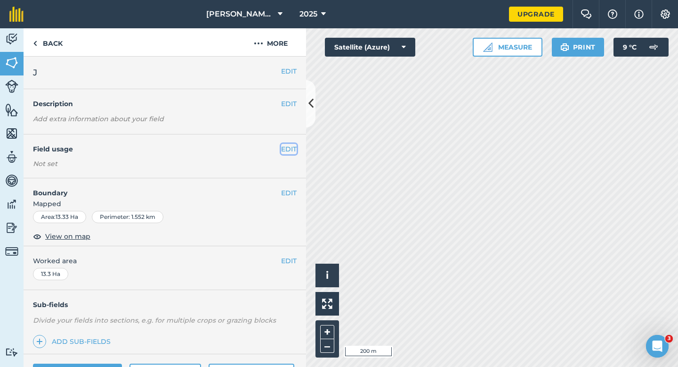
click at [287, 149] on button "EDIT" at bounding box center [289, 149] width 16 height 10
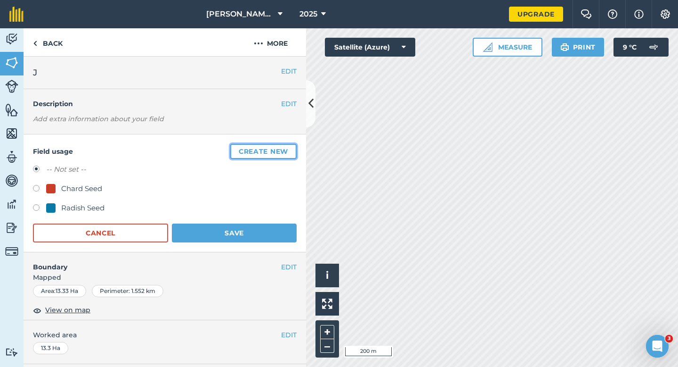
click at [287, 149] on button "Create new" at bounding box center [263, 151] width 66 height 15
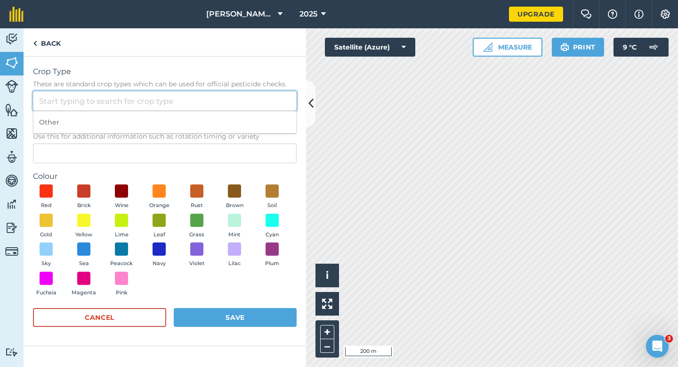
click at [248, 105] on input "Crop Type These are standard crop types which can be used for official pesticid…" at bounding box center [165, 101] width 264 height 20
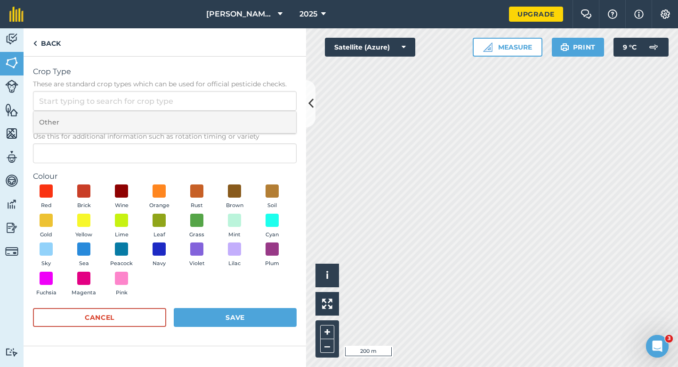
click at [248, 120] on li "Other" at bounding box center [164, 122] width 263 height 22
type input "Other"
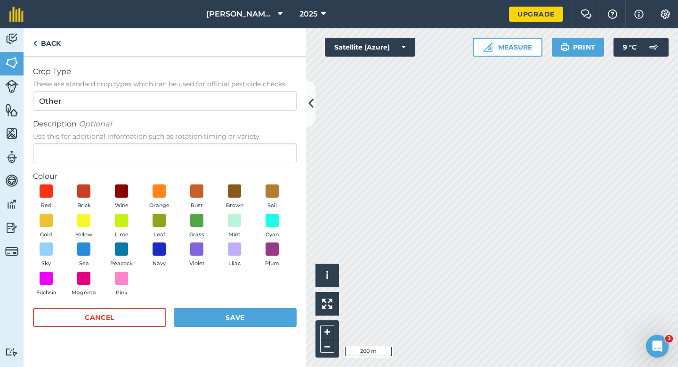
click at [248, 143] on div "Description Optional Use this for additional information such as rotation timin…" at bounding box center [165, 140] width 264 height 45
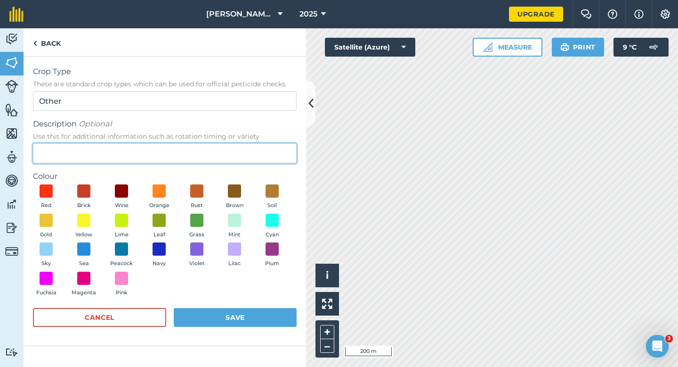
click at [253, 144] on input "Description Optional Use this for additional information such as rotation timin…" at bounding box center [165, 153] width 264 height 20
type input "Wheat"
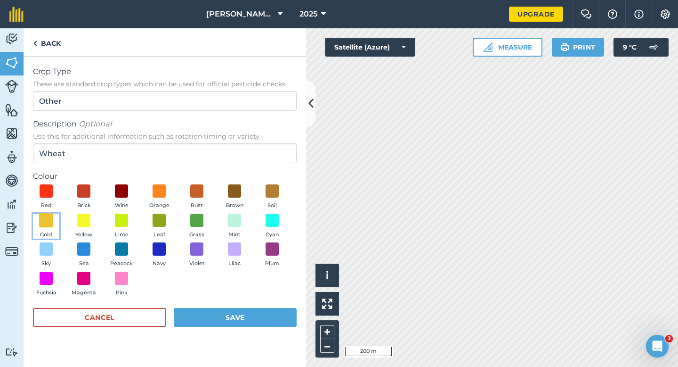
click at [43, 216] on span at bounding box center [46, 219] width 15 height 15
click at [268, 331] on div "Cancel Save" at bounding box center [165, 322] width 264 height 28
click at [270, 321] on button "Save" at bounding box center [235, 317] width 123 height 19
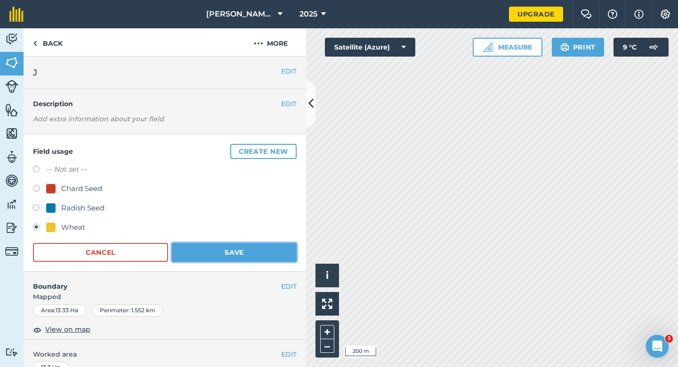
click at [233, 250] on button "Save" at bounding box center [234, 252] width 125 height 19
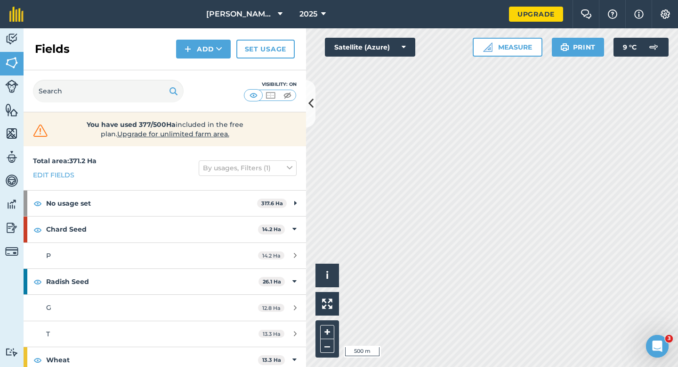
click at [332, 50] on div "Click to start drawing i © 2025 TomTom, Microsoft 500 m + – Satellite (Azure) M…" at bounding box center [492, 197] width 372 height 338
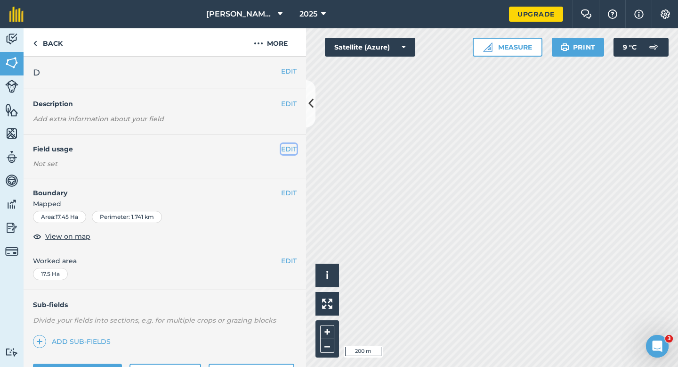
click at [285, 146] on button "EDIT" at bounding box center [289, 149] width 16 height 10
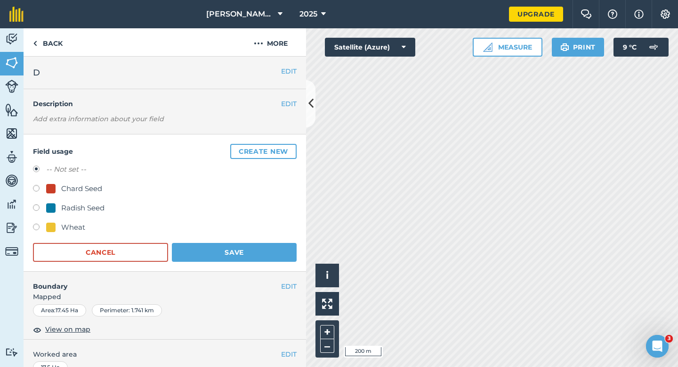
click at [83, 223] on div "Wheat" at bounding box center [73, 226] width 24 height 11
radio input "true"
radio input "false"
click at [244, 250] on button "Save" at bounding box center [234, 252] width 125 height 19
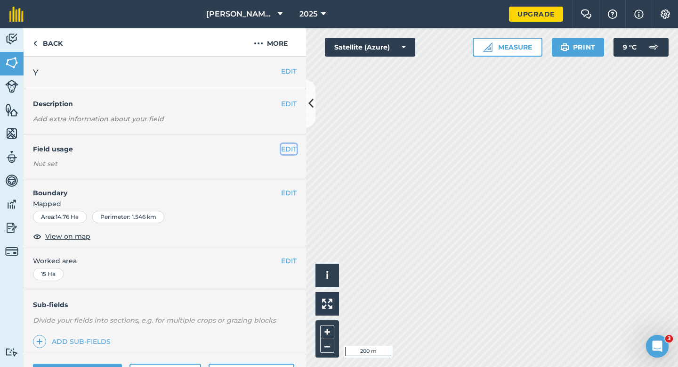
click at [287, 147] on button "EDIT" at bounding box center [289, 149] width 16 height 10
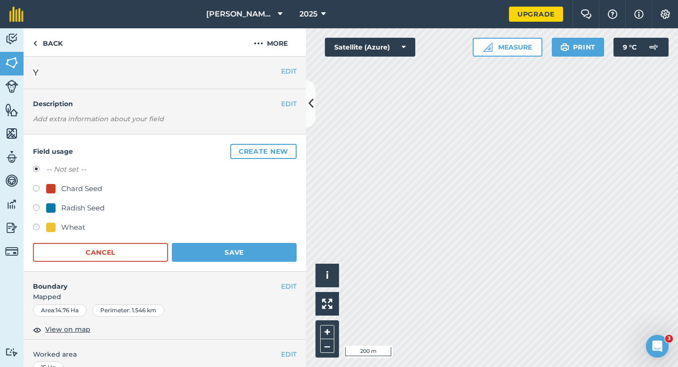
click at [75, 223] on div "Wheat" at bounding box center [73, 226] width 24 height 11
radio input "true"
radio input "false"
click at [228, 261] on button "Save" at bounding box center [234, 252] width 125 height 19
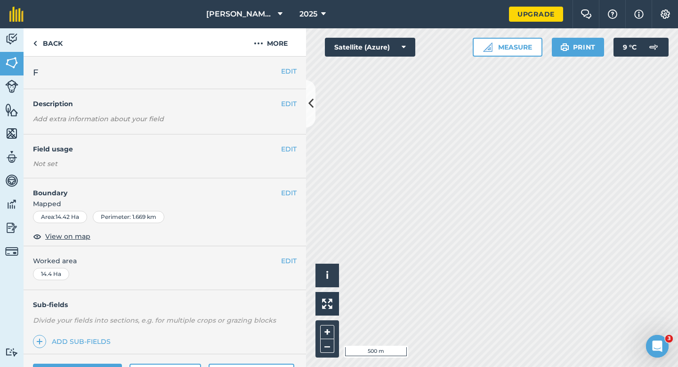
click at [288, 141] on div "EDIT Field usage Not set" at bounding box center [165, 156] width 283 height 44
click at [288, 146] on button "EDIT" at bounding box center [289, 149] width 16 height 10
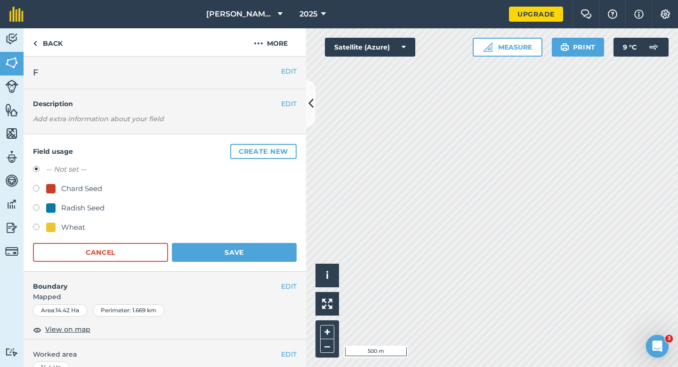
click at [288, 146] on button "Create new" at bounding box center [263, 151] width 66 height 15
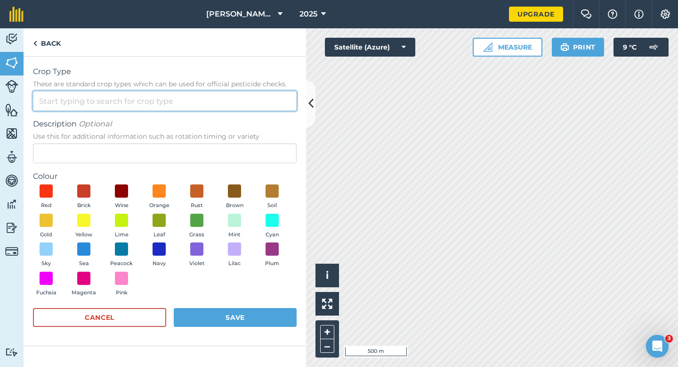
click at [272, 95] on input "Crop Type These are standard crop types which can be used for official pesticid…" at bounding box center [165, 101] width 264 height 20
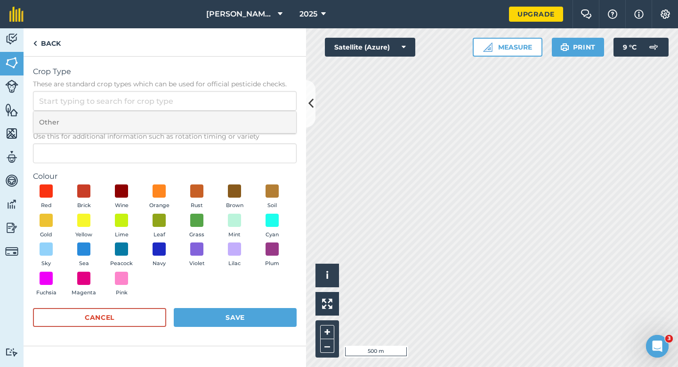
click at [272, 115] on li "Other" at bounding box center [164, 122] width 263 height 22
type input "Other"
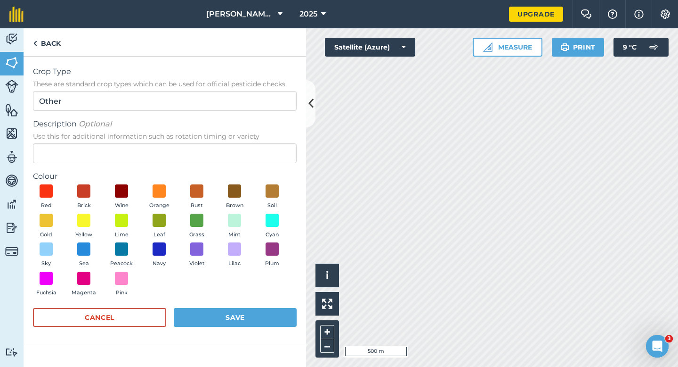
click at [271, 142] on div "Description Optional Use this for additional information such as rotation timin…" at bounding box center [165, 140] width 264 height 45
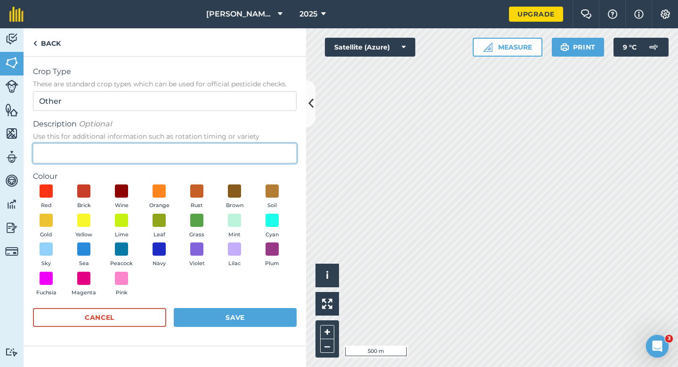
click at [271, 147] on input "Description Optional Use this for additional information such as rotation timin…" at bounding box center [165, 153] width 264 height 20
type input "Watties Broad Beans"
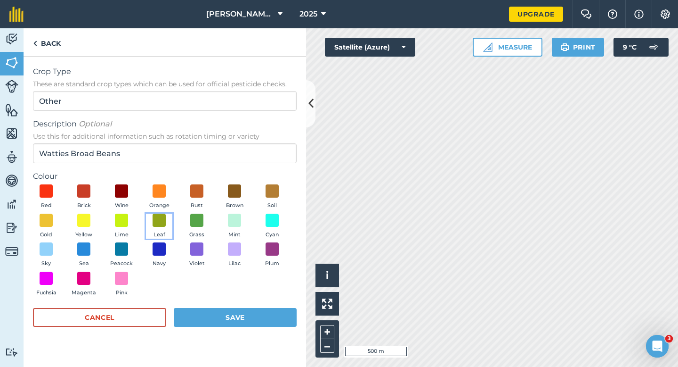
click at [164, 237] on span "Leaf" at bounding box center [160, 234] width 12 height 8
click at [160, 222] on img at bounding box center [159, 219] width 9 height 12
click at [233, 331] on div "Cancel Save" at bounding box center [165, 322] width 264 height 28
click at [233, 320] on button "Save" at bounding box center [235, 317] width 123 height 19
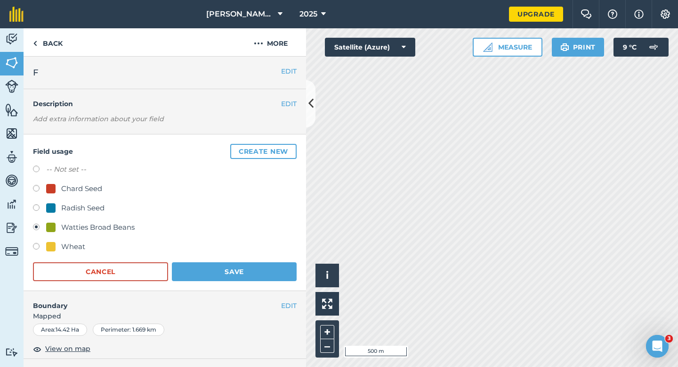
click at [233, 282] on div "Field usage Create new -- Not set -- Chard Seed Radish Seed Watties Broad Beans…" at bounding box center [165, 212] width 283 height 156
click at [239, 273] on button "Save" at bounding box center [234, 271] width 125 height 19
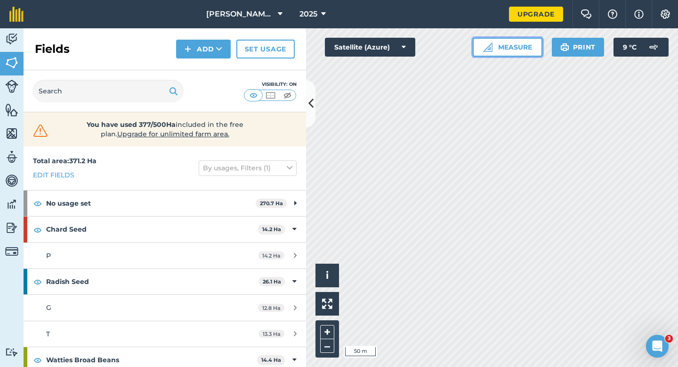
click at [484, 49] on img at bounding box center [487, 46] width 9 height 9
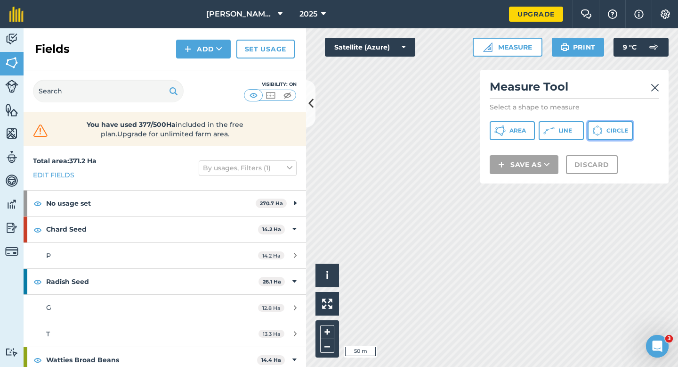
click at [623, 131] on span "Circle" at bounding box center [618, 131] width 22 height 8
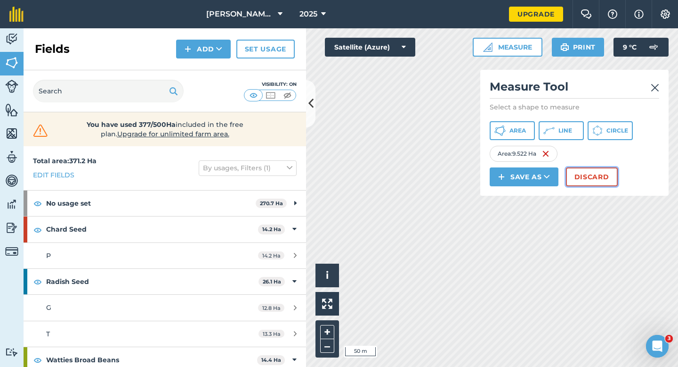
click at [583, 171] on button "Discard" at bounding box center [592, 176] width 52 height 19
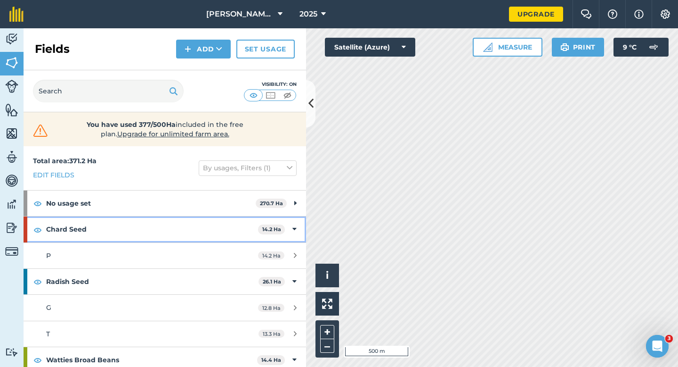
click at [296, 226] on icon at bounding box center [295, 229] width 4 height 10
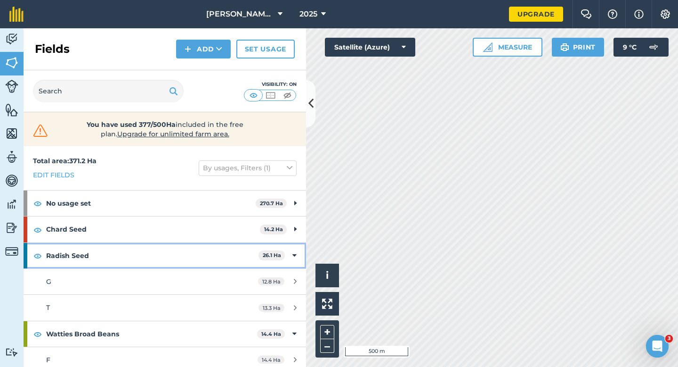
click at [297, 257] on div "Radish Seed 26.1 Ha" at bounding box center [165, 255] width 283 height 25
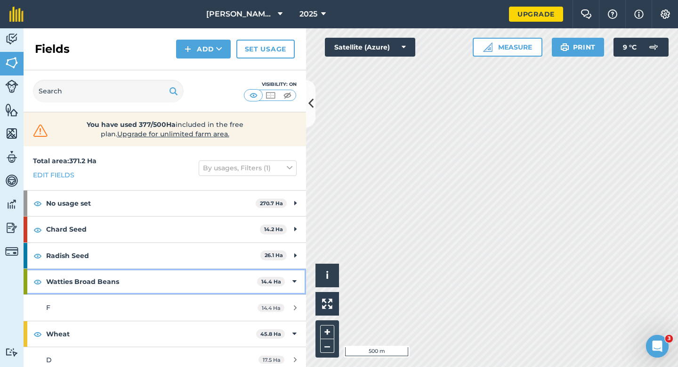
click at [295, 285] on icon at bounding box center [295, 281] width 4 height 10
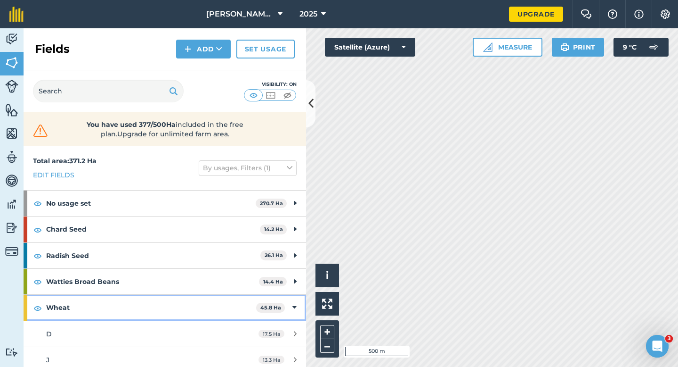
click at [295, 301] on div "Wheat 45.8 Ha" at bounding box center [165, 306] width 283 height 25
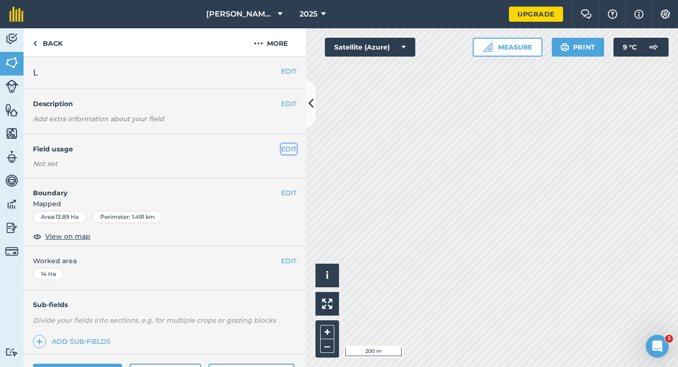
click at [291, 146] on button "EDIT" at bounding box center [289, 149] width 16 height 10
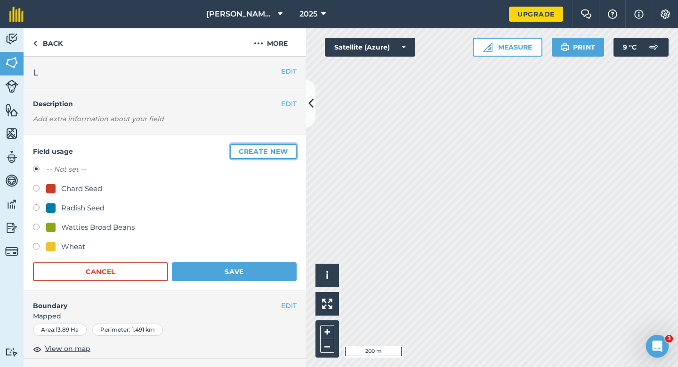
click at [291, 146] on button "Create new" at bounding box center [263, 151] width 66 height 15
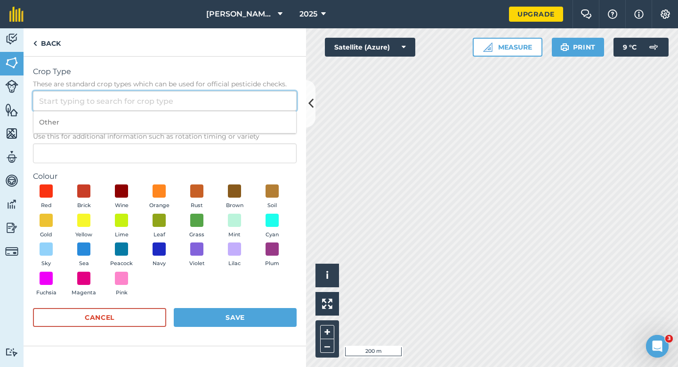
click at [280, 101] on input "Crop Type These are standard crop types which can be used for official pesticid…" at bounding box center [165, 101] width 264 height 20
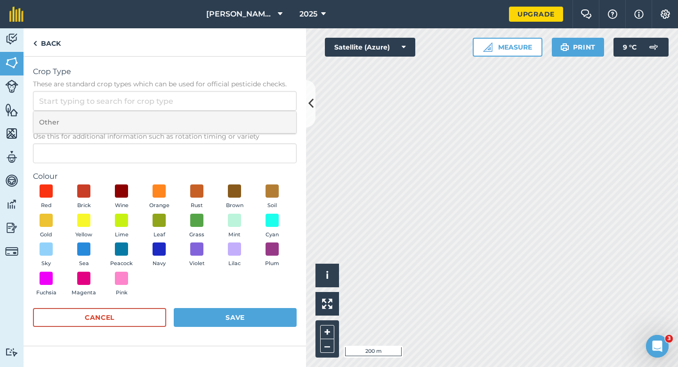
click at [280, 116] on li "Other" at bounding box center [164, 122] width 263 height 22
type input "Other"
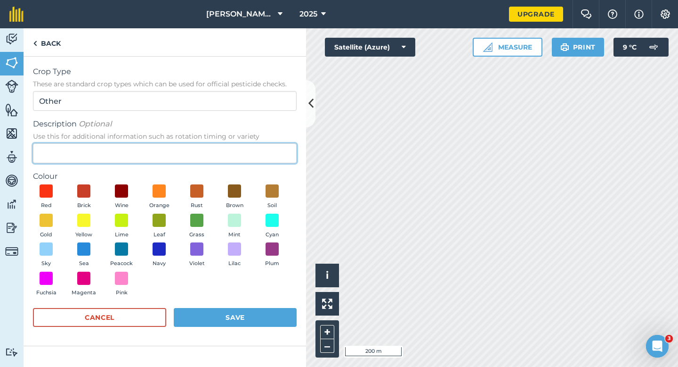
click at [274, 152] on input "Description Optional Use this for additional information such as rotation timin…" at bounding box center [165, 153] width 264 height 20
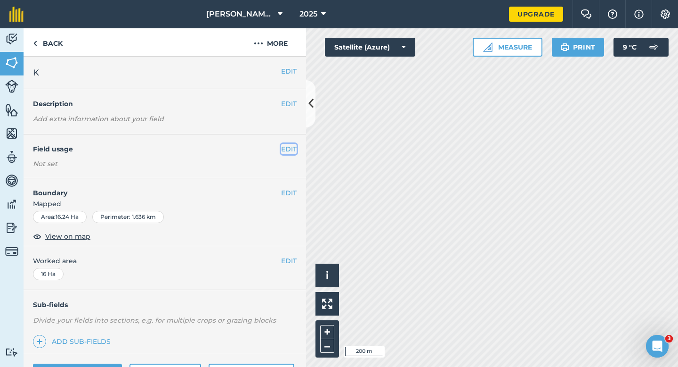
click at [294, 148] on button "EDIT" at bounding box center [289, 149] width 16 height 10
click at [292, 148] on button "EDIT" at bounding box center [289, 149] width 16 height 10
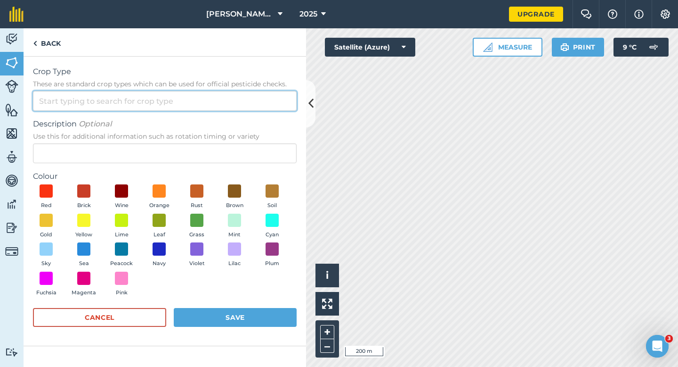
click at [264, 98] on input "Crop Type These are standard crop types which can be used for official pesticid…" at bounding box center [165, 101] width 264 height 20
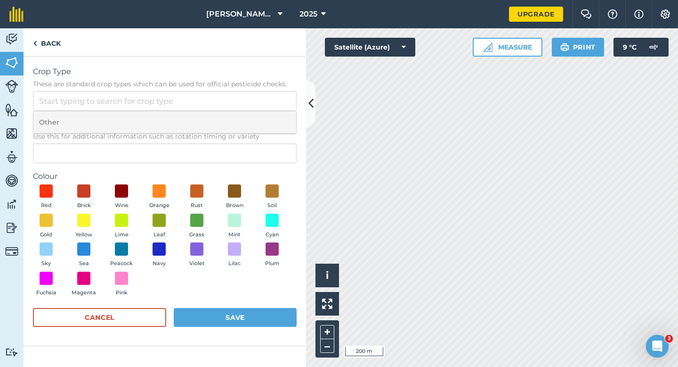
click at [264, 125] on li "Other" at bounding box center [164, 122] width 263 height 22
type input "Other"
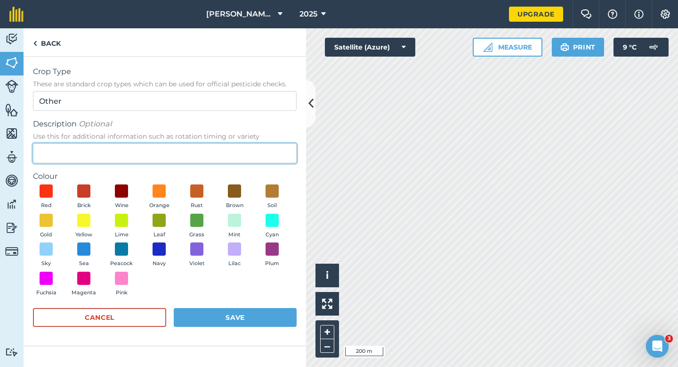
click at [262, 159] on input "Description Optional Use this for additional information such as rotation timin…" at bounding box center [165, 153] width 264 height 20
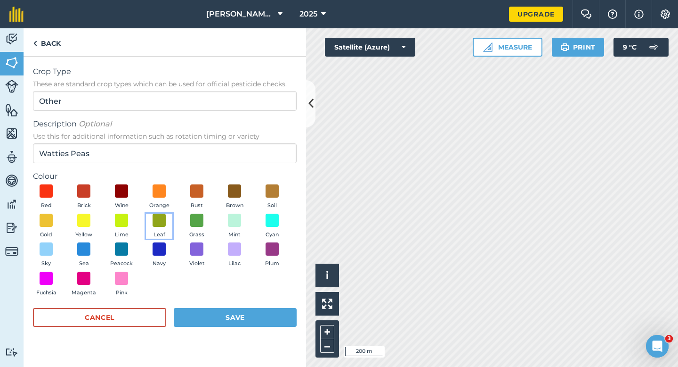
click at [155, 228] on button "Leaf" at bounding box center [159, 225] width 26 height 25
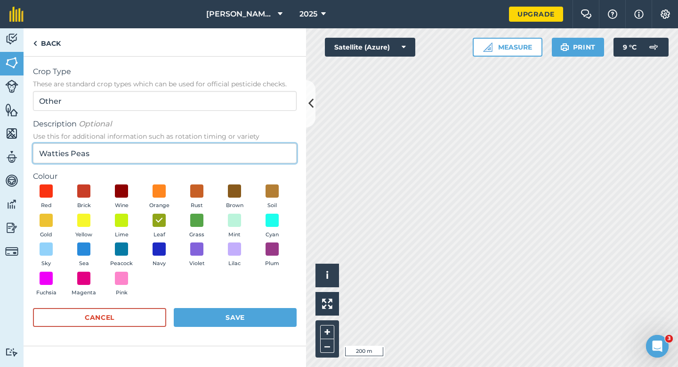
click at [112, 161] on input "Watties Peas" at bounding box center [165, 153] width 264 height 20
drag, startPoint x: 98, startPoint y: 158, endPoint x: 73, endPoint y: 154, distance: 25.9
click at [73, 154] on input "Watties Peas" at bounding box center [165, 153] width 264 height 20
type input "Watties Beans"
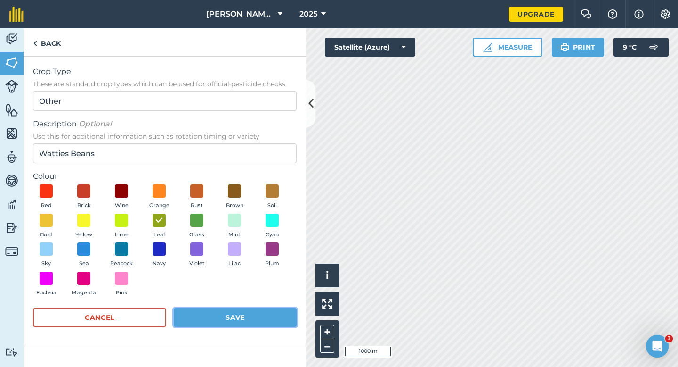
click at [263, 314] on button "Save" at bounding box center [235, 317] width 123 height 19
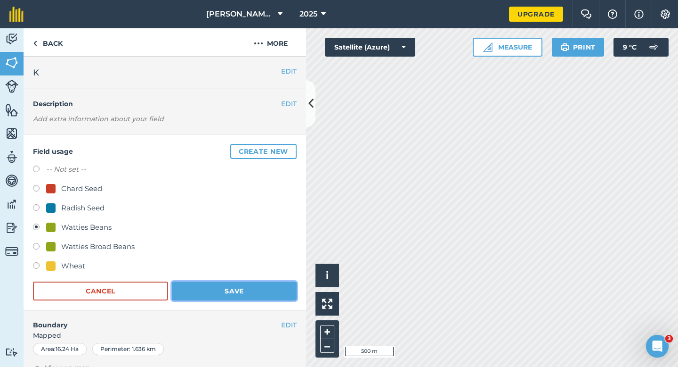
click at [291, 290] on button "Save" at bounding box center [234, 290] width 125 height 19
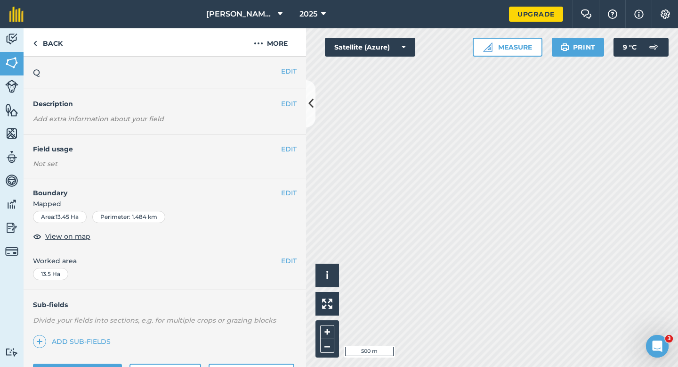
click at [290, 139] on div "EDIT Field usage Not set" at bounding box center [165, 156] width 283 height 44
click at [290, 148] on button "EDIT" at bounding box center [289, 149] width 16 height 10
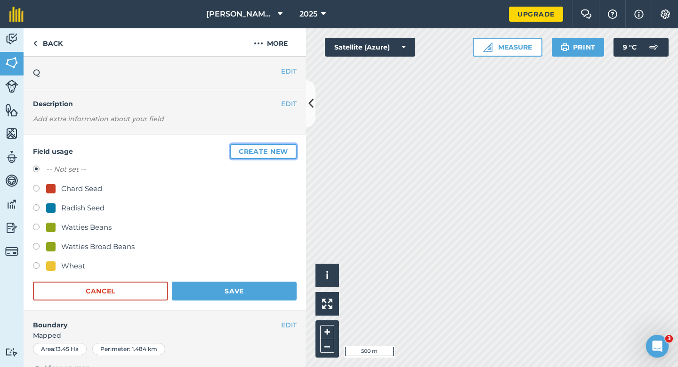
click at [286, 148] on button "Create new" at bounding box center [263, 151] width 66 height 15
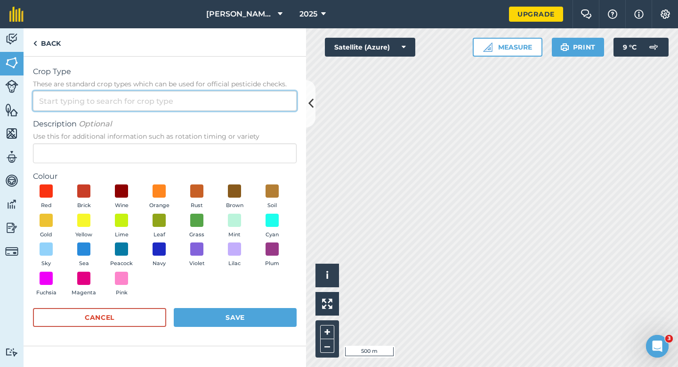
click at [271, 101] on input "Crop Type These are standard crop types which can be used for official pesticid…" at bounding box center [165, 101] width 264 height 20
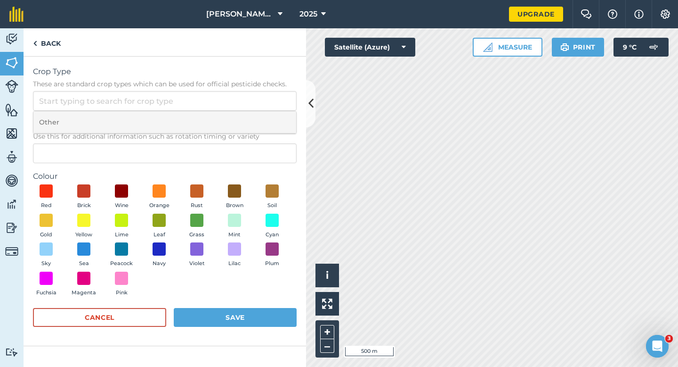
click at [271, 128] on li "Other" at bounding box center [164, 122] width 263 height 22
type input "Other"
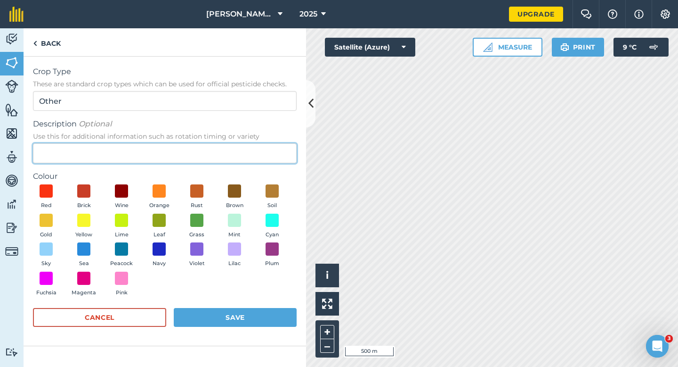
click at [269, 149] on input "Description Optional Use this for additional information such as rotation timin…" at bounding box center [165, 153] width 264 height 20
type input "Clover Seed"
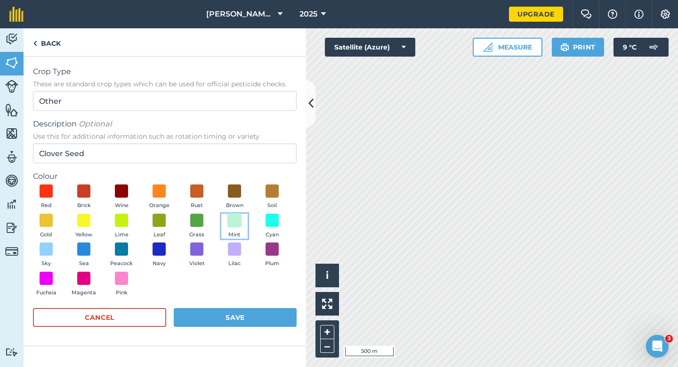
click at [238, 221] on span at bounding box center [235, 219] width 15 height 15
click at [246, 329] on div "Cancel Save" at bounding box center [165, 322] width 264 height 28
click at [250, 319] on button "Save" at bounding box center [235, 317] width 123 height 19
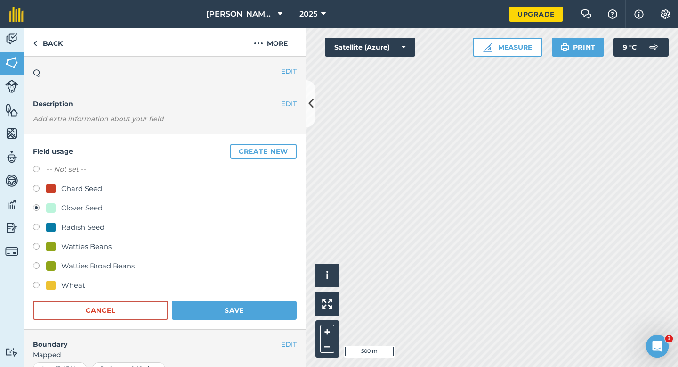
click at [237, 298] on form "-- Not set -- Chard Seed Clover Seed Radish Seed Watties Beans Watties Broad Be…" at bounding box center [165, 241] width 264 height 156
click at [239, 307] on button "Save" at bounding box center [234, 310] width 125 height 19
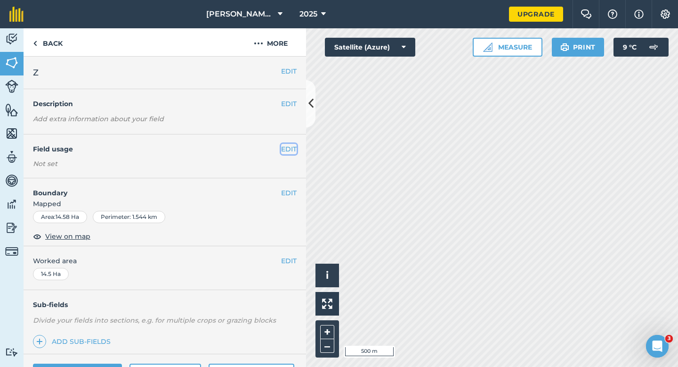
click at [289, 150] on button "EDIT" at bounding box center [289, 149] width 16 height 10
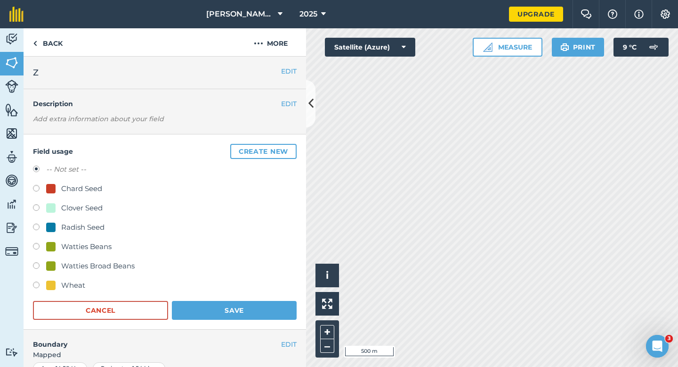
click at [61, 209] on div "Clover Seed" at bounding box center [81, 207] width 41 height 11
radio input "true"
radio input "false"
click at [236, 308] on button "Save" at bounding box center [234, 310] width 125 height 19
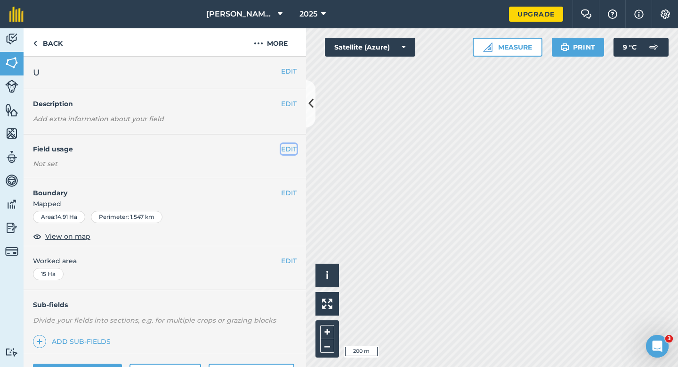
click at [285, 149] on button "EDIT" at bounding box center [289, 149] width 16 height 10
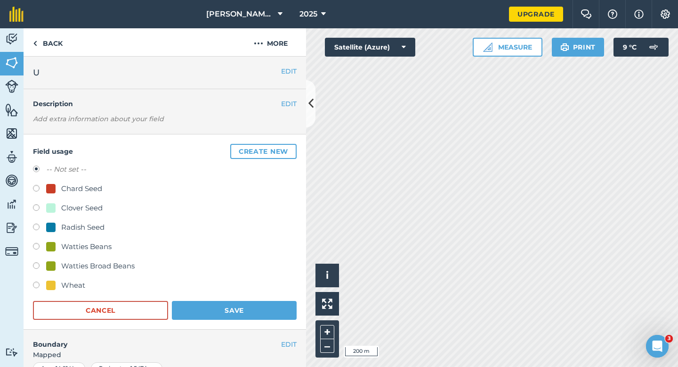
click at [98, 258] on div "-- Not set -- Chard Seed Clover Seed Radish Seed Watties Beans Watties Broad Be…" at bounding box center [165, 228] width 264 height 130
click at [98, 261] on div "Watties Broad Beans" at bounding box center [97, 265] width 73 height 11
radio input "true"
radio input "false"
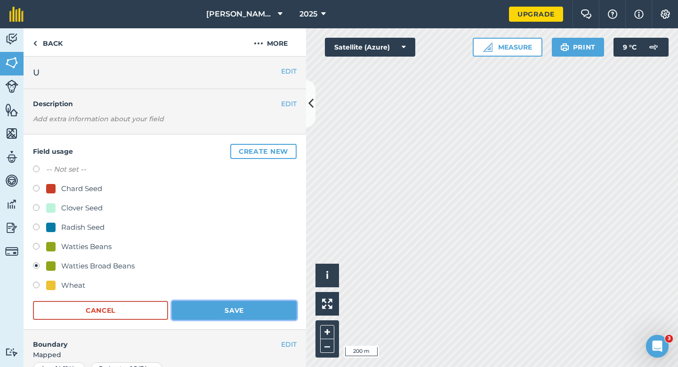
click at [215, 315] on button "Save" at bounding box center [234, 310] width 125 height 19
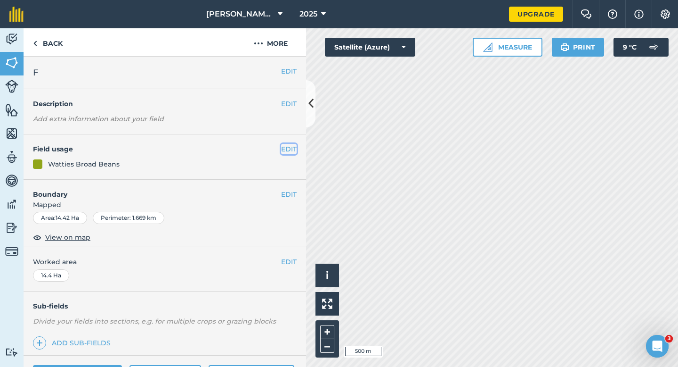
click at [288, 146] on button "EDIT" at bounding box center [289, 149] width 16 height 10
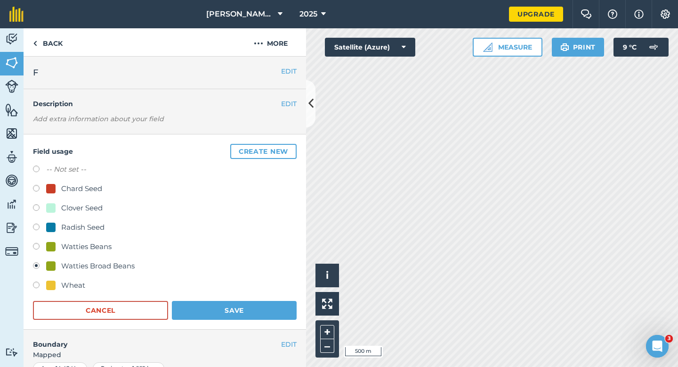
click at [86, 245] on div "Watties Beans" at bounding box center [86, 246] width 50 height 11
radio input "true"
radio input "false"
click at [207, 312] on button "Save" at bounding box center [234, 310] width 125 height 19
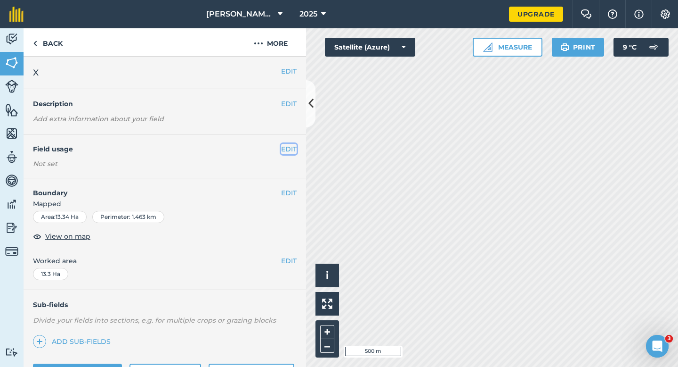
click at [287, 151] on button "EDIT" at bounding box center [289, 149] width 16 height 10
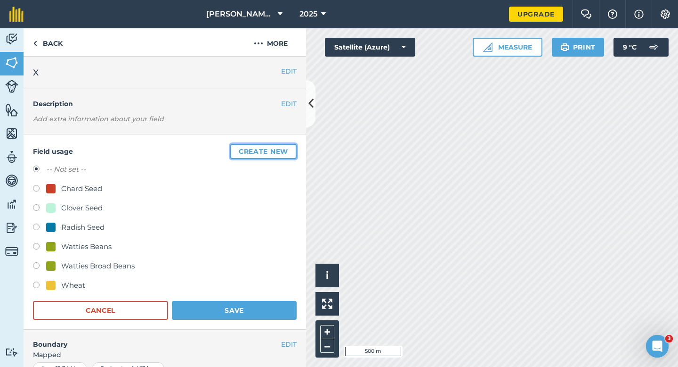
click at [287, 151] on button "Create new" at bounding box center [263, 151] width 66 height 15
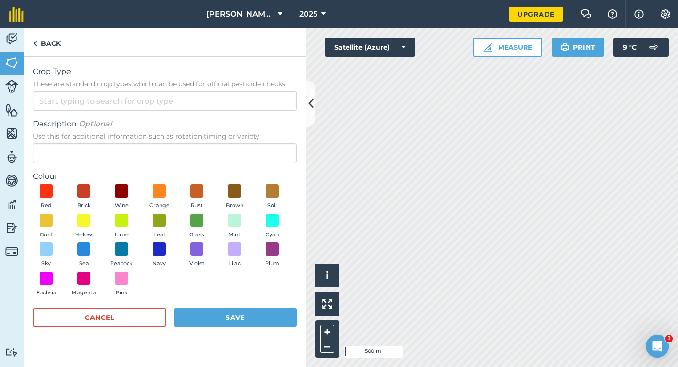
click at [254, 111] on form "Crop Type These are standard crop types which can be used for official pesticid…" at bounding box center [165, 201] width 264 height 270
click at [95, 324] on button "Cancel" at bounding box center [99, 317] width 133 height 19
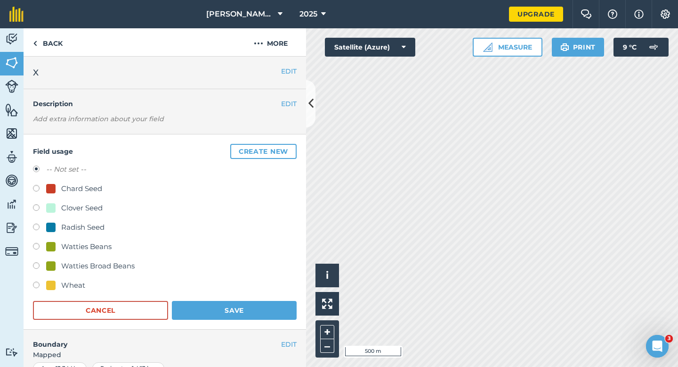
click at [90, 263] on div "Watties Broad Beans" at bounding box center [97, 265] width 73 height 11
radio input "true"
radio input "false"
click at [214, 319] on button "Save" at bounding box center [234, 310] width 125 height 19
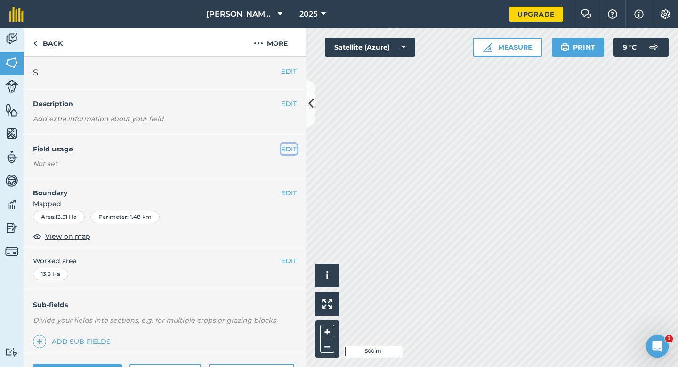
click at [290, 151] on button "EDIT" at bounding box center [289, 149] width 16 height 10
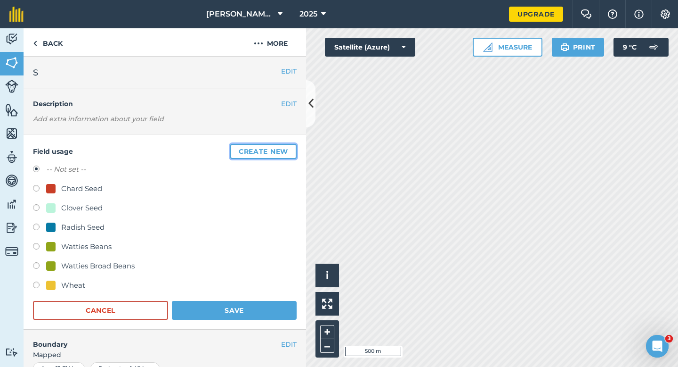
click at [246, 156] on button "Create new" at bounding box center [263, 151] width 66 height 15
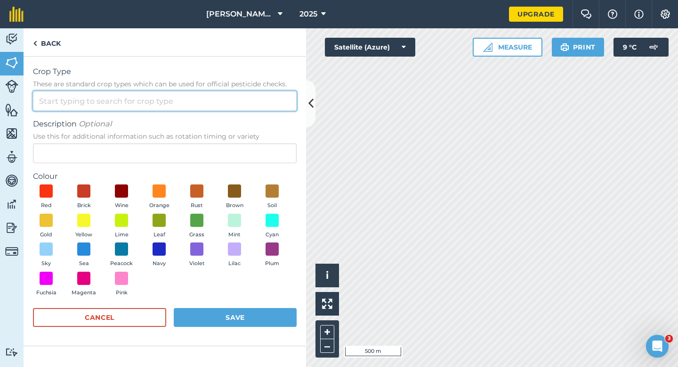
click at [213, 108] on input "Crop Type These are standard crop types which can be used for official pesticid…" at bounding box center [165, 101] width 264 height 20
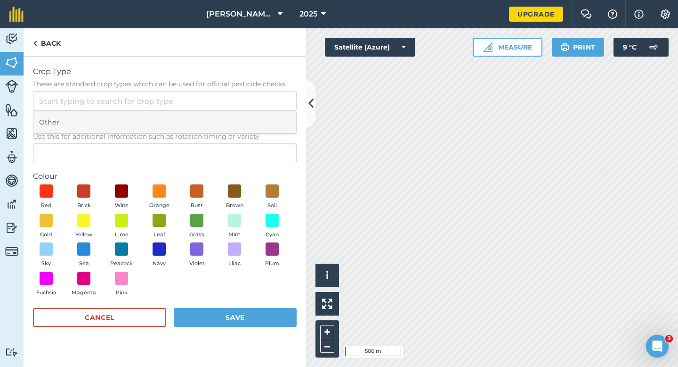
click at [213, 115] on li "Other" at bounding box center [164, 122] width 263 height 22
type input "Other"
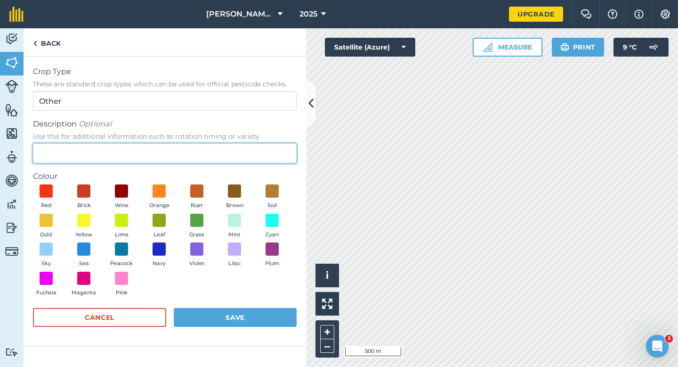
click at [213, 158] on input "Description Optional Use this for additional information such as rotation timin…" at bounding box center [165, 153] width 264 height 20
type input "Watties Peas"
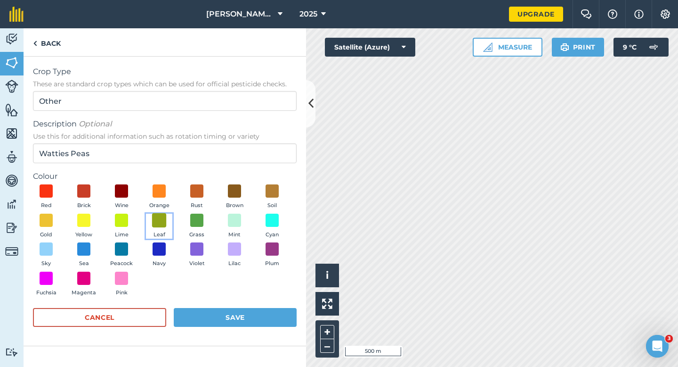
click at [153, 223] on span at bounding box center [159, 219] width 15 height 15
click at [220, 303] on form "Crop Type These are standard crop types which can be used for official pesticid…" at bounding box center [165, 201] width 264 height 270
click at [223, 309] on button "Save" at bounding box center [235, 317] width 123 height 19
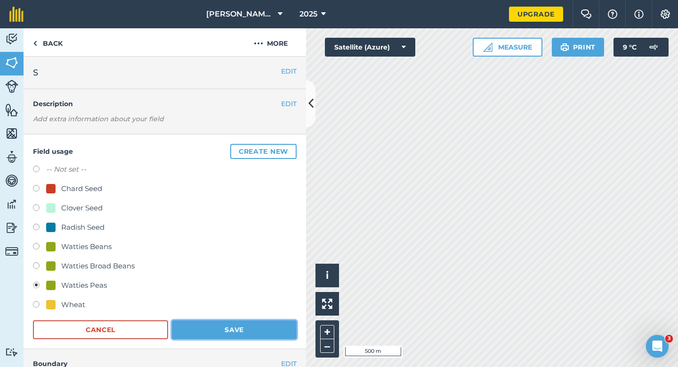
click at [267, 324] on button "Save" at bounding box center [234, 329] width 125 height 19
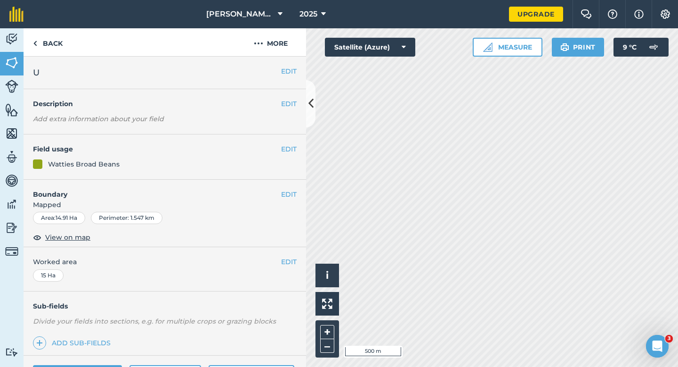
click at [288, 155] on div "EDIT Field usage Watties Broad Beans" at bounding box center [165, 156] width 283 height 45
click at [288, 149] on button "EDIT" at bounding box center [289, 149] width 16 height 10
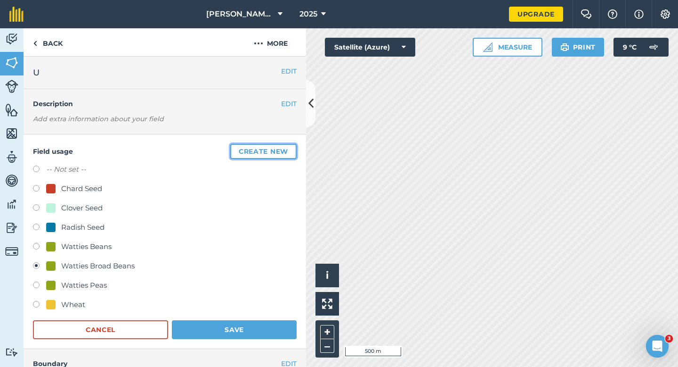
click at [288, 149] on button "Create new" at bounding box center [263, 151] width 66 height 15
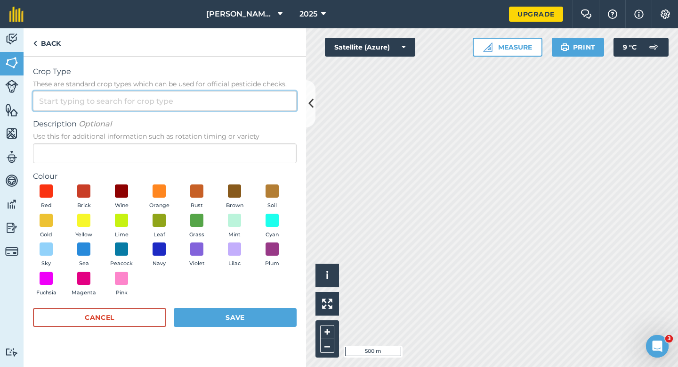
click at [271, 101] on input "Crop Type These are standard crop types which can be used for official pesticid…" at bounding box center [165, 101] width 264 height 20
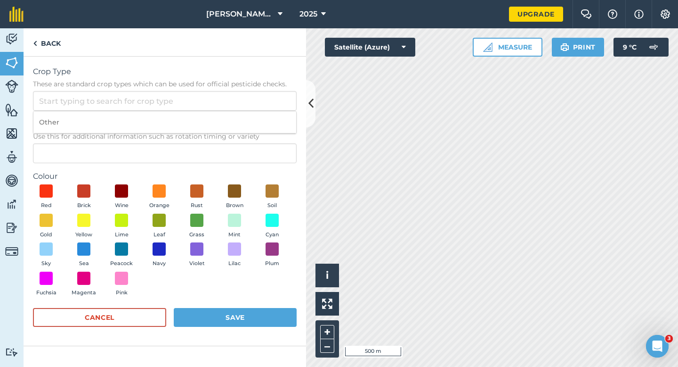
click at [271, 116] on li "Other" at bounding box center [164, 122] width 263 height 22
type input "Other"
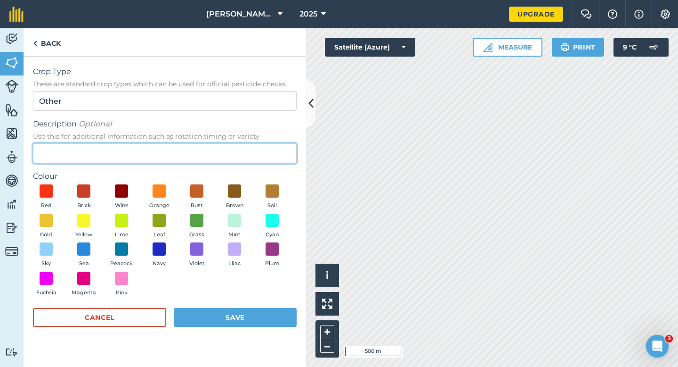
click at [271, 153] on input "Description Optional Use this for additional information such as rotation timin…" at bounding box center [165, 153] width 264 height 20
type input "Grass Seed"
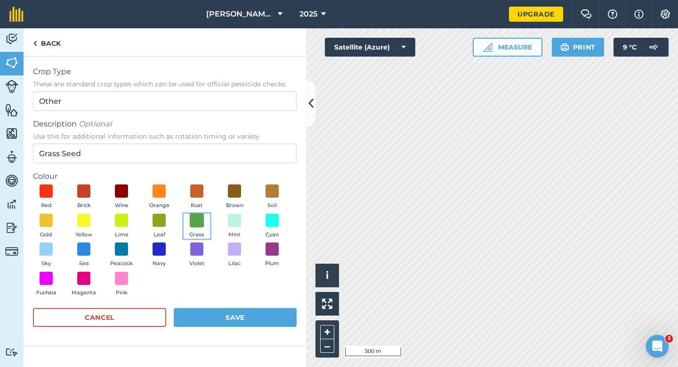
click at [195, 222] on span at bounding box center [197, 219] width 15 height 15
click at [229, 309] on button "Save" at bounding box center [235, 317] width 123 height 19
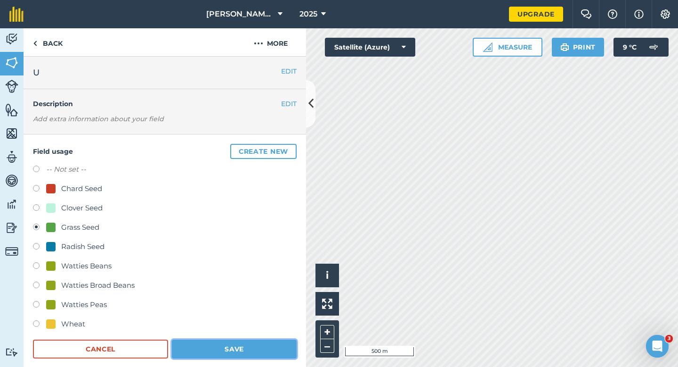
click at [261, 352] on button "Save" at bounding box center [234, 348] width 125 height 19
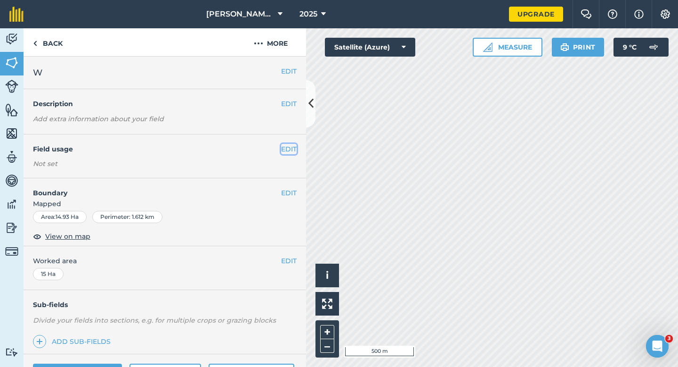
click at [292, 145] on button "EDIT" at bounding box center [289, 149] width 16 height 10
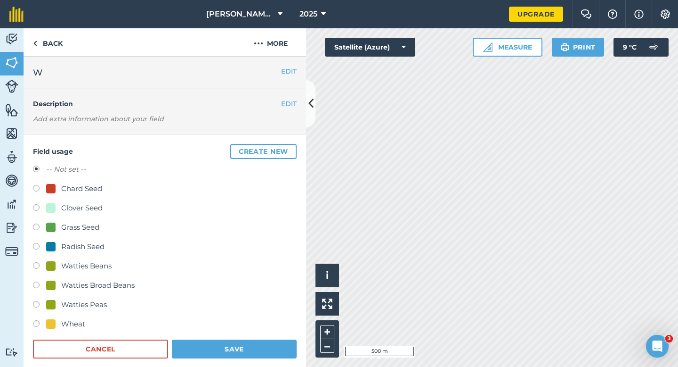
click at [87, 226] on div "Grass Seed" at bounding box center [80, 226] width 38 height 11
radio input "true"
radio input "false"
click at [240, 366] on div "Field usage Create new -- Not set -- Chard Seed Clover Seed Grass Seed Radish S…" at bounding box center [165, 251] width 283 height 234
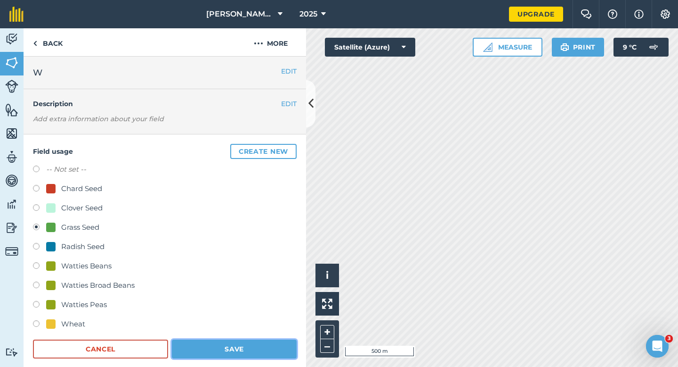
click at [245, 351] on button "Save" at bounding box center [234, 348] width 125 height 19
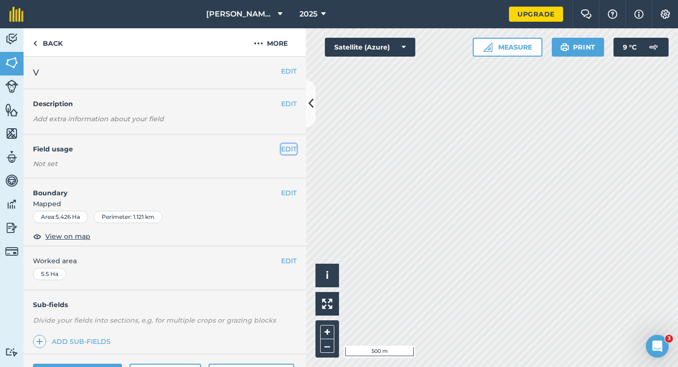
click at [287, 151] on button "EDIT" at bounding box center [289, 149] width 16 height 10
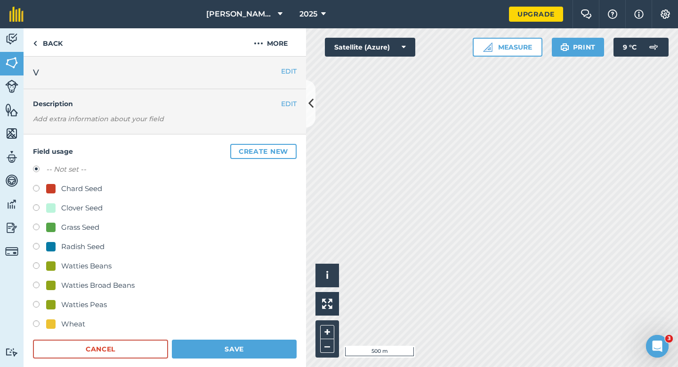
click at [287, 151] on button "Create new" at bounding box center [263, 151] width 66 height 15
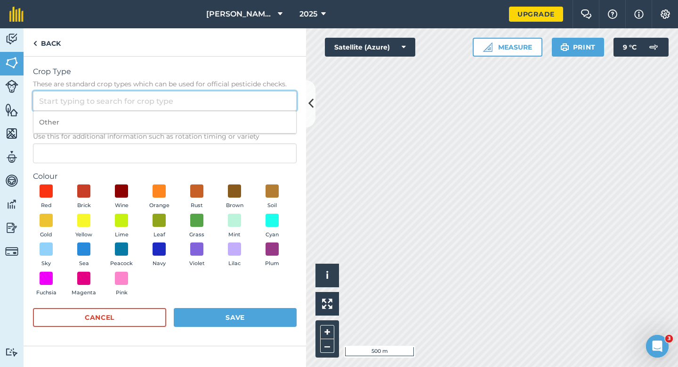
click at [264, 98] on input "Crop Type These are standard crop types which can be used for official pesticid…" at bounding box center [165, 101] width 264 height 20
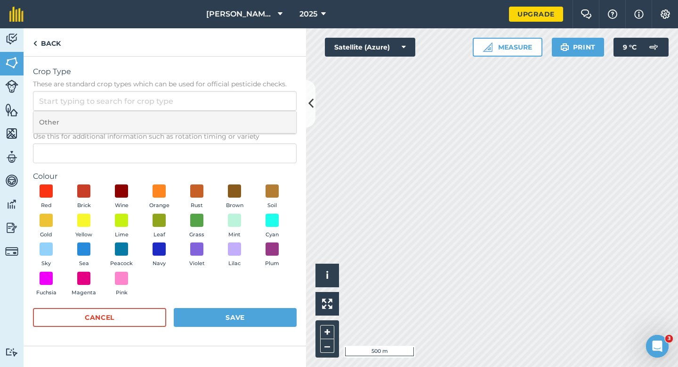
click at [264, 115] on li "Other" at bounding box center [164, 122] width 263 height 22
type input "Other"
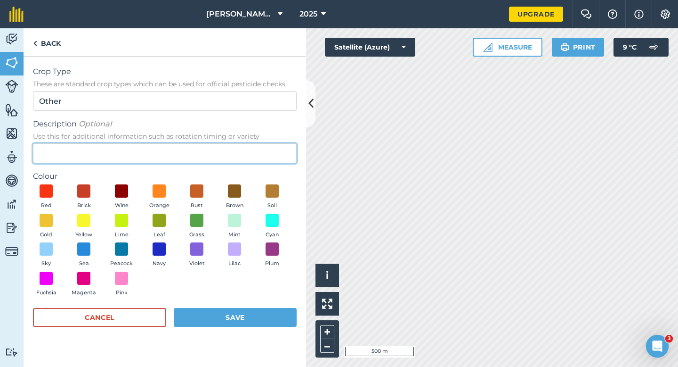
click at [264, 148] on input "Description Optional Use this for additional information such as rotation timin…" at bounding box center [165, 153] width 264 height 20
type input "Barley"
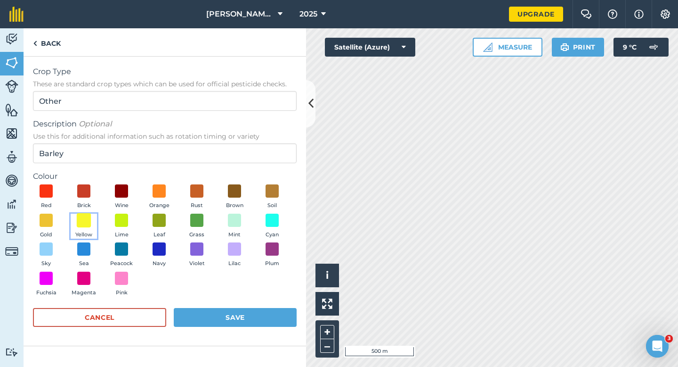
click at [84, 226] on span at bounding box center [84, 219] width 15 height 15
click at [221, 327] on div "Cancel Save" at bounding box center [165, 322] width 264 height 28
click at [249, 313] on button "Save" at bounding box center [235, 317] width 123 height 19
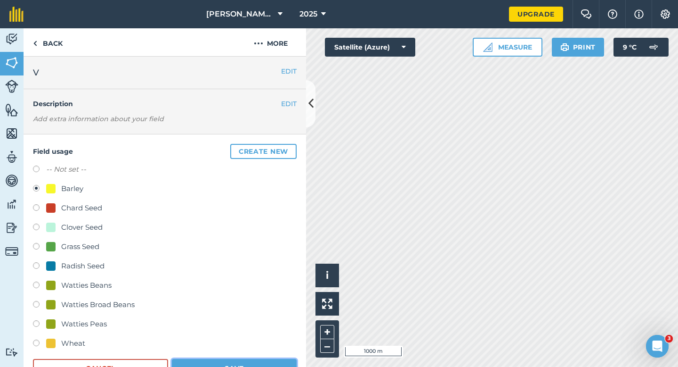
click at [248, 366] on button "Save" at bounding box center [234, 368] width 125 height 19
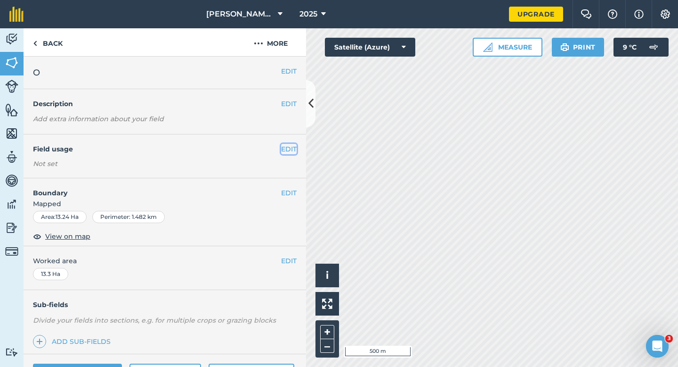
click at [289, 147] on button "EDIT" at bounding box center [289, 149] width 16 height 10
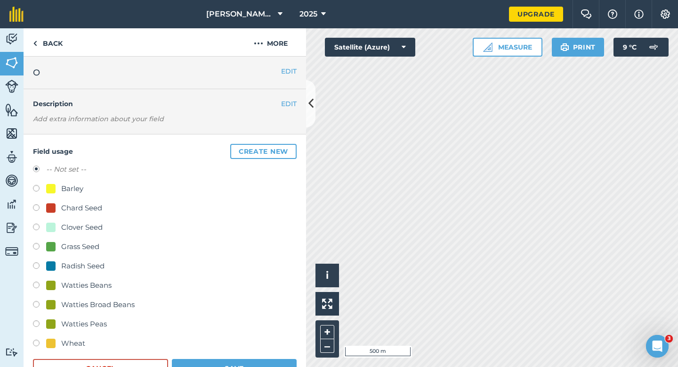
click at [71, 248] on div "Grass Seed" at bounding box center [80, 246] width 38 height 11
radio input "true"
radio input "false"
click at [203, 356] on form "-- Not set -- Barley Chard Seed Clover Seed Grass Seed Radish Seed Watties Bean…" at bounding box center [165, 270] width 264 height 214
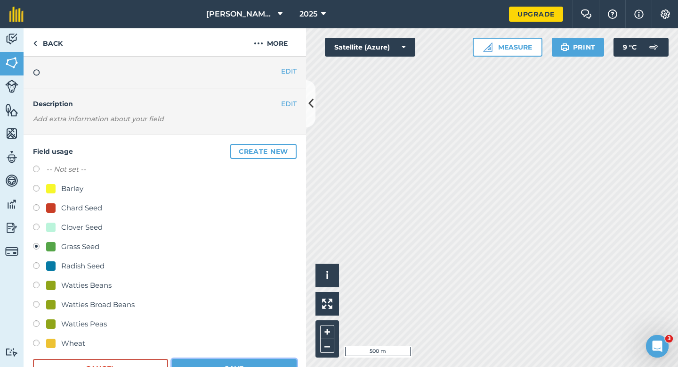
click at [213, 360] on button "Save" at bounding box center [234, 368] width 125 height 19
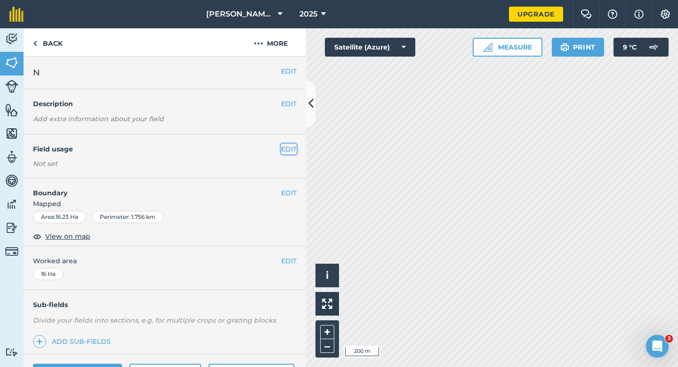
click at [287, 151] on button "EDIT" at bounding box center [289, 149] width 16 height 10
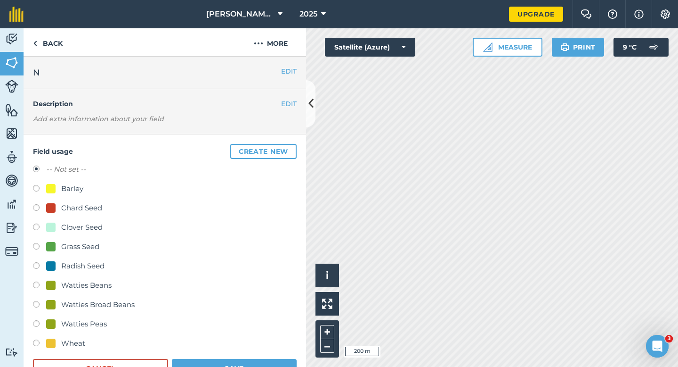
click at [72, 187] on div "Barley" at bounding box center [72, 188] width 22 height 11
radio input "true"
radio input "false"
click at [246, 366] on button "Save" at bounding box center [234, 368] width 125 height 19
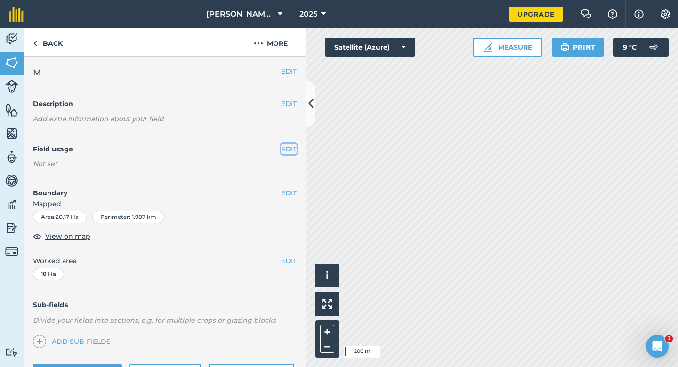
click at [296, 150] on button "EDIT" at bounding box center [289, 149] width 16 height 10
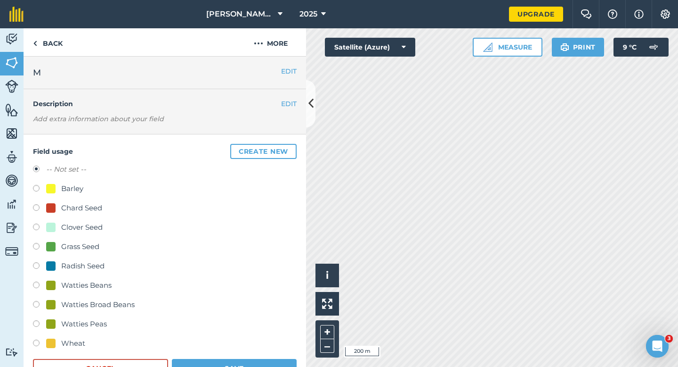
click at [63, 228] on div "Clover Seed" at bounding box center [81, 226] width 41 height 11
radio input "true"
radio input "false"
click at [288, 366] on button "Save" at bounding box center [234, 368] width 125 height 19
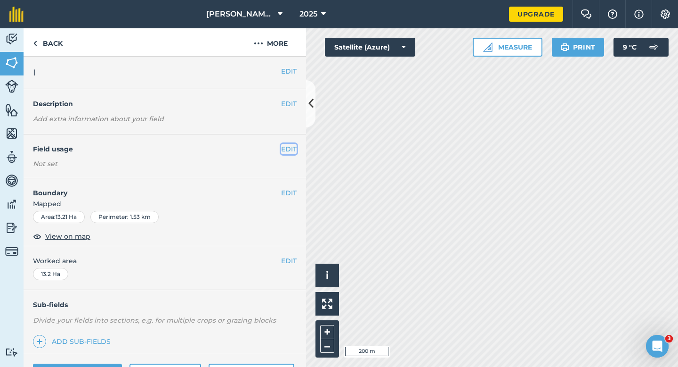
click at [285, 151] on button "EDIT" at bounding box center [289, 149] width 16 height 10
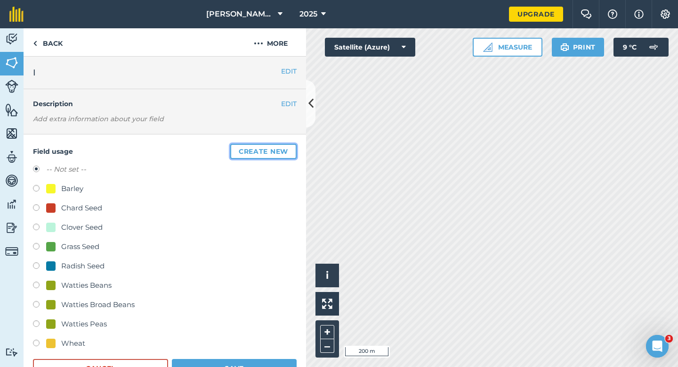
click at [279, 150] on button "Create new" at bounding box center [263, 151] width 66 height 15
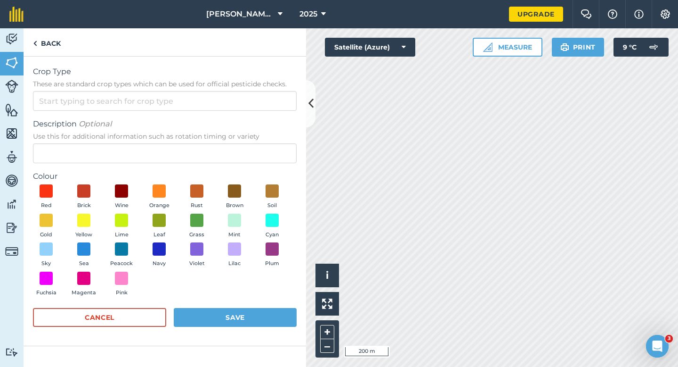
click at [274, 116] on form "Crop Type These are standard crop types which can be used for official pesticid…" at bounding box center [165, 201] width 264 height 270
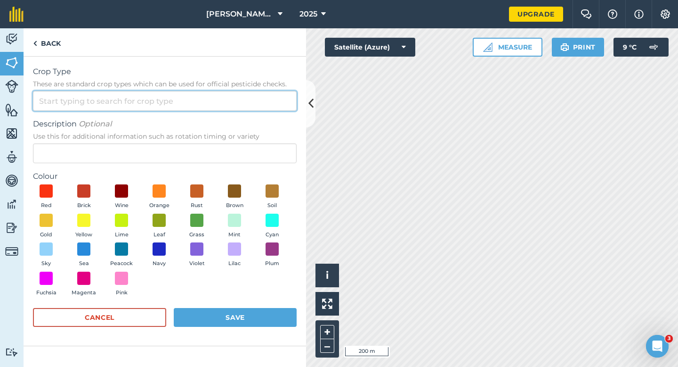
click at [274, 105] on input "Crop Type These are standard crop types which can be used for official pesticid…" at bounding box center [165, 101] width 264 height 20
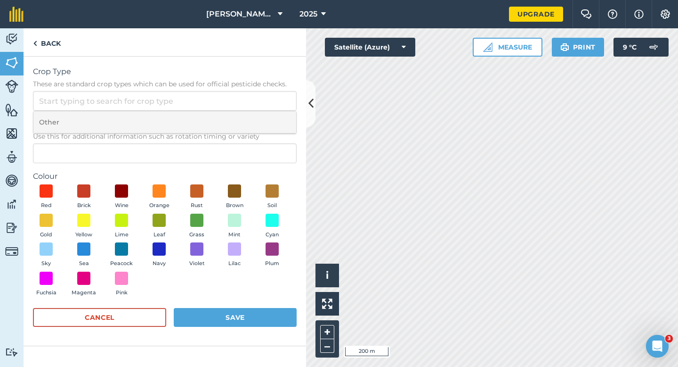
click at [274, 114] on li "Other" at bounding box center [164, 122] width 263 height 22
type input "Other"
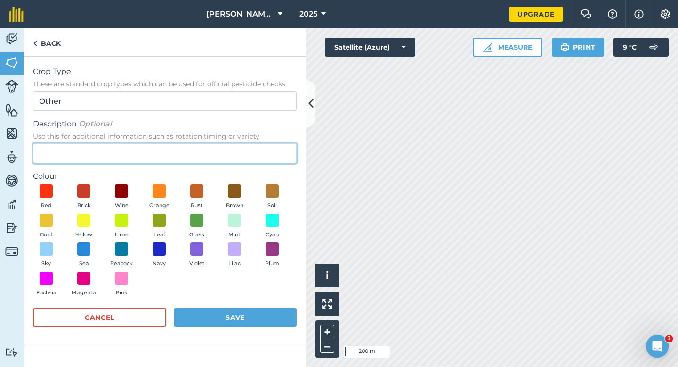
click at [274, 149] on input "Description Optional Use this for additional information such as rotation timin…" at bounding box center [165, 153] width 264 height 20
type input "Carrot Seed"
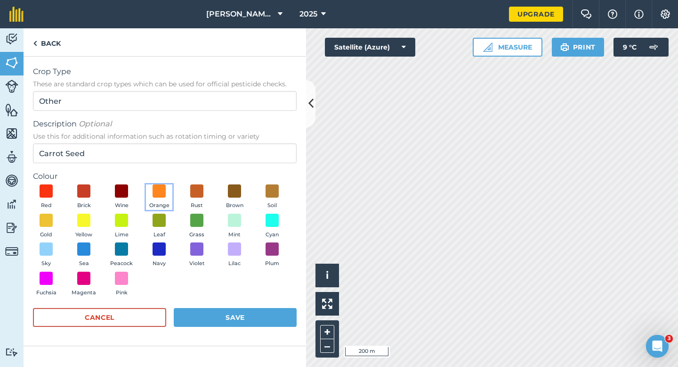
click at [163, 199] on button "Orange" at bounding box center [159, 196] width 26 height 25
click at [192, 186] on span at bounding box center [197, 191] width 15 height 15
click at [228, 308] on button "Save" at bounding box center [235, 317] width 123 height 19
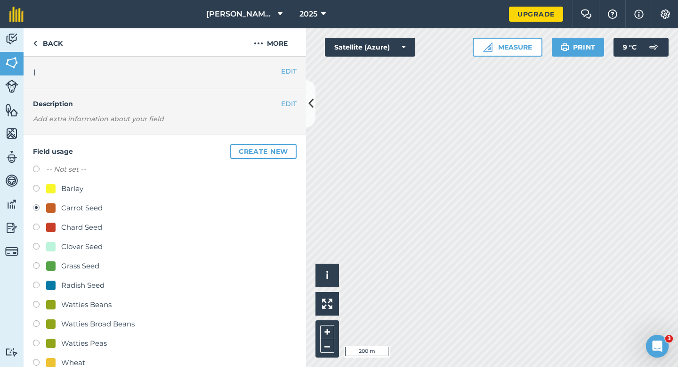
scroll to position [107, 0]
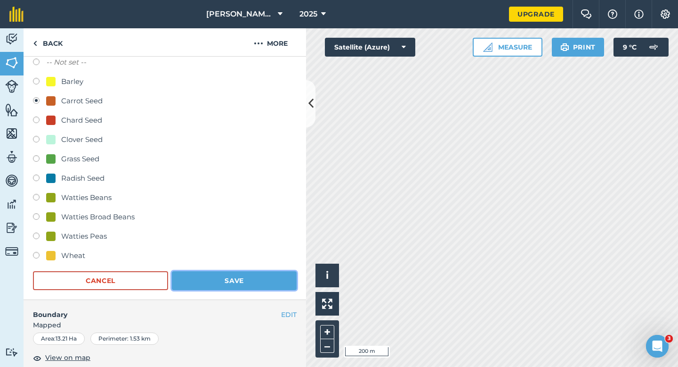
click at [240, 286] on button "Save" at bounding box center [234, 280] width 125 height 19
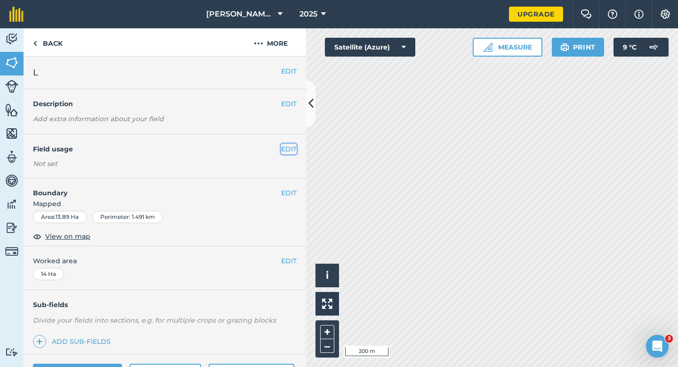
click at [286, 147] on button "EDIT" at bounding box center [289, 149] width 16 height 10
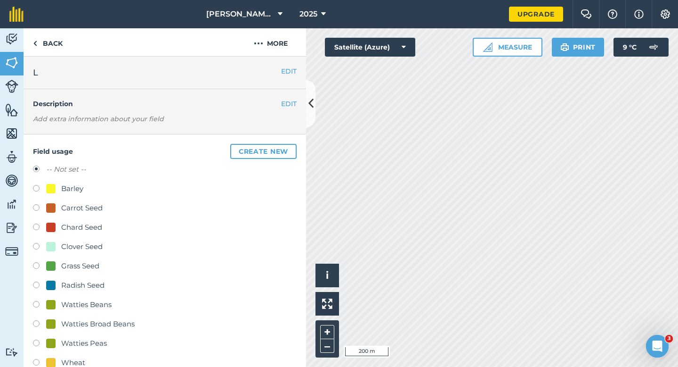
click at [74, 193] on div "Barley" at bounding box center [72, 188] width 22 height 11
radio input "true"
radio input "false"
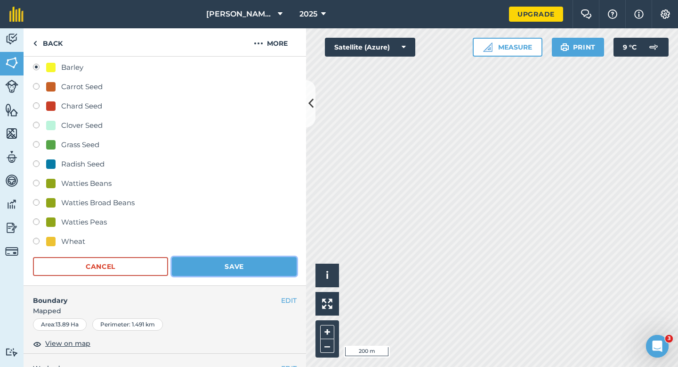
click at [202, 269] on button "Save" at bounding box center [234, 266] width 125 height 19
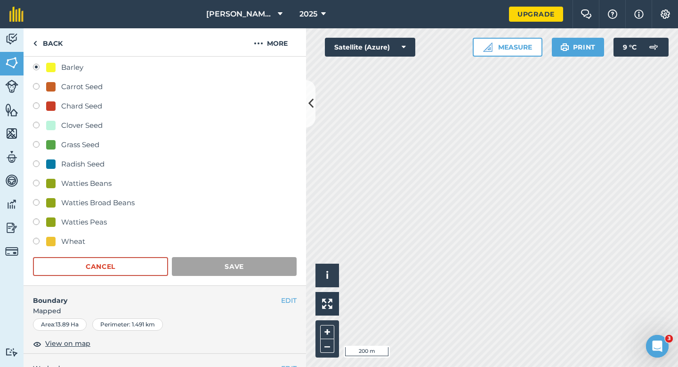
scroll to position [77, 0]
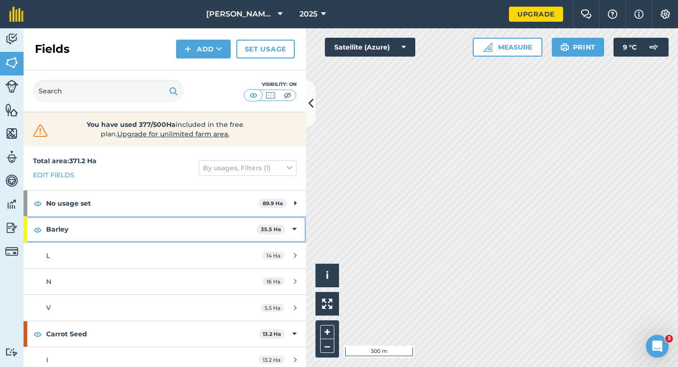
click at [294, 226] on icon at bounding box center [295, 229] width 4 height 10
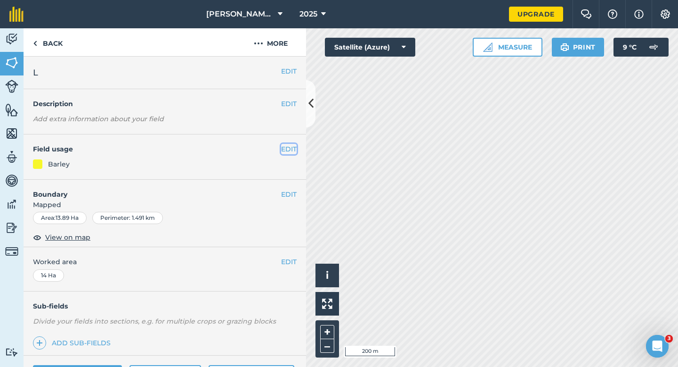
click at [296, 149] on button "EDIT" at bounding box center [289, 149] width 16 height 10
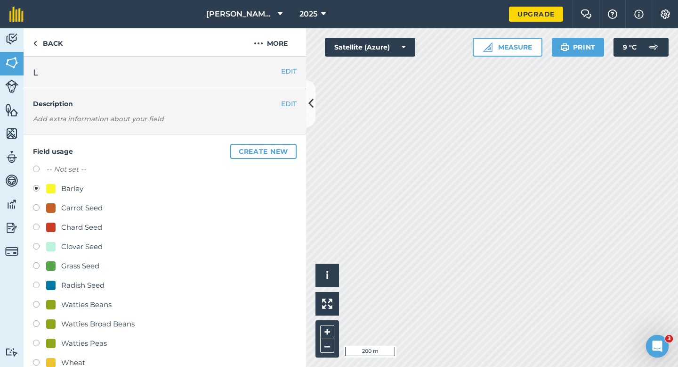
click at [82, 266] on div "Grass Seed" at bounding box center [80, 265] width 38 height 11
radio input "true"
radio input "false"
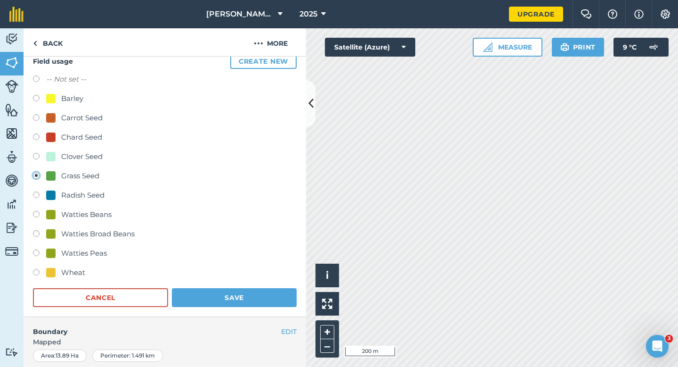
scroll to position [126, 0]
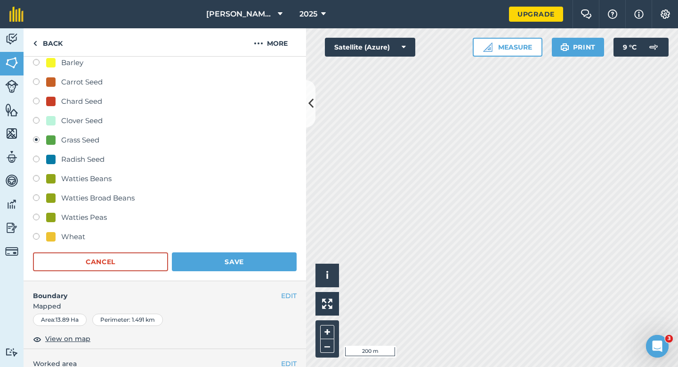
click at [188, 272] on div "Field usage Create new -- Not set -- Barley Carrot Seed Chard Seed Clover Seed …" at bounding box center [165, 144] width 283 height 272
click at [199, 264] on button "Save" at bounding box center [234, 261] width 125 height 19
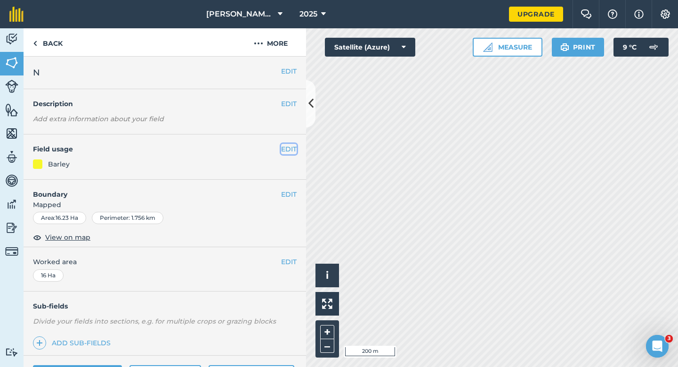
click at [290, 154] on button "EDIT" at bounding box center [289, 149] width 16 height 10
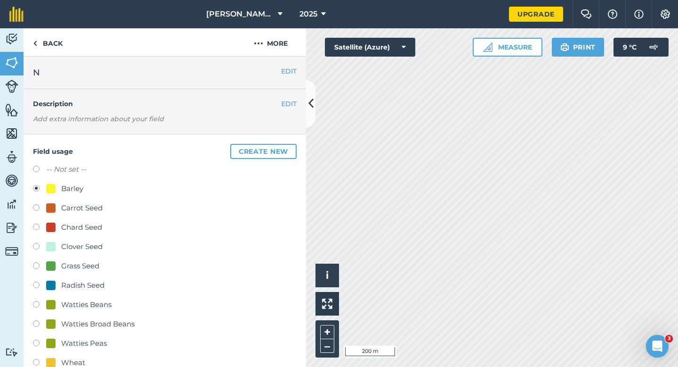
click at [74, 268] on div "Grass Seed" at bounding box center [80, 265] width 38 height 11
radio input "true"
radio input "false"
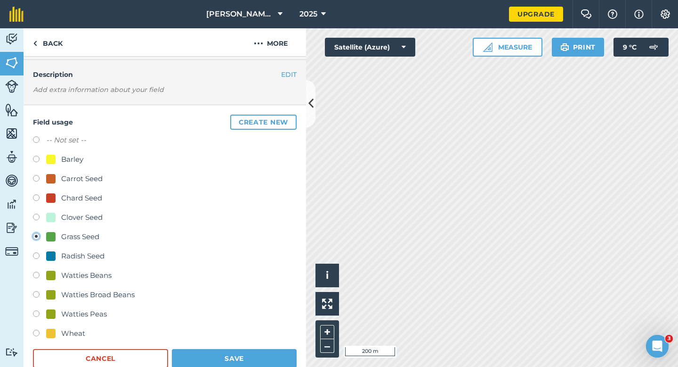
scroll to position [53, 0]
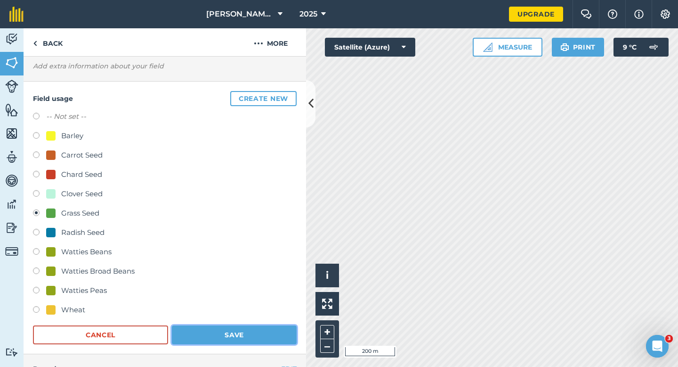
click at [213, 339] on button "Save" at bounding box center [234, 334] width 125 height 19
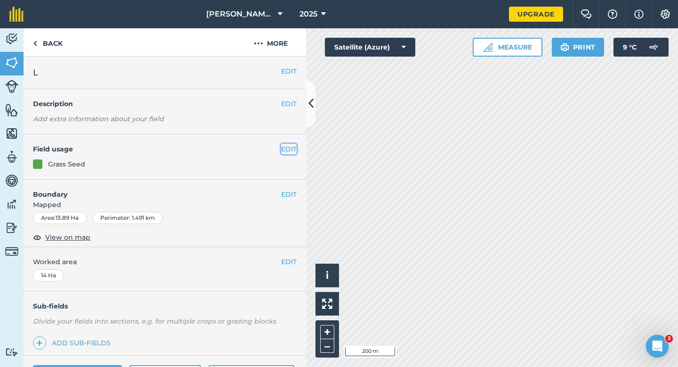
click at [287, 147] on button "EDIT" at bounding box center [289, 149] width 16 height 10
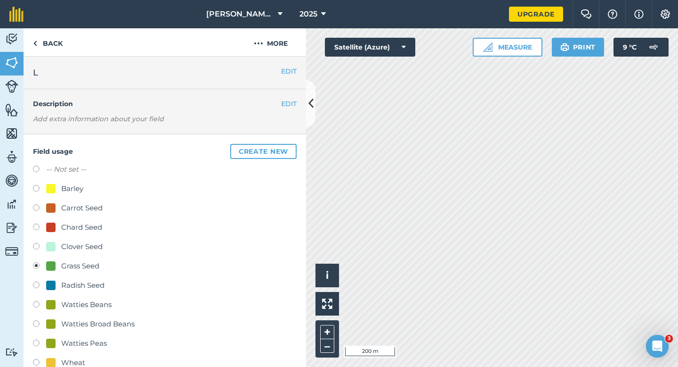
click at [47, 188] on div at bounding box center [50, 188] width 9 height 9
radio input "true"
radio input "false"
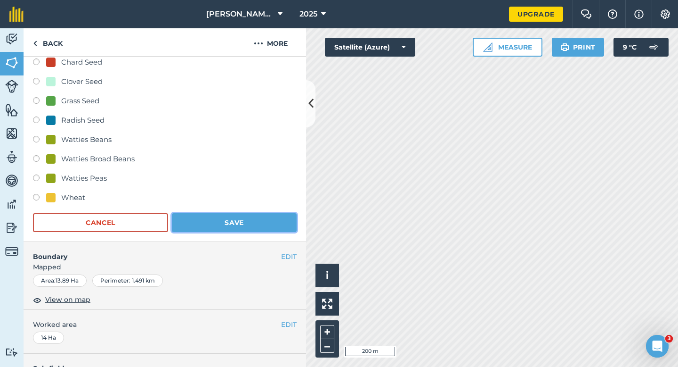
click at [240, 230] on button "Save" at bounding box center [234, 222] width 125 height 19
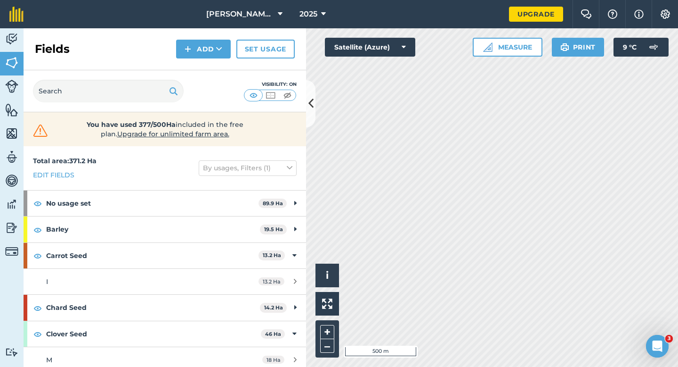
scroll to position [397, 0]
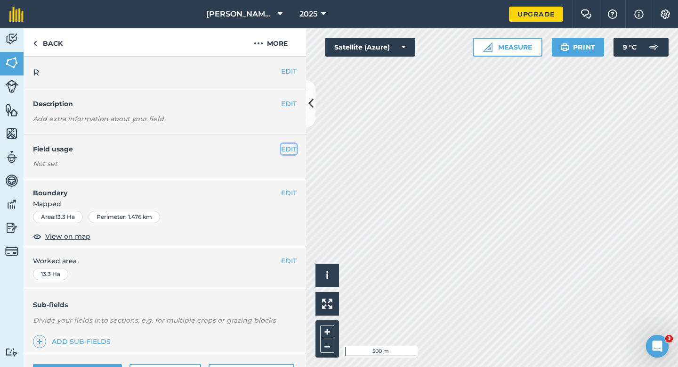
click at [290, 148] on button "EDIT" at bounding box center [289, 149] width 16 height 10
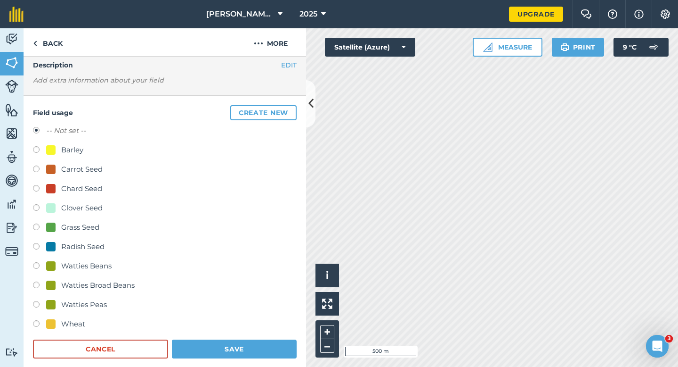
scroll to position [54, 0]
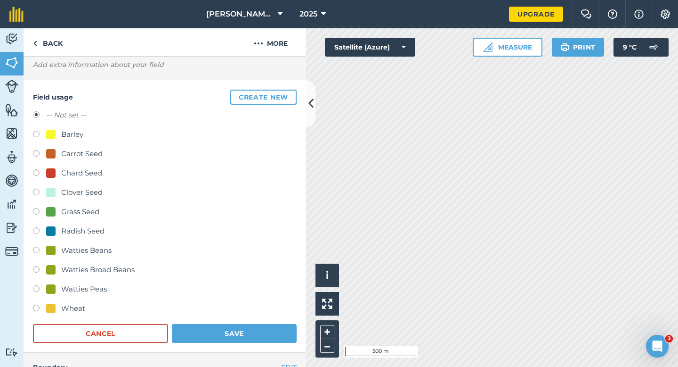
click at [60, 302] on div "Wheat" at bounding box center [65, 307] width 39 height 11
radio input "true"
radio input "false"
click at [201, 348] on div "Field usage Create new -- Not set -- Barley Carrot Seed Chard Seed Clover Seed …" at bounding box center [165, 216] width 283 height 272
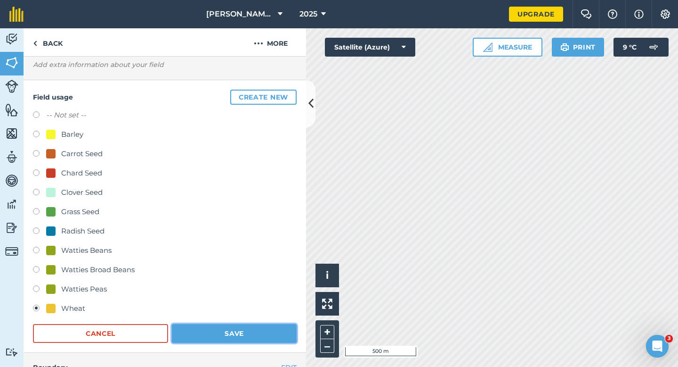
click at [202, 335] on button "Save" at bounding box center [234, 333] width 125 height 19
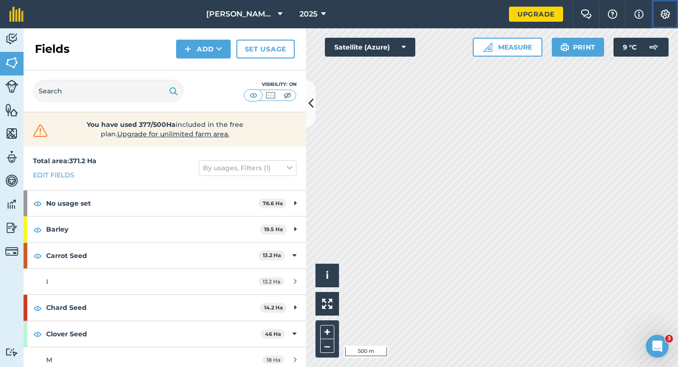
click at [669, 16] on img at bounding box center [665, 13] width 11 height 9
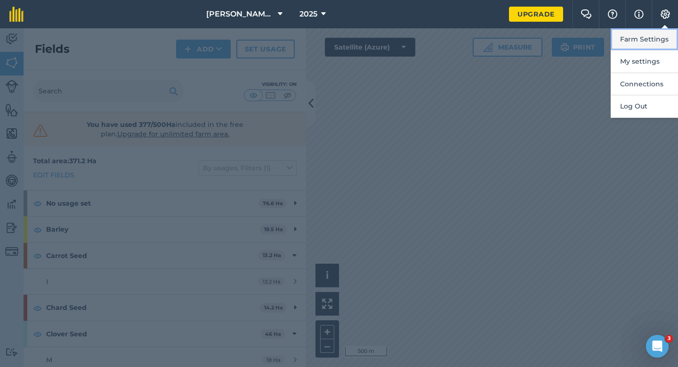
click at [663, 33] on button "Farm Settings" at bounding box center [644, 39] width 67 height 22
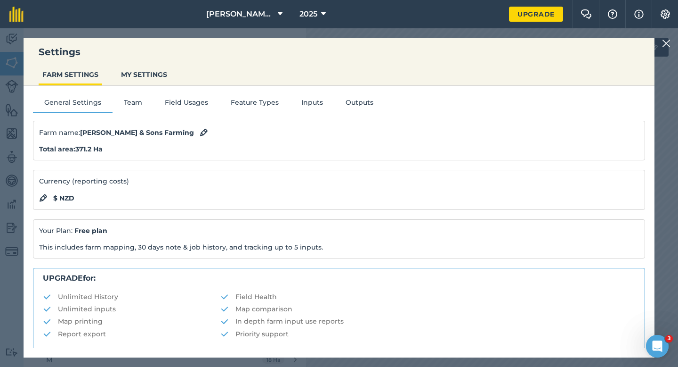
scroll to position [181, 0]
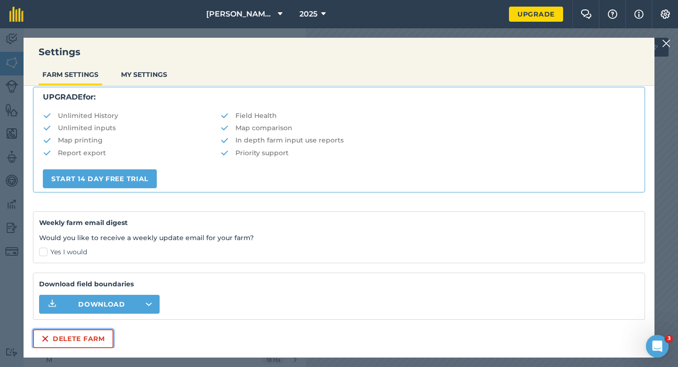
click at [95, 346] on button "Delete farm" at bounding box center [73, 338] width 81 height 19
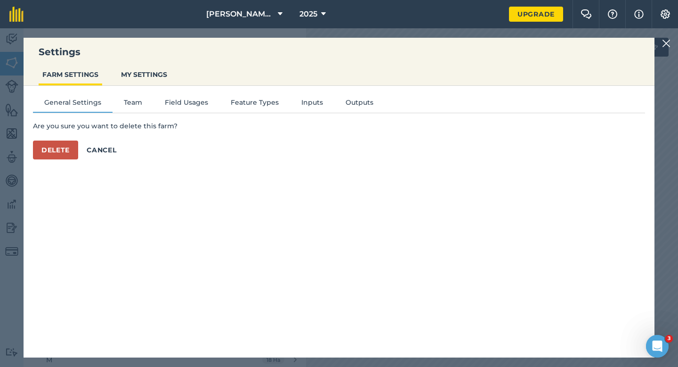
scroll to position [0, 0]
click at [69, 151] on button "Delete" at bounding box center [55, 149] width 45 height 19
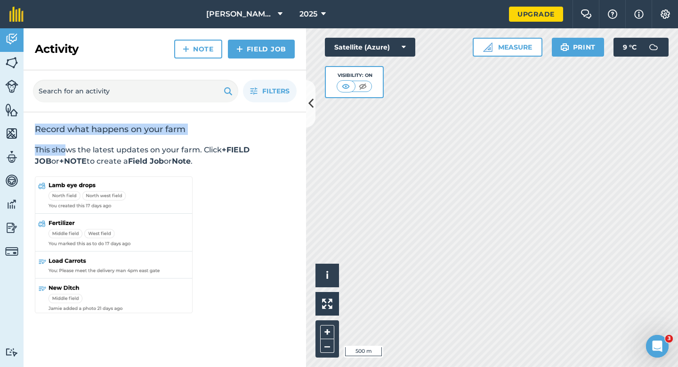
drag, startPoint x: 69, startPoint y: 151, endPoint x: 98, endPoint y: -57, distance: 210.3
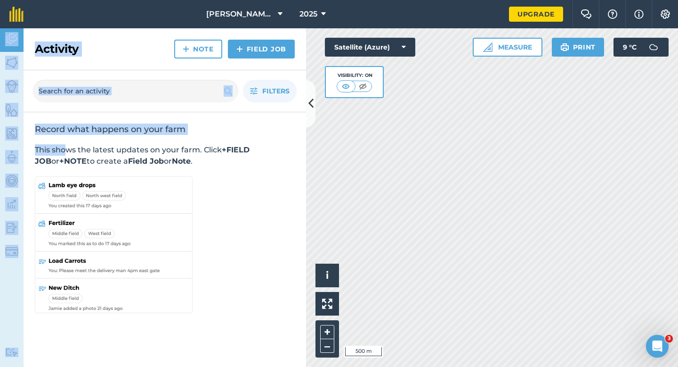
click at [98, 0] on html "[PERSON_NAME] & Sons 2025 Upgrade Farm Chat Help Info Settings Map printing is …" at bounding box center [339, 183] width 678 height 367
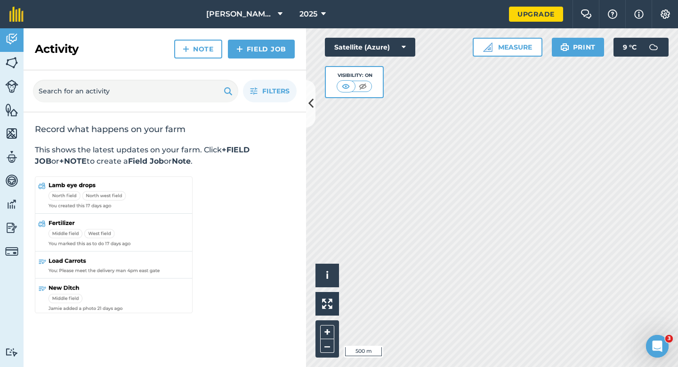
click at [379, 95] on div "Visibility: On" at bounding box center [354, 82] width 59 height 32
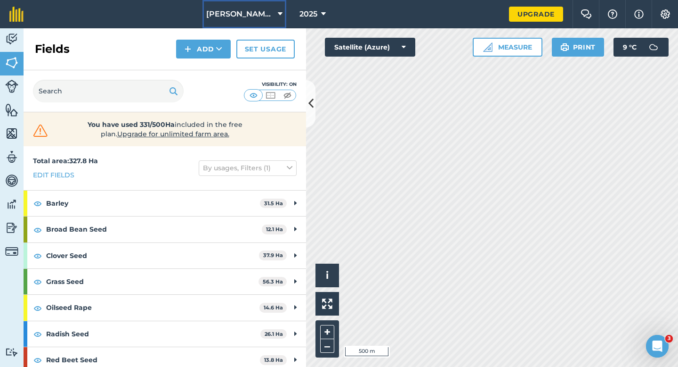
click at [264, 22] on button "[PERSON_NAME] & Sons" at bounding box center [245, 14] width 84 height 28
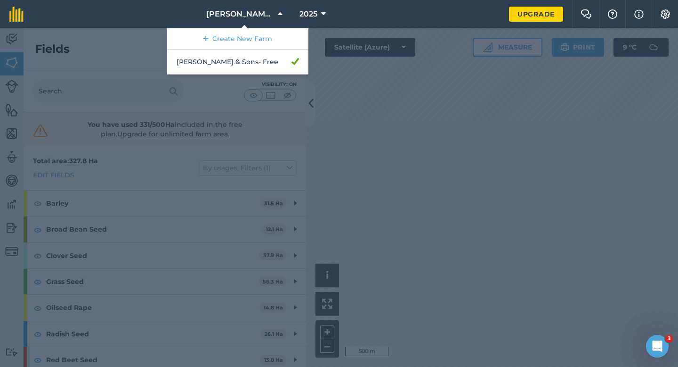
click at [422, 123] on div at bounding box center [339, 197] width 678 height 338
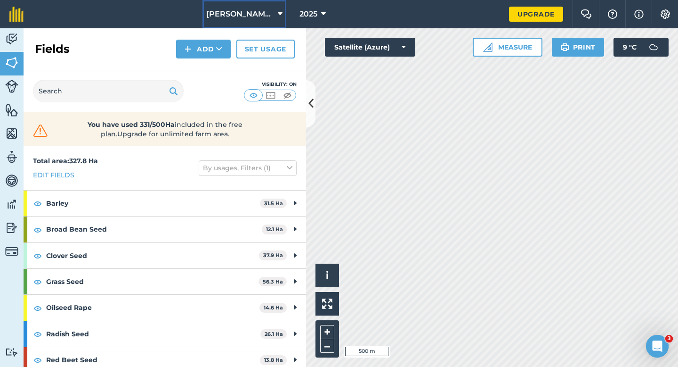
click at [262, 13] on span "[PERSON_NAME] & Sons" at bounding box center [240, 13] width 68 height 11
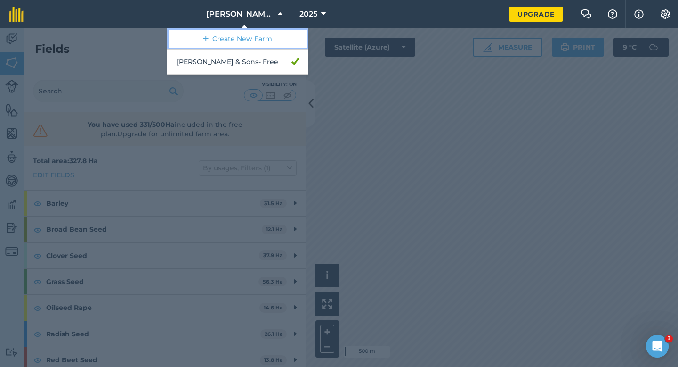
click at [262, 43] on link "Create New Farm" at bounding box center [237, 38] width 141 height 21
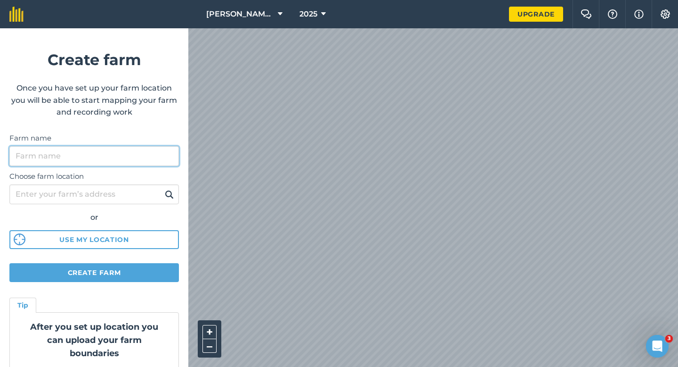
click at [171, 147] on input "Farm name" at bounding box center [94, 156] width 170 height 20
type input "[PERSON_NAME] & Sons"
type input "[PERSON_NAME] & Sons Farming"
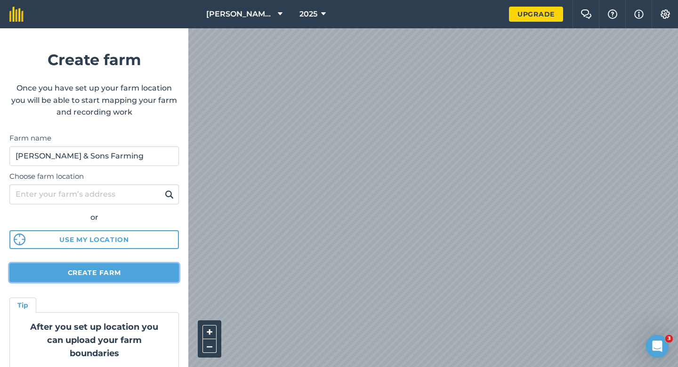
click at [140, 273] on button "Create farm" at bounding box center [94, 272] width 170 height 19
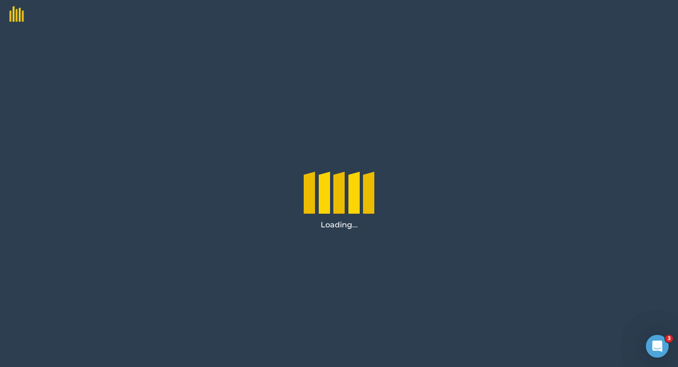
click at [177, 263] on div "Loading..." at bounding box center [339, 197] width 678 height 338
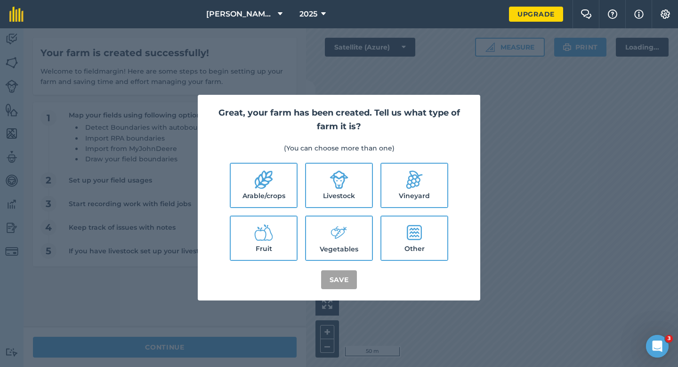
click at [271, 189] on label "Arable/crops" at bounding box center [264, 184] width 66 height 43
checkbox input "true"
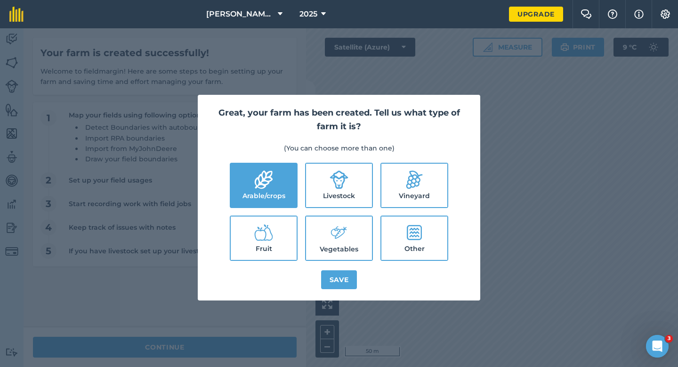
click at [317, 189] on label "Livestock" at bounding box center [339, 184] width 66 height 43
checkbox input "true"
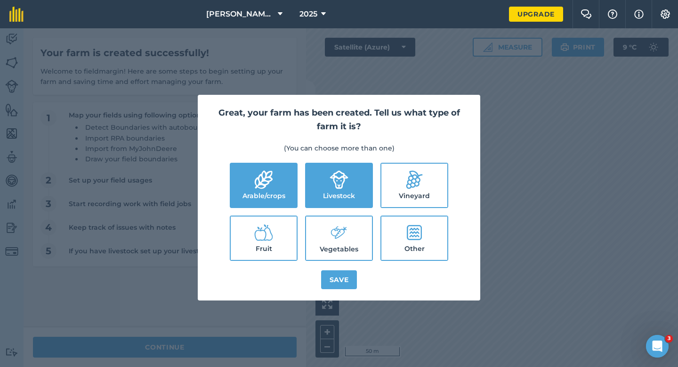
click at [331, 239] on icon at bounding box center [339, 232] width 19 height 20
checkbox input "true"
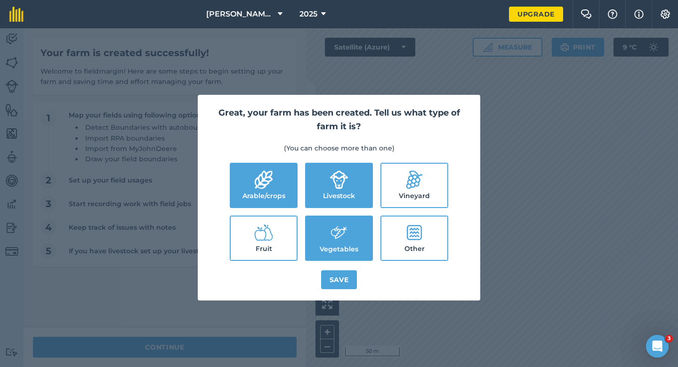
click at [342, 265] on div "Great, your farm has been created. Tell us what type of farm it is? (You can ch…" at bounding box center [339, 197] width 283 height 205
click at [342, 273] on button "Save" at bounding box center [339, 279] width 36 height 19
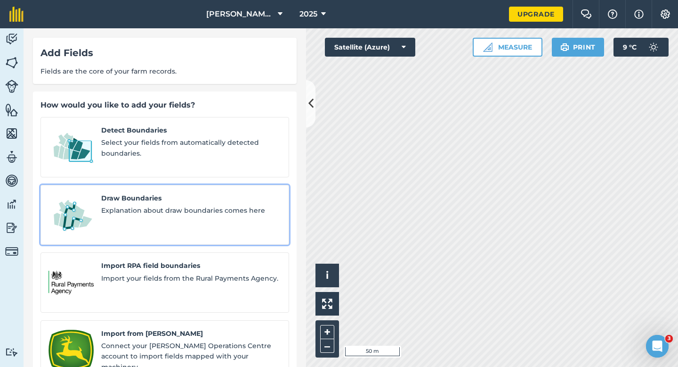
click at [128, 205] on span "Explanation about draw boundaries comes here" at bounding box center [191, 210] width 180 height 10
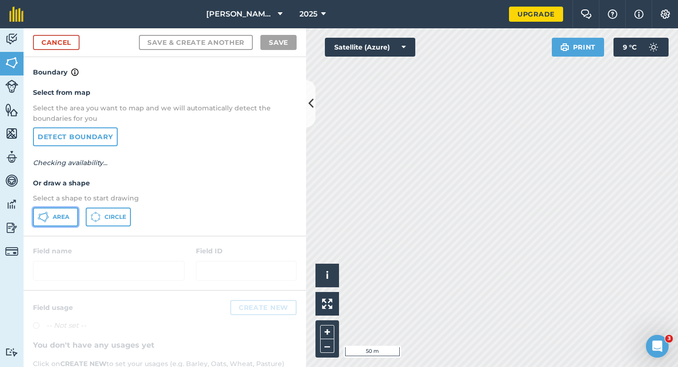
click at [69, 211] on button "Area" at bounding box center [55, 216] width 45 height 19
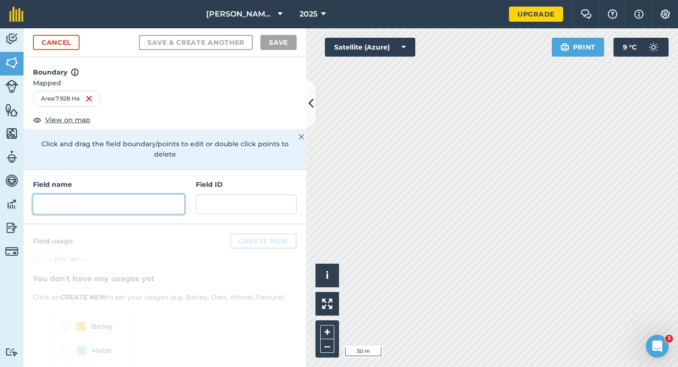
click at [179, 199] on input "text" at bounding box center [109, 204] width 152 height 20
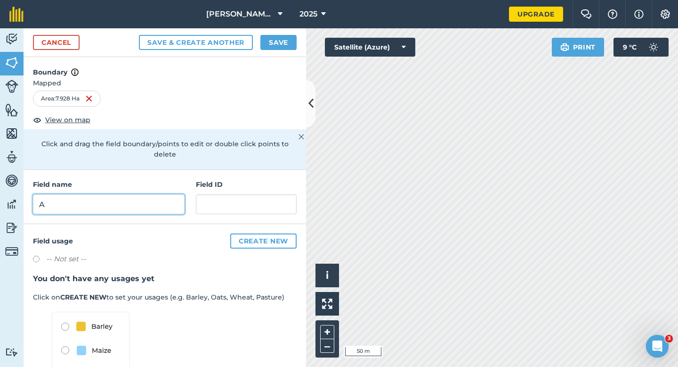
type input "A"
click at [282, 53] on div "Cancel Save & Create Another Save" at bounding box center [165, 42] width 283 height 29
click at [282, 45] on button "Save" at bounding box center [279, 42] width 36 height 15
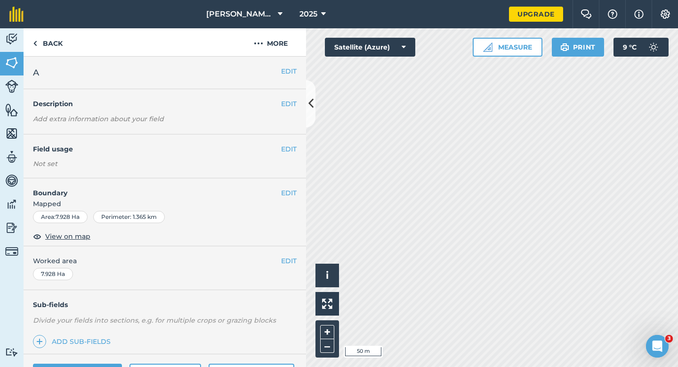
click at [280, 256] on span "Worked area" at bounding box center [165, 260] width 264 height 10
click at [283, 256] on button "EDIT" at bounding box center [289, 260] width 16 height 10
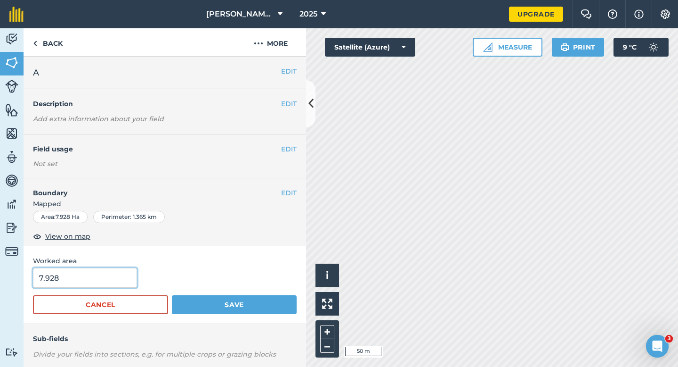
click at [83, 286] on input "7.928" at bounding box center [85, 278] width 104 height 20
type input "8"
click at [172, 295] on button "Save" at bounding box center [234, 304] width 125 height 19
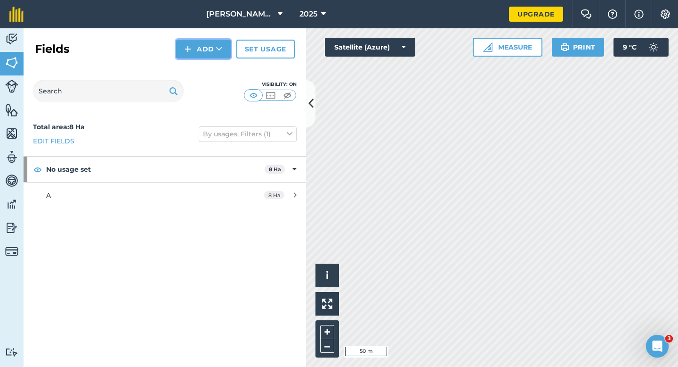
click at [196, 55] on button "Add" at bounding box center [203, 49] width 55 height 19
click at [196, 64] on link "Draw" at bounding box center [204, 70] width 52 height 21
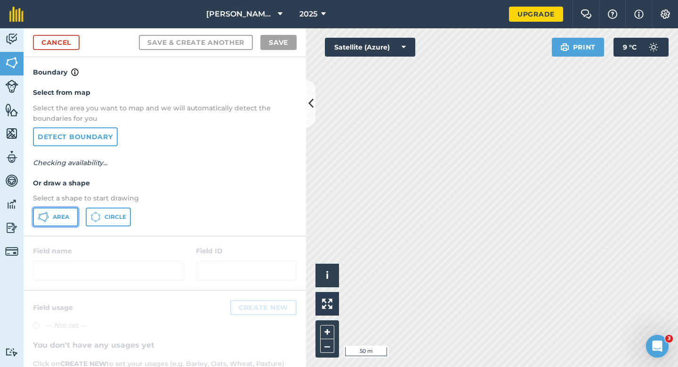
click at [58, 219] on span "Area" at bounding box center [61, 217] width 16 height 8
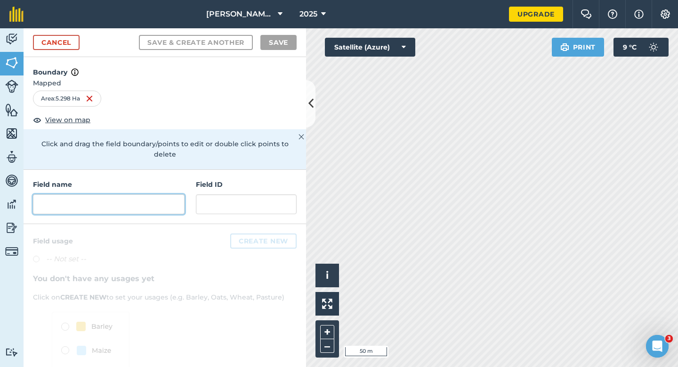
click at [165, 194] on input "text" at bounding box center [109, 204] width 152 height 20
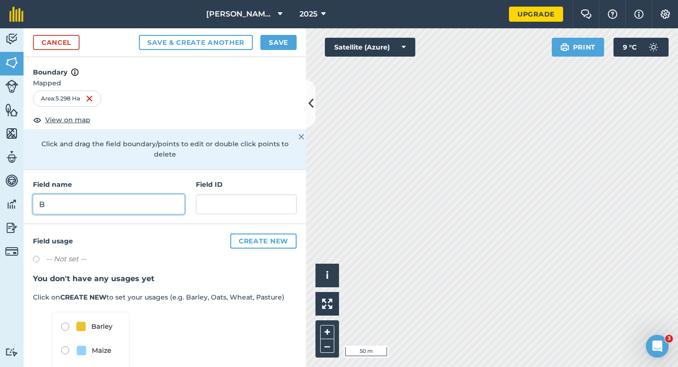
type input "B"
click at [291, 43] on button "Save" at bounding box center [279, 42] width 36 height 15
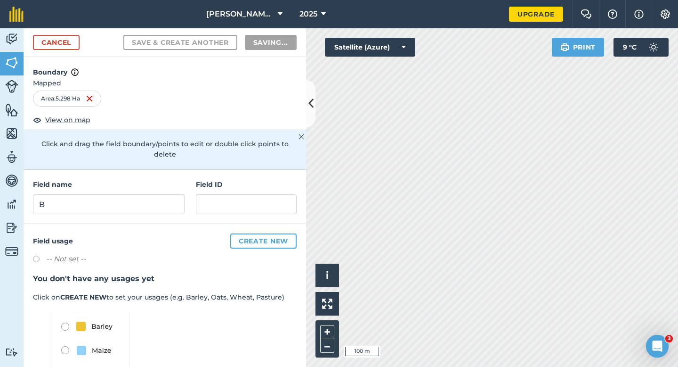
click at [293, 272] on h3 "You don't have any usages yet" at bounding box center [165, 278] width 264 height 12
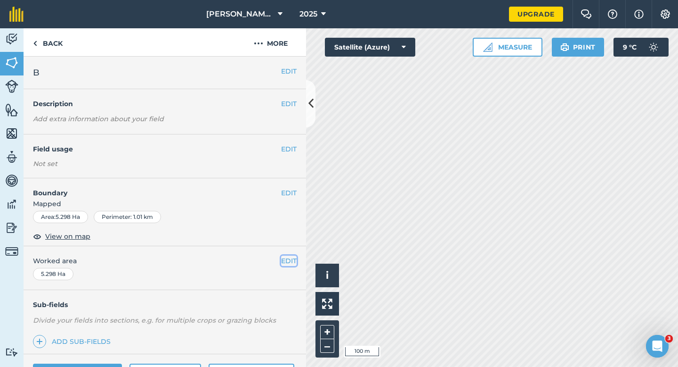
click at [287, 256] on button "EDIT" at bounding box center [289, 260] width 16 height 10
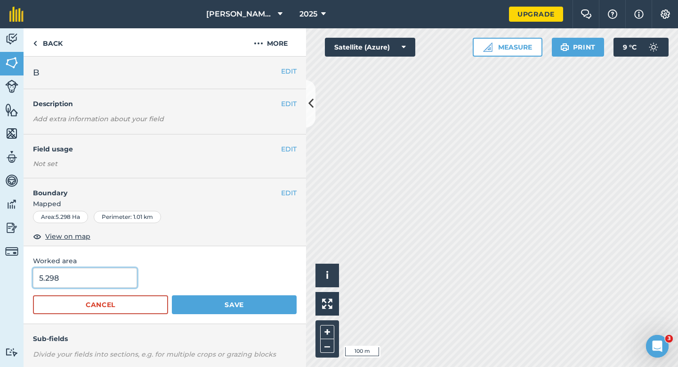
click at [79, 277] on input "5.298" at bounding box center [85, 278] width 104 height 20
type input "5.5"
click at [172, 295] on button "Save" at bounding box center [234, 304] width 125 height 19
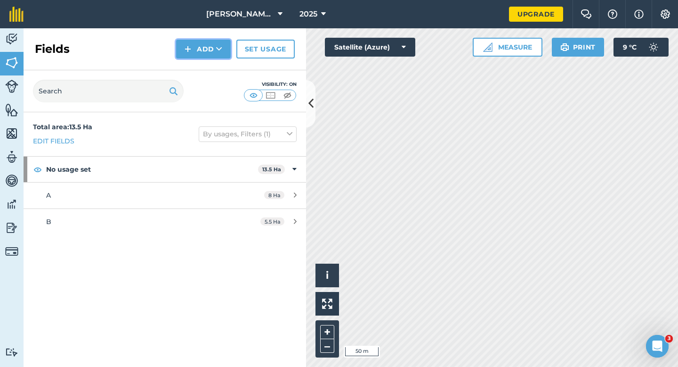
click at [197, 53] on button "Add" at bounding box center [203, 49] width 55 height 19
click at [197, 65] on link "Draw" at bounding box center [204, 70] width 52 height 21
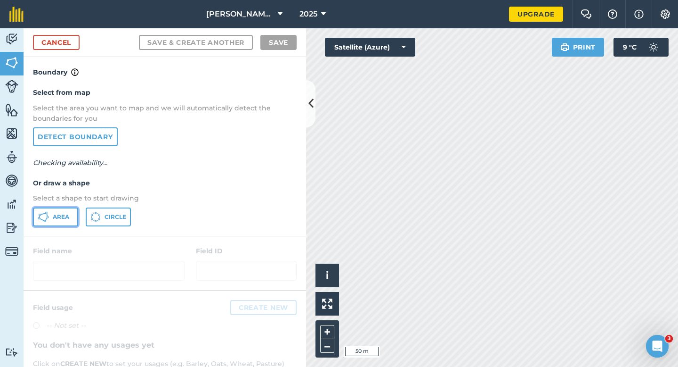
click at [70, 209] on button "Area" at bounding box center [55, 216] width 45 height 19
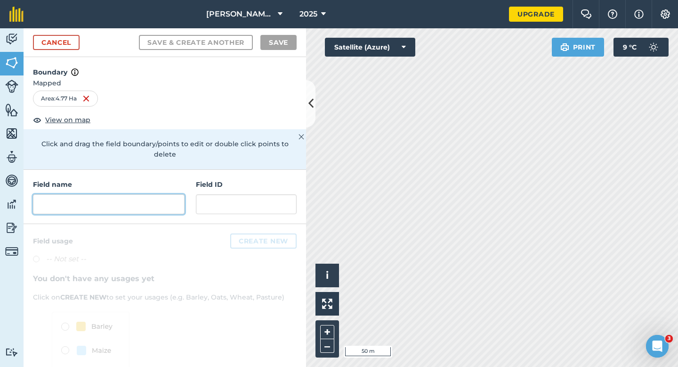
click at [153, 194] on input "text" at bounding box center [109, 204] width 152 height 20
type input "D"
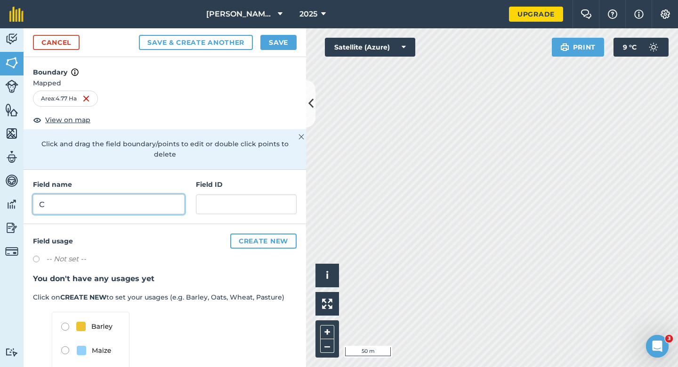
type input "C"
click at [277, 52] on div "Cancel Save & Create Another Save" at bounding box center [165, 42] width 283 height 29
click at [277, 46] on button "Save" at bounding box center [279, 42] width 36 height 15
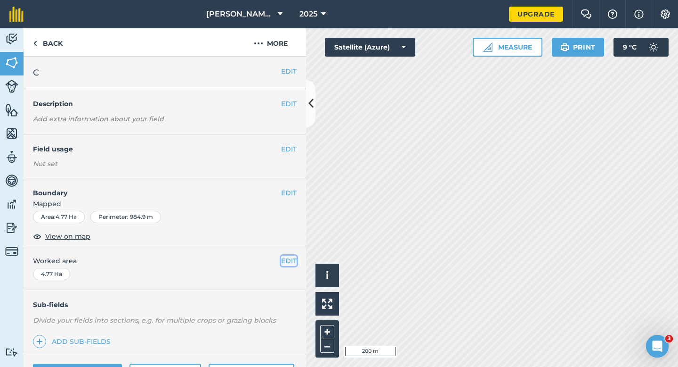
click at [290, 261] on button "EDIT" at bounding box center [289, 260] width 16 height 10
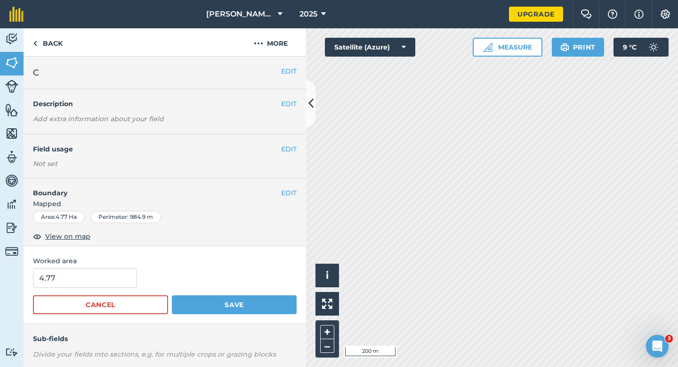
click at [87, 289] on form "4.77 Cancel Save" at bounding box center [165, 291] width 264 height 46
click at [87, 284] on input "4.77" at bounding box center [85, 278] width 104 height 20
type input "5.5"
click at [172, 295] on button "Save" at bounding box center [234, 304] width 125 height 19
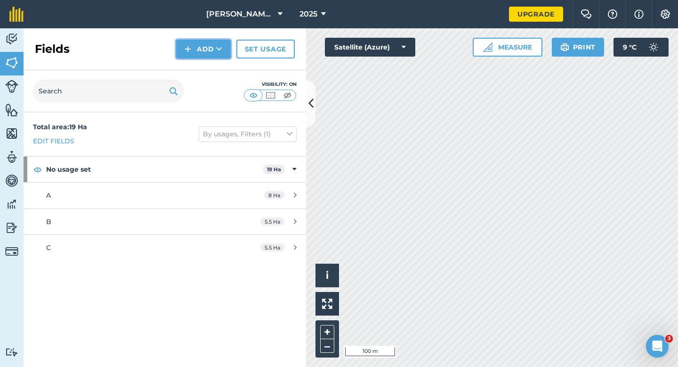
click at [228, 57] on button "Add" at bounding box center [203, 49] width 55 height 19
click at [228, 61] on link "Draw" at bounding box center [204, 70] width 52 height 21
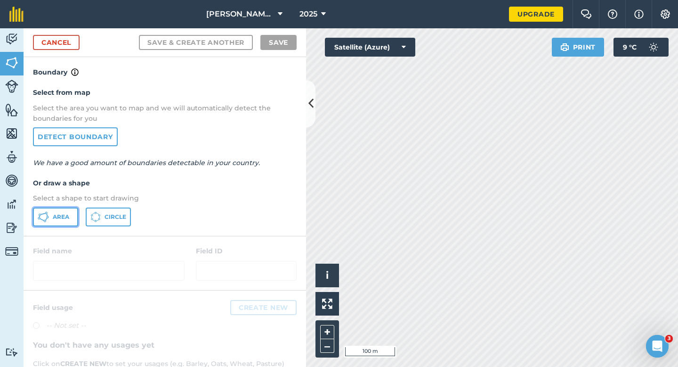
click at [70, 222] on button "Area" at bounding box center [55, 216] width 45 height 19
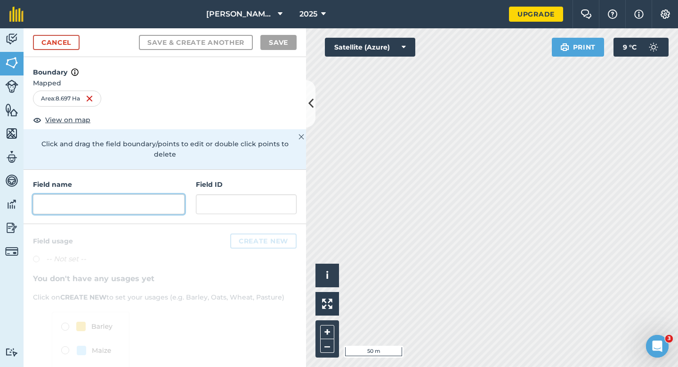
click at [173, 196] on input "text" at bounding box center [109, 204] width 152 height 20
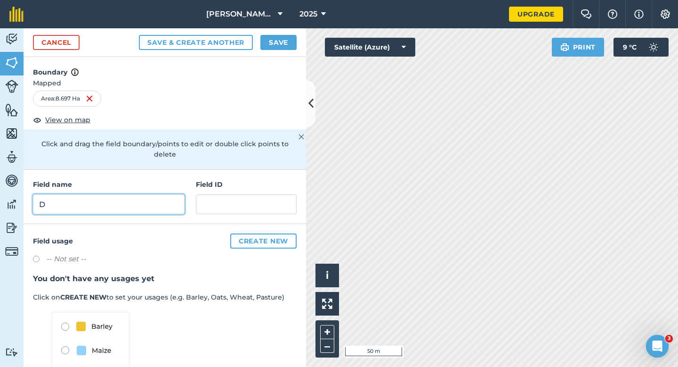
type input "D"
click at [283, 50] on div "Cancel Save & Create Another Save" at bounding box center [165, 42] width 283 height 29
click at [272, 46] on button "Save" at bounding box center [279, 42] width 36 height 15
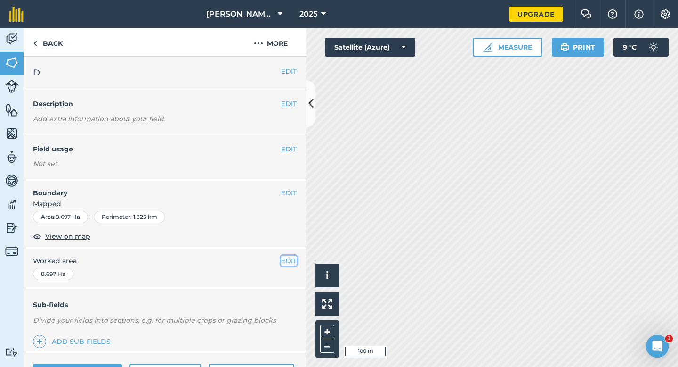
click at [287, 258] on button "EDIT" at bounding box center [289, 260] width 16 height 10
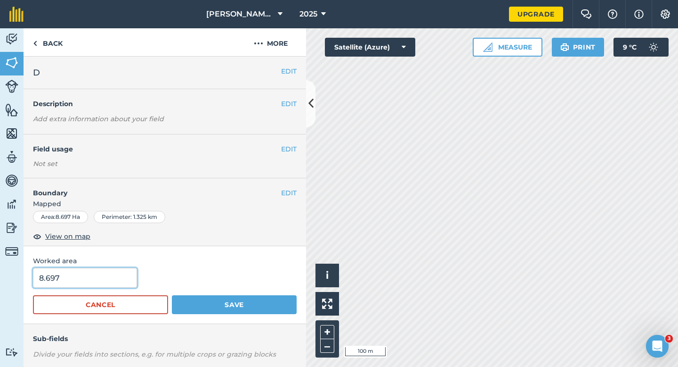
click at [117, 272] on input "8.697" at bounding box center [85, 278] width 104 height 20
click at [117, 274] on input "8.697" at bounding box center [85, 278] width 104 height 20
type input "8.8"
click at [172, 295] on button "Save" at bounding box center [234, 304] width 125 height 19
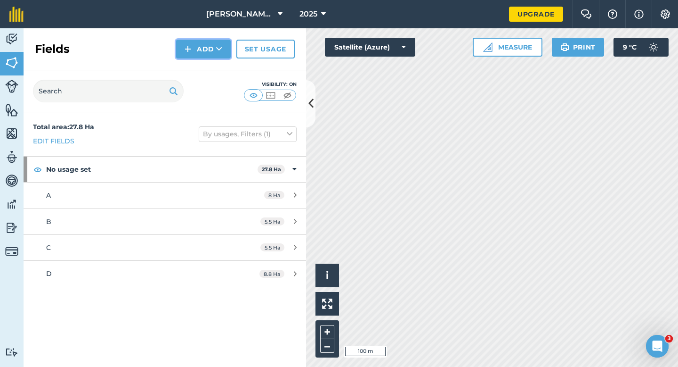
click at [216, 58] on button "Add" at bounding box center [203, 49] width 55 height 19
click at [216, 63] on link "Draw" at bounding box center [204, 70] width 52 height 21
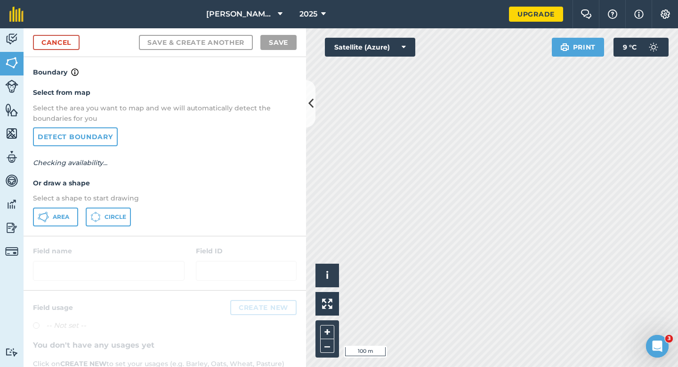
click at [79, 227] on div "Select from map Select the area you want to map and we will automatically detec…" at bounding box center [165, 156] width 283 height 157
click at [64, 215] on span "Area" at bounding box center [61, 217] width 16 height 8
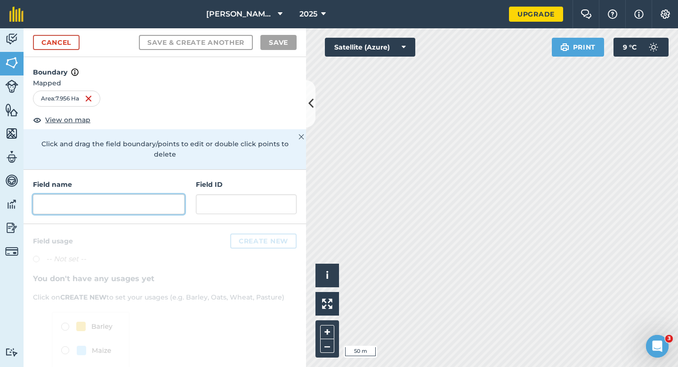
click at [166, 196] on input "text" at bounding box center [109, 204] width 152 height 20
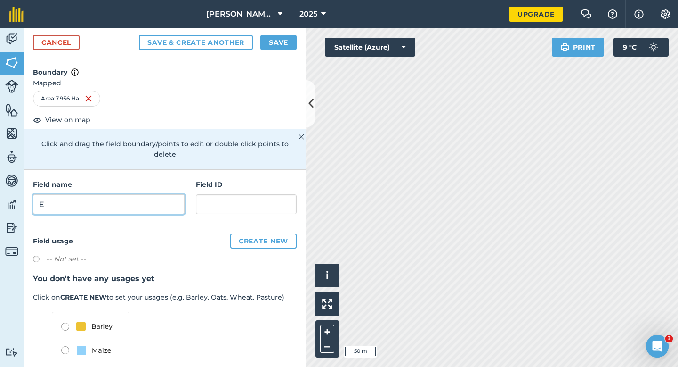
type input "E"
click at [290, 43] on button "Save" at bounding box center [279, 42] width 36 height 15
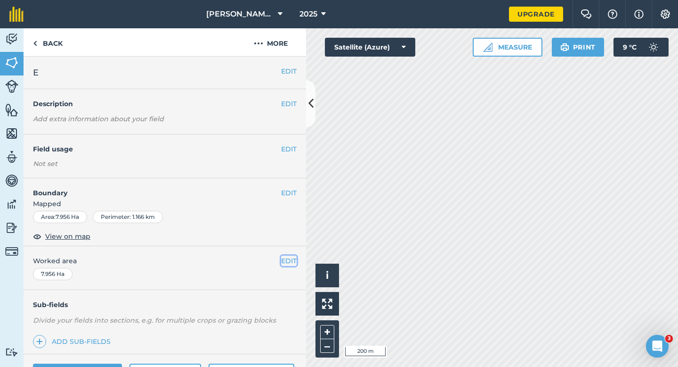
click at [288, 262] on button "EDIT" at bounding box center [289, 260] width 16 height 10
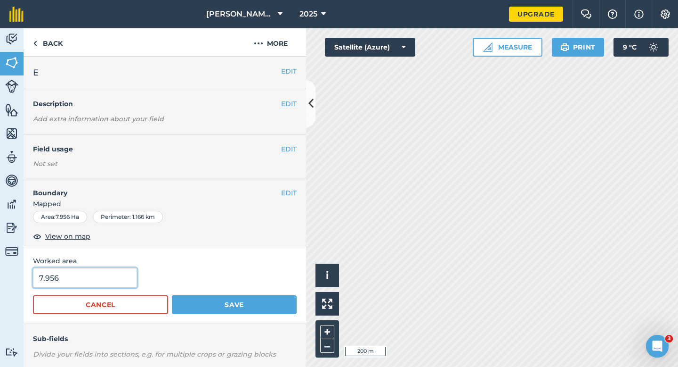
click at [114, 273] on input "7.956" at bounding box center [85, 278] width 104 height 20
type input "8"
click at [172, 295] on button "Save" at bounding box center [234, 304] width 125 height 19
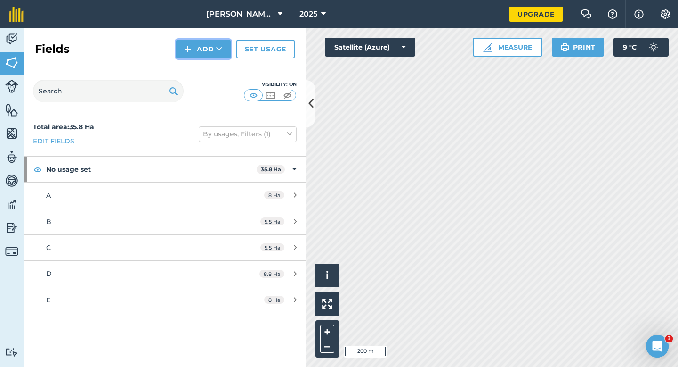
click at [197, 47] on button "Add" at bounding box center [203, 49] width 55 height 19
click at [198, 65] on link "Draw" at bounding box center [204, 70] width 52 height 21
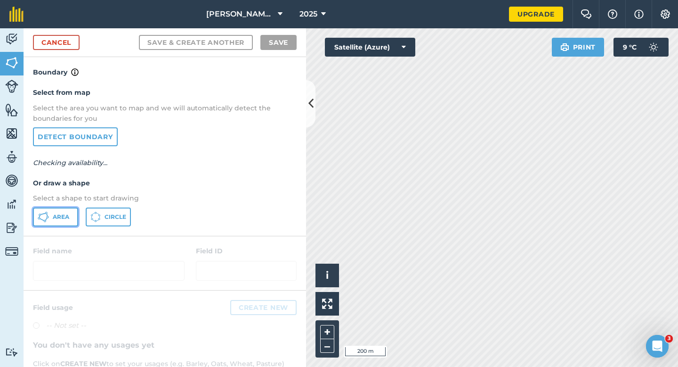
click at [53, 216] on span "Area" at bounding box center [61, 217] width 16 height 8
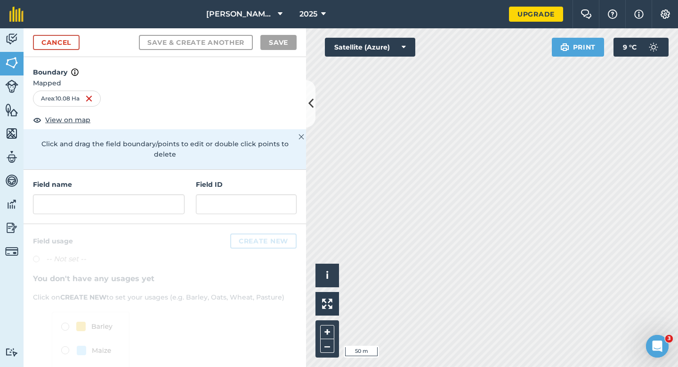
click at [133, 179] on h4 "Field name" at bounding box center [109, 184] width 152 height 10
click at [133, 194] on input "text" at bounding box center [109, 204] width 152 height 20
type input "f"
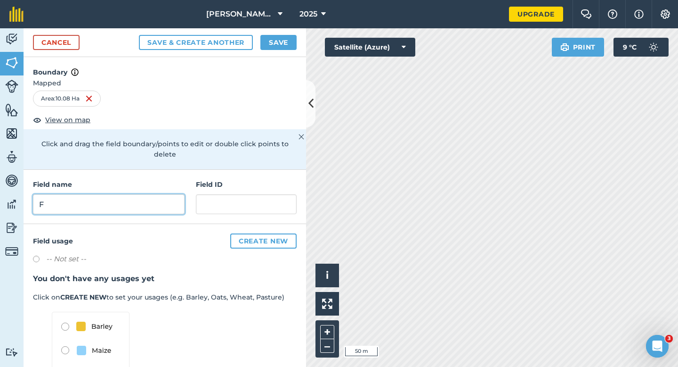
type input "F"
click at [289, 44] on button "Save" at bounding box center [279, 42] width 36 height 15
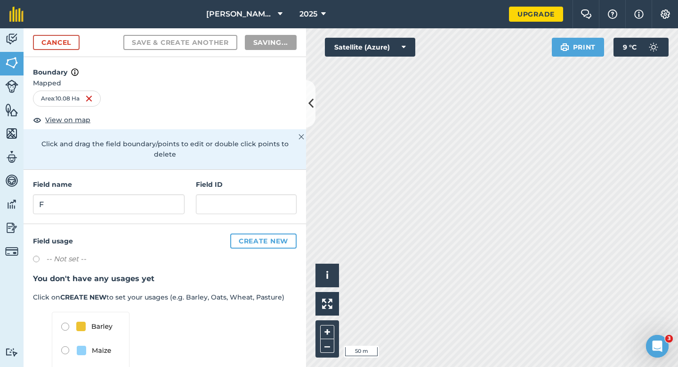
click at [289, 272] on h3 "You don't have any usages yet" at bounding box center [165, 278] width 264 height 12
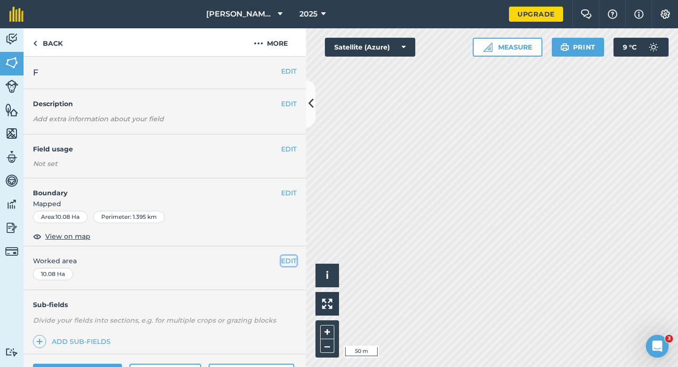
click at [289, 261] on button "EDIT" at bounding box center [289, 260] width 16 height 10
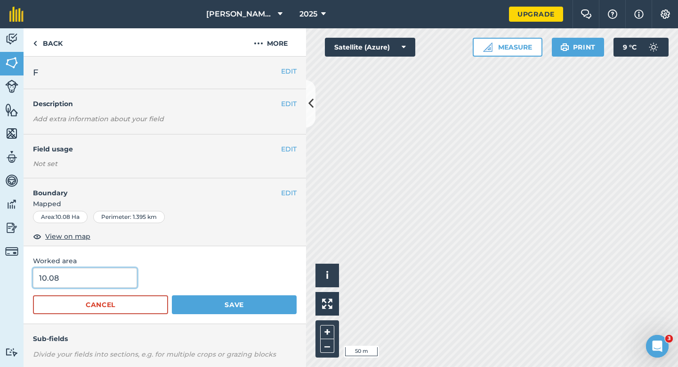
click at [51, 279] on input "10.08" at bounding box center [85, 278] width 104 height 20
type input "10"
click at [172, 295] on button "Save" at bounding box center [234, 304] width 125 height 19
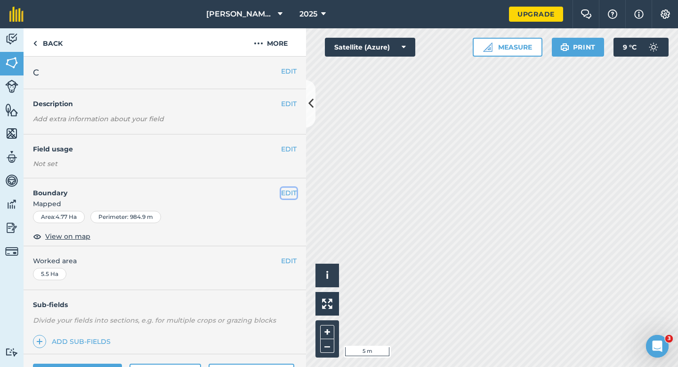
click at [291, 194] on button "EDIT" at bounding box center [289, 193] width 16 height 10
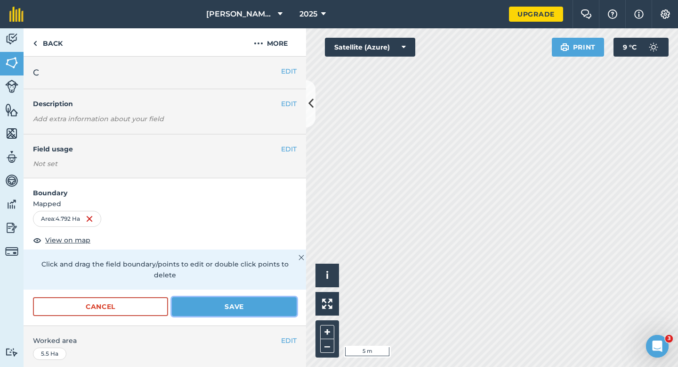
click at [260, 297] on button "Save" at bounding box center [234, 306] width 125 height 19
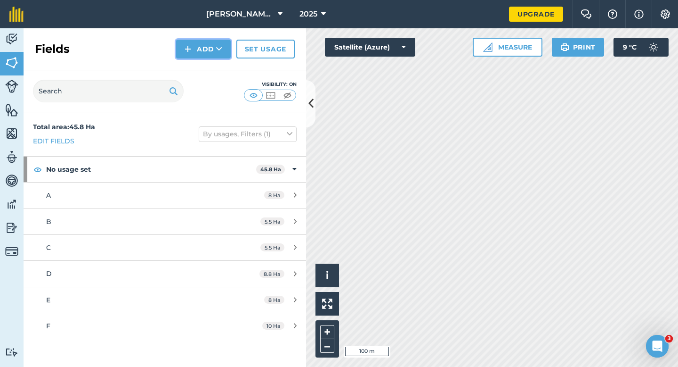
click at [199, 53] on button "Add" at bounding box center [203, 49] width 55 height 19
click at [200, 69] on link "Draw" at bounding box center [204, 70] width 52 height 21
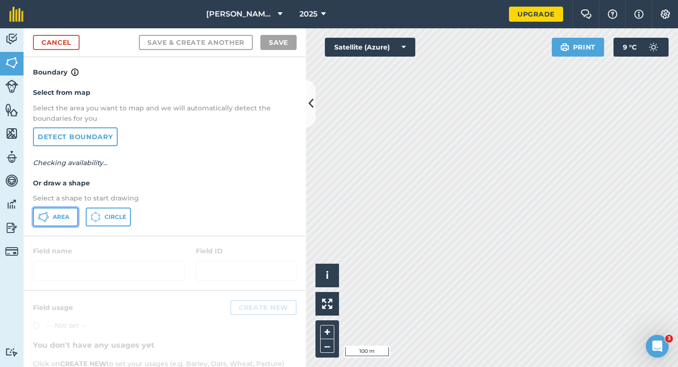
click at [51, 221] on button "Area" at bounding box center [55, 216] width 45 height 19
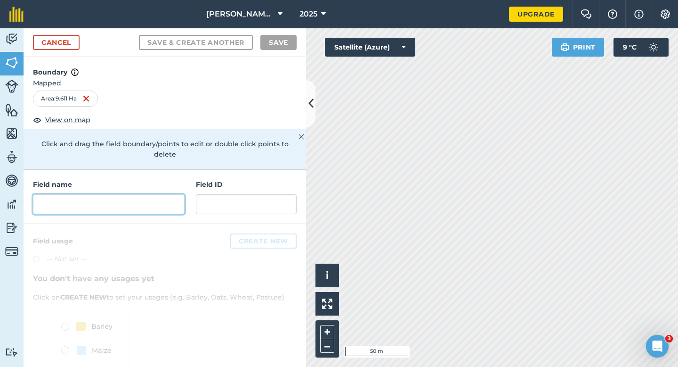
click at [82, 194] on input "text" at bounding box center [109, 204] width 152 height 20
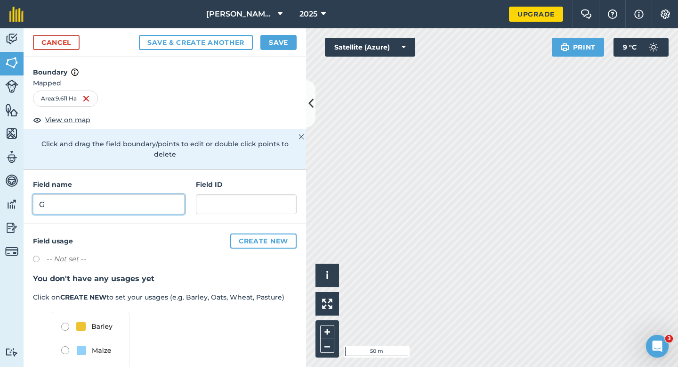
type input "G"
click at [275, 44] on button "Save" at bounding box center [279, 42] width 36 height 15
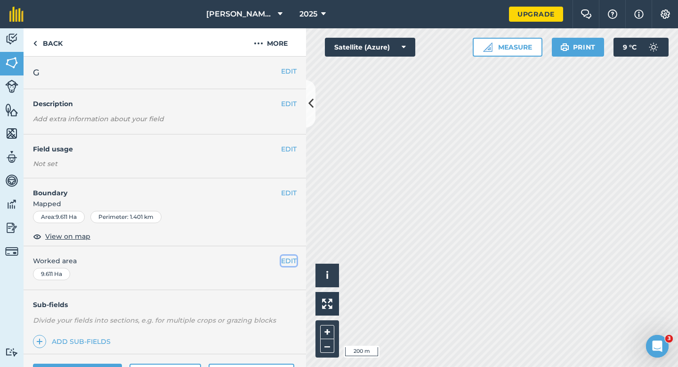
click at [291, 266] on button "EDIT" at bounding box center [289, 260] width 16 height 10
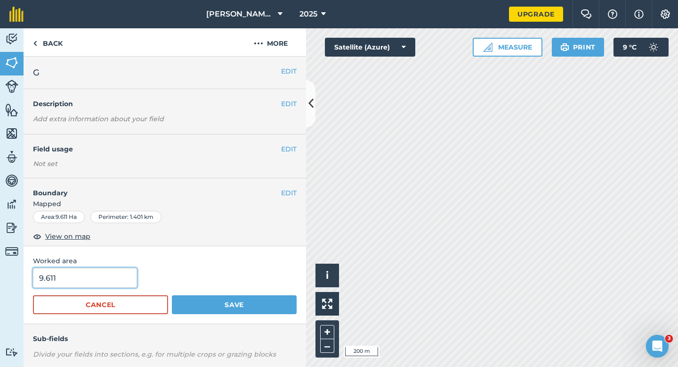
click at [47, 271] on input "9.611" at bounding box center [85, 278] width 104 height 20
type input "10"
click at [172, 295] on button "Save" at bounding box center [234, 304] width 125 height 19
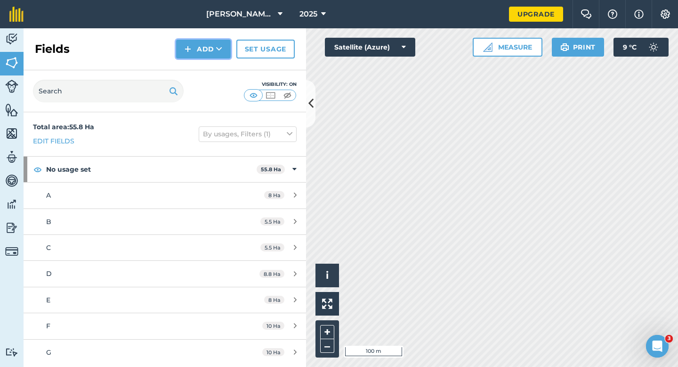
click at [214, 52] on button "Add" at bounding box center [203, 49] width 55 height 19
click at [214, 60] on link "Draw" at bounding box center [204, 70] width 52 height 21
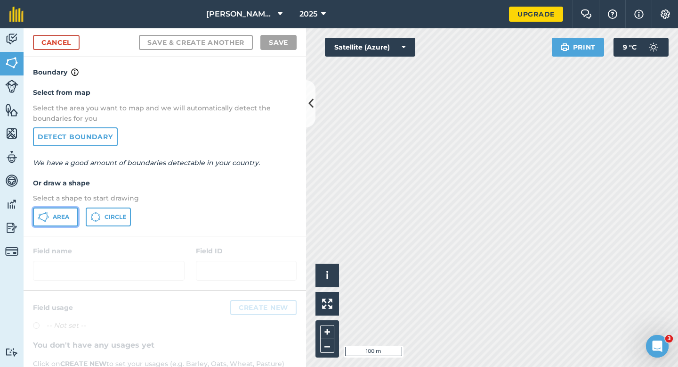
click at [54, 219] on span "Area" at bounding box center [61, 217] width 16 height 8
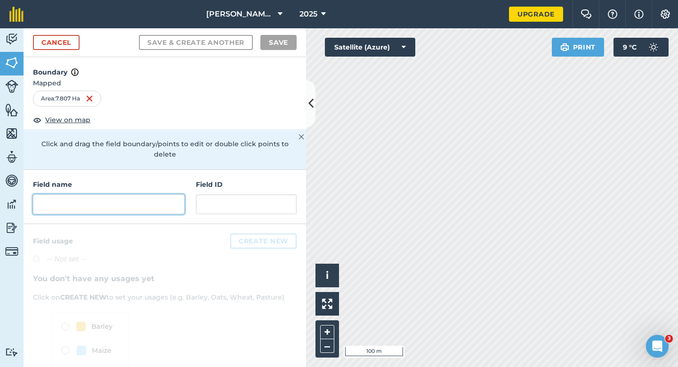
click at [149, 194] on input "text" at bounding box center [109, 204] width 152 height 20
click at [135, 204] on div "Field name Field ID" at bounding box center [165, 197] width 283 height 54
click at [135, 197] on input "text" at bounding box center [109, 204] width 152 height 20
type input "I"
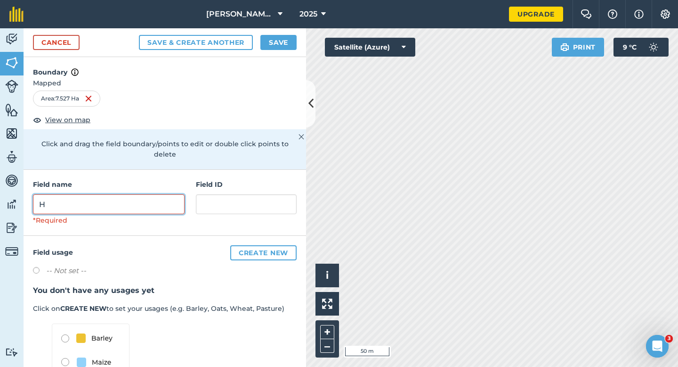
type input "H"
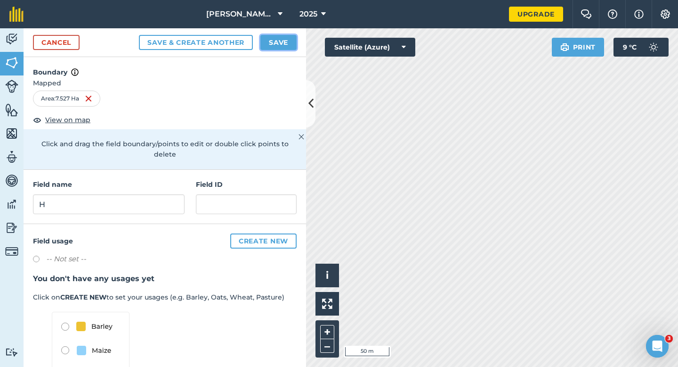
click at [280, 44] on button "Save" at bounding box center [279, 42] width 36 height 15
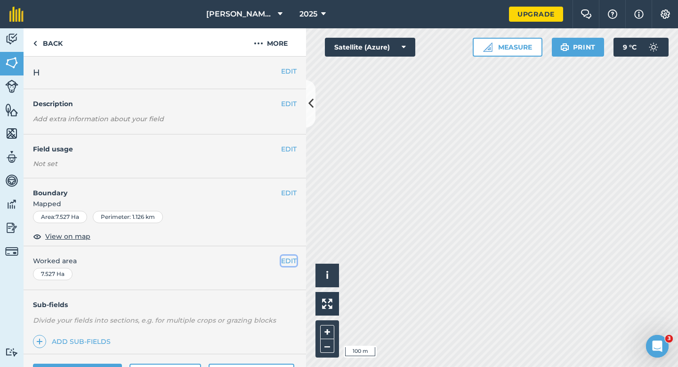
click at [289, 258] on button "EDIT" at bounding box center [289, 260] width 16 height 10
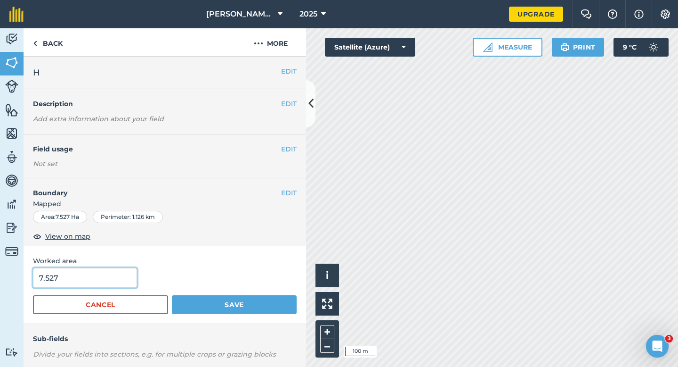
click at [92, 281] on input "7.527" at bounding box center [85, 278] width 104 height 20
type input "7.7"
click at [172, 295] on button "Save" at bounding box center [234, 304] width 125 height 19
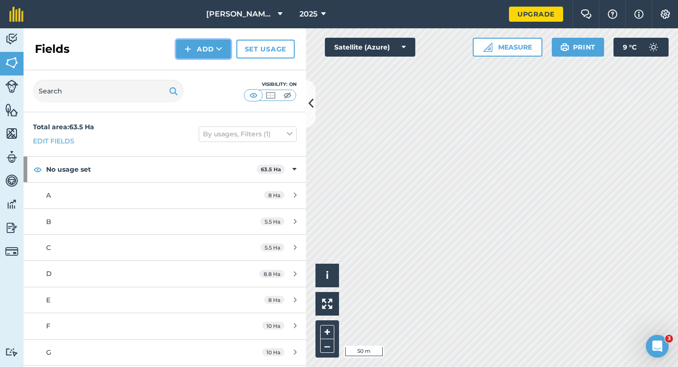
click at [220, 57] on button "Add" at bounding box center [203, 49] width 55 height 19
click at [220, 65] on link "Draw" at bounding box center [204, 70] width 52 height 21
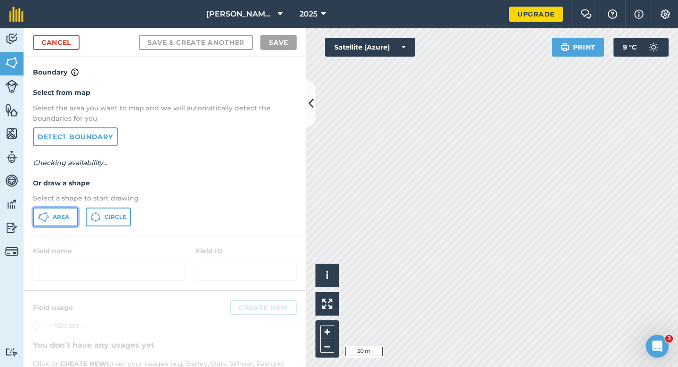
click at [69, 215] on span "Area" at bounding box center [61, 217] width 16 height 8
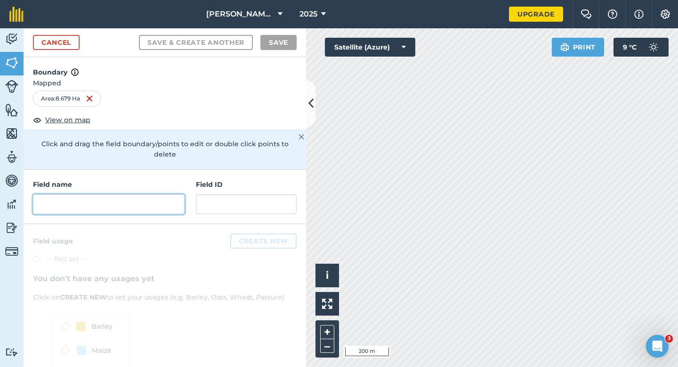
click at [73, 198] on input "text" at bounding box center [109, 204] width 152 height 20
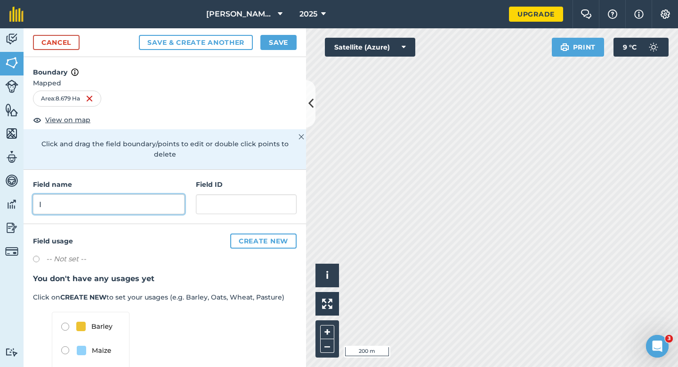
type input "I"
click at [296, 47] on button "Save" at bounding box center [279, 42] width 36 height 15
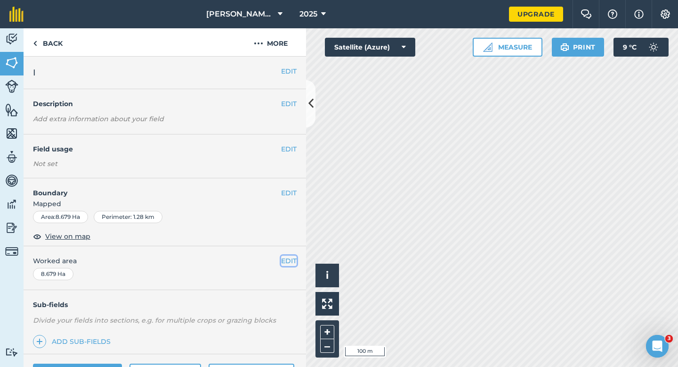
click at [287, 264] on button "EDIT" at bounding box center [289, 260] width 16 height 10
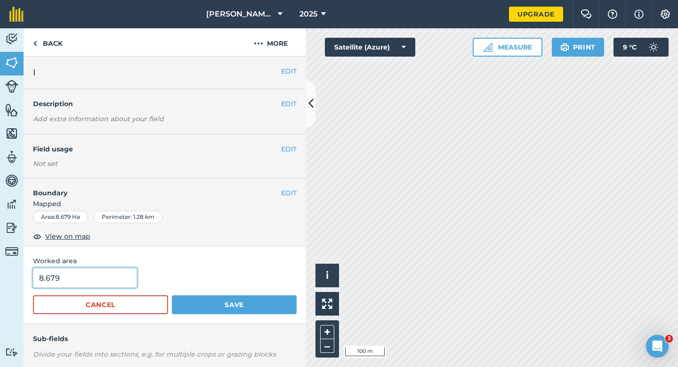
click at [78, 284] on input "8.679" at bounding box center [85, 278] width 104 height 20
type input "8.8"
click at [172, 295] on button "Save" at bounding box center [234, 304] width 125 height 19
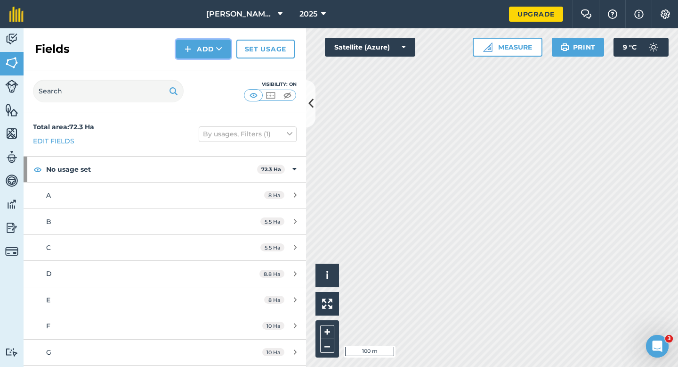
click at [197, 42] on button "Add" at bounding box center [203, 49] width 55 height 19
click at [199, 65] on link "Draw" at bounding box center [204, 70] width 52 height 21
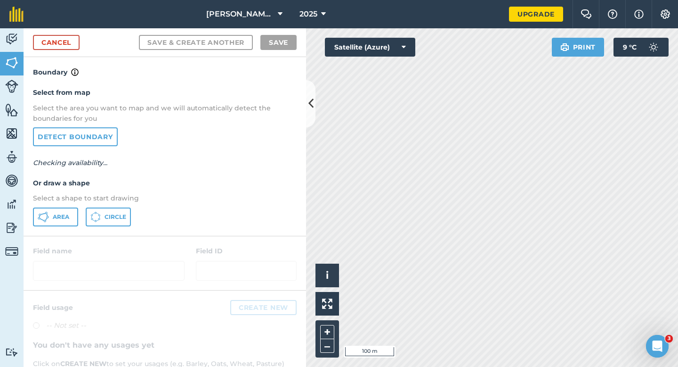
click at [52, 226] on div "Select from map Select the area you want to map and we will automatically detec…" at bounding box center [165, 156] width 283 height 157
click at [61, 221] on button "Area" at bounding box center [55, 216] width 45 height 19
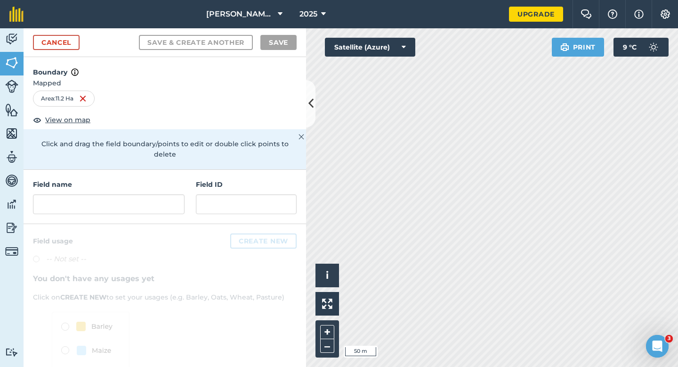
click at [105, 179] on h4 "Field name" at bounding box center [109, 184] width 152 height 10
click at [111, 194] on input "text" at bounding box center [109, 204] width 152 height 20
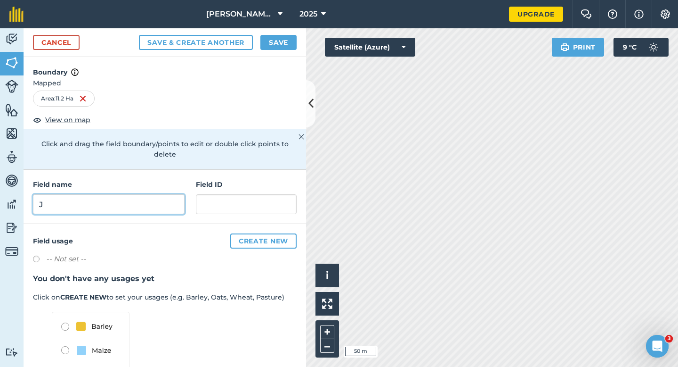
type input "J"
click at [269, 42] on button "Save" at bounding box center [279, 42] width 36 height 15
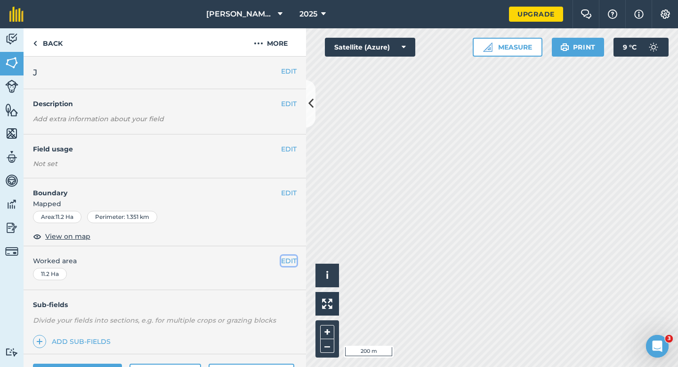
click at [287, 261] on button "EDIT" at bounding box center [289, 260] width 16 height 10
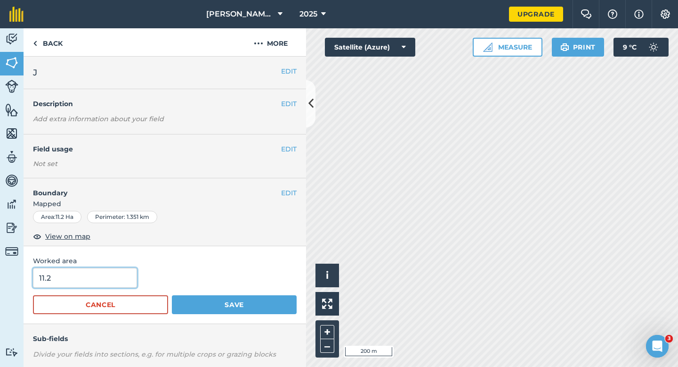
click at [90, 270] on input "11.2" at bounding box center [85, 278] width 104 height 20
click at [172, 295] on button "Save" at bounding box center [234, 304] width 125 height 19
